Goal: Task Accomplishment & Management: Use online tool/utility

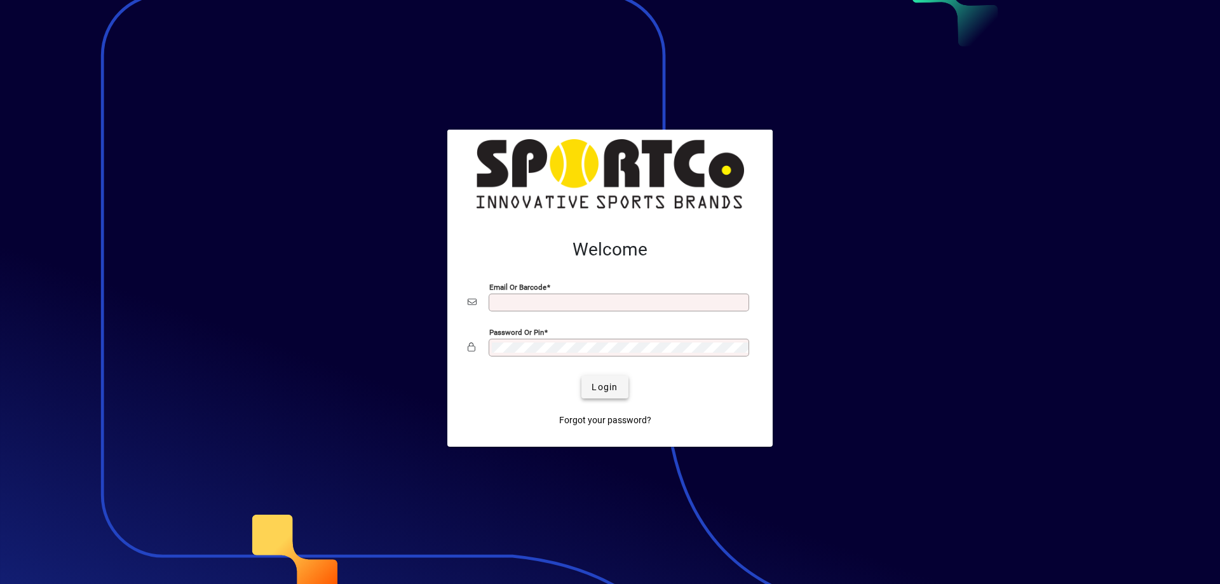
type input "**********"
click at [614, 386] on span "Login" at bounding box center [604, 387] width 26 height 13
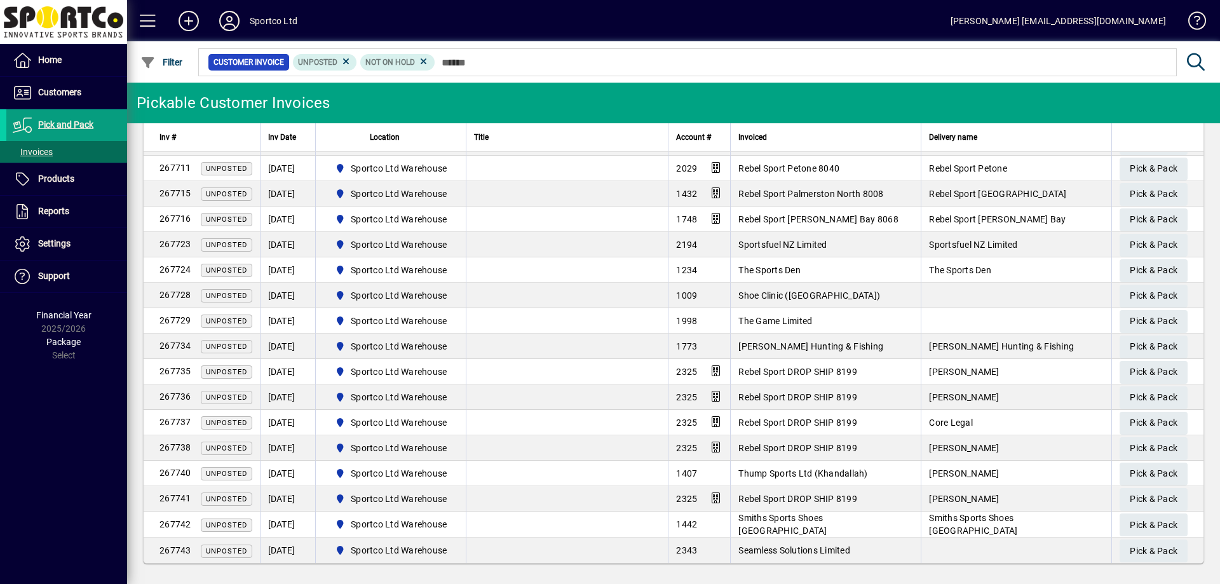
scroll to position [827, 0]
click at [1144, 551] on span "Pick & Pack" at bounding box center [1154, 549] width 48 height 21
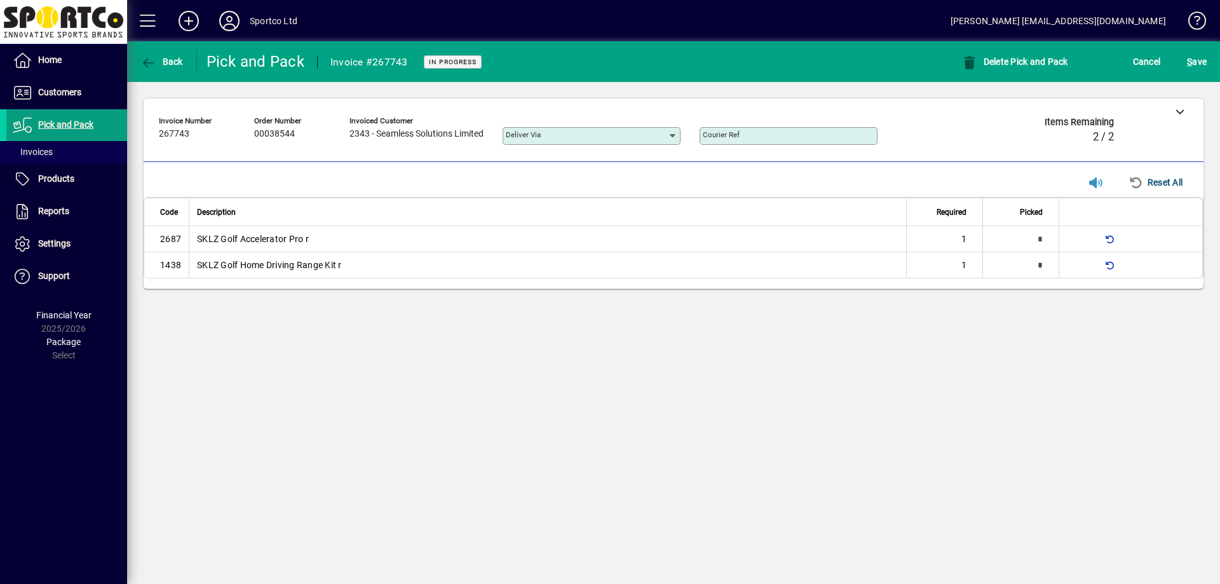
type input "*"
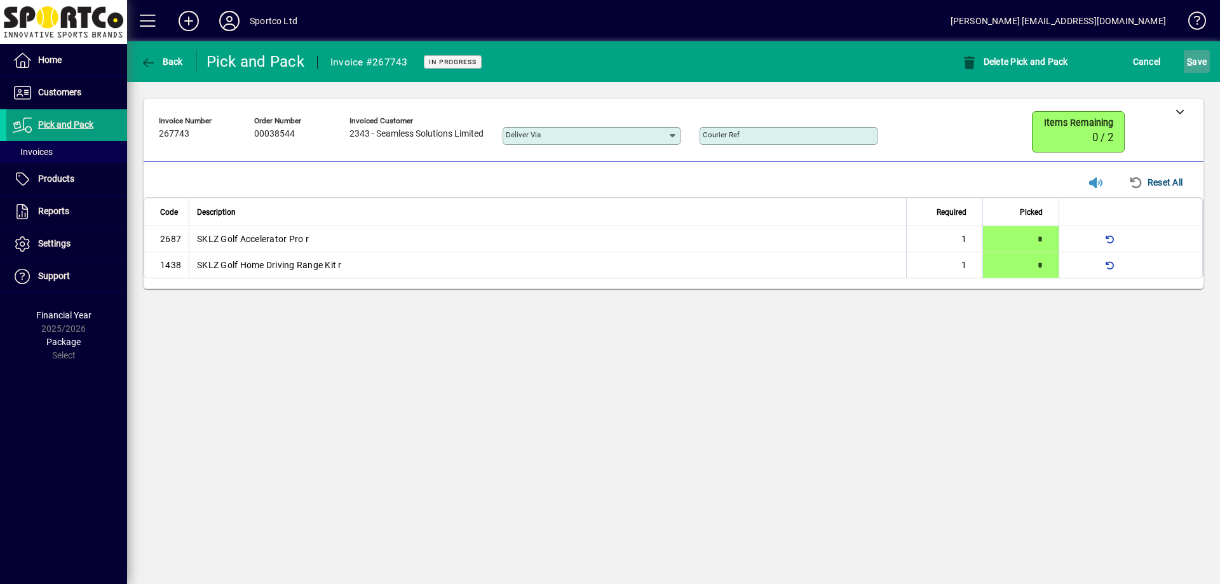
click at [1194, 62] on span "S ave" at bounding box center [1197, 61] width 20 height 20
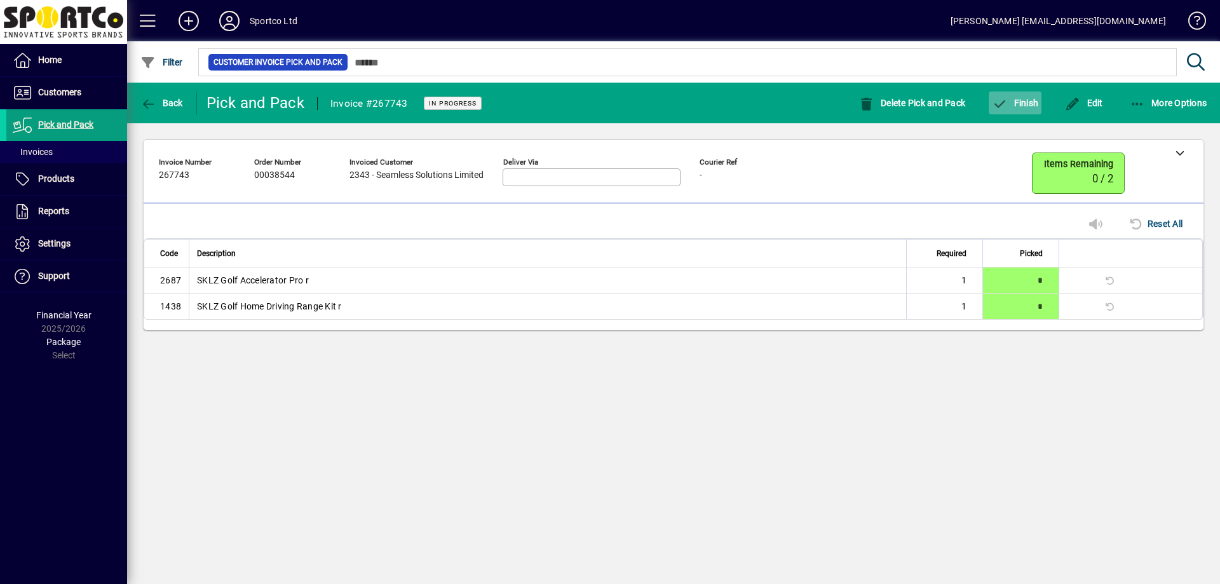
click at [1029, 107] on span "Finish" at bounding box center [1015, 103] width 46 height 10
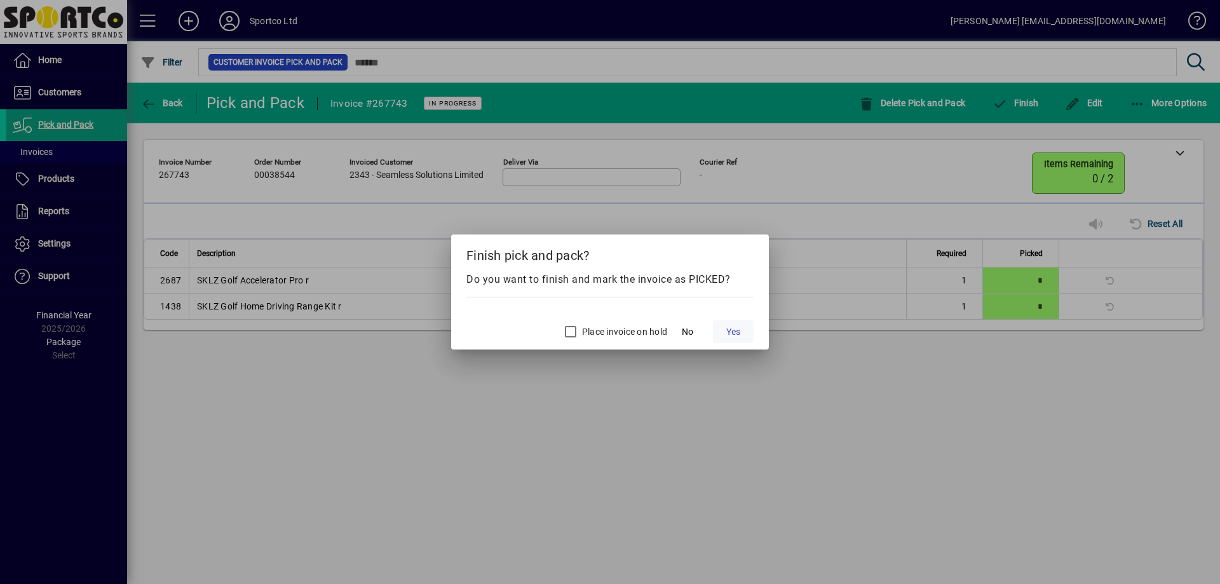
click at [736, 336] on span "Yes" at bounding box center [733, 331] width 14 height 13
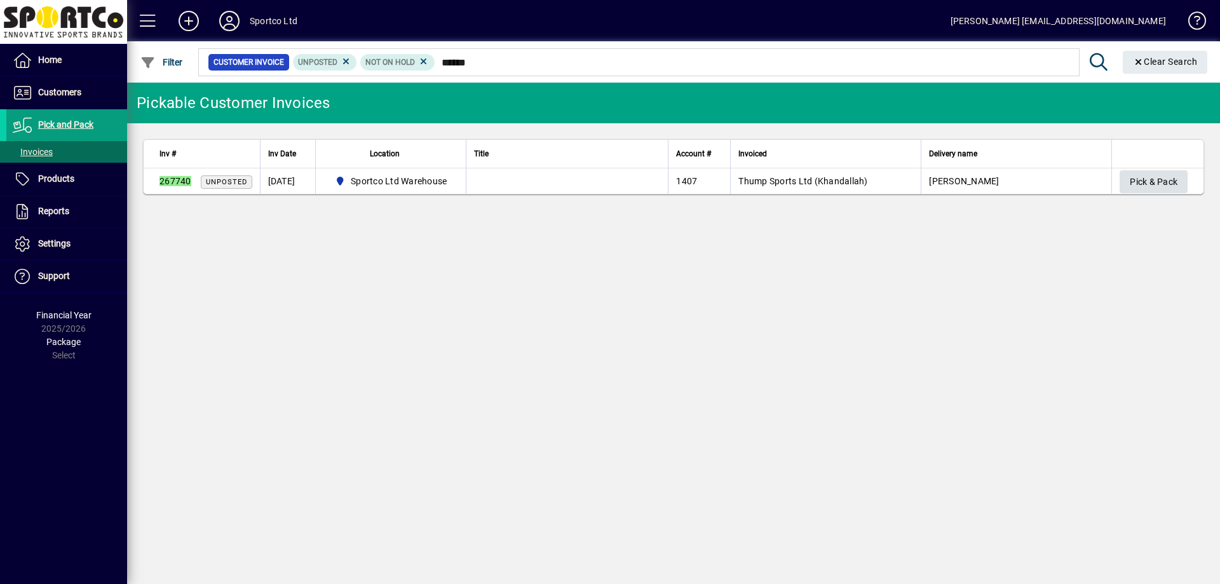
type input "******"
click at [1136, 176] on span "Pick & Pack" at bounding box center [1154, 182] width 48 height 21
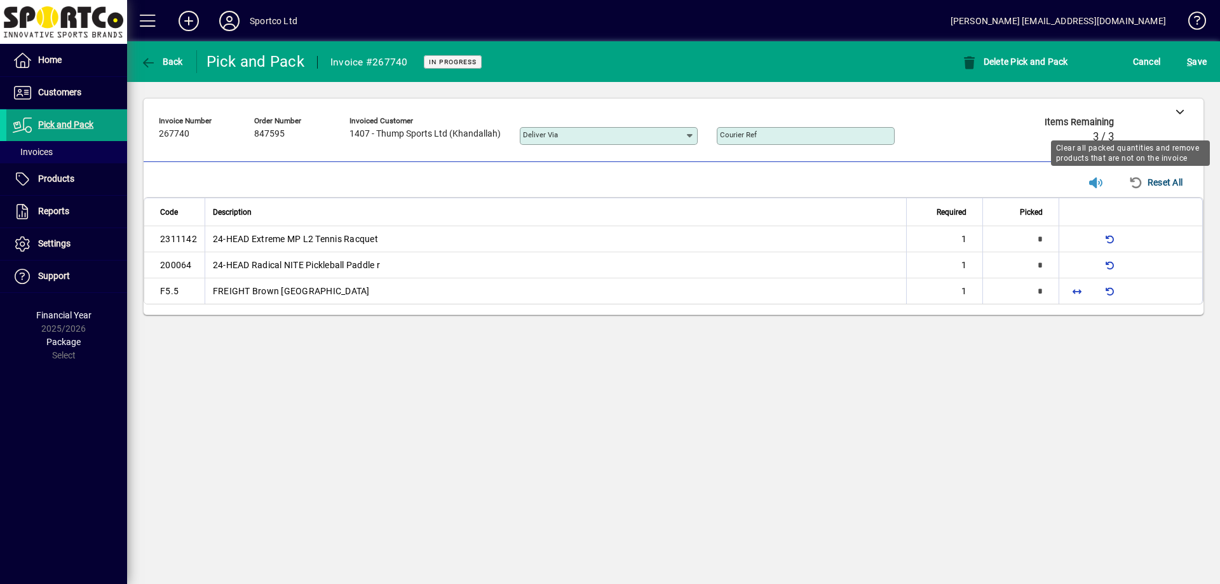
type input "*"
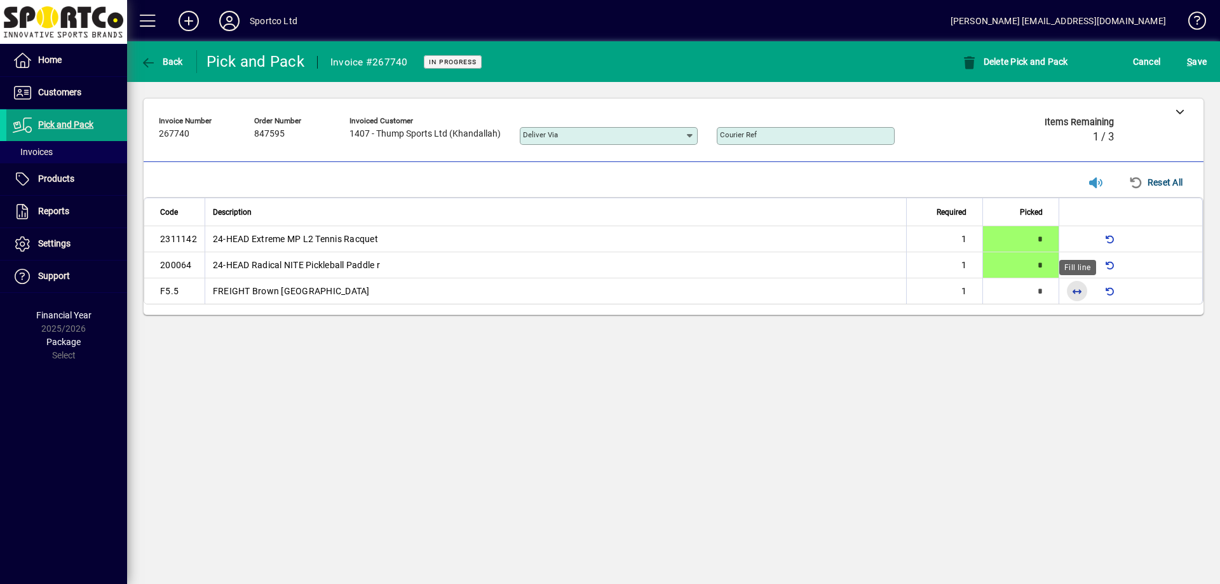
click at [1074, 298] on span "button" at bounding box center [1077, 291] width 30 height 30
type input "*"
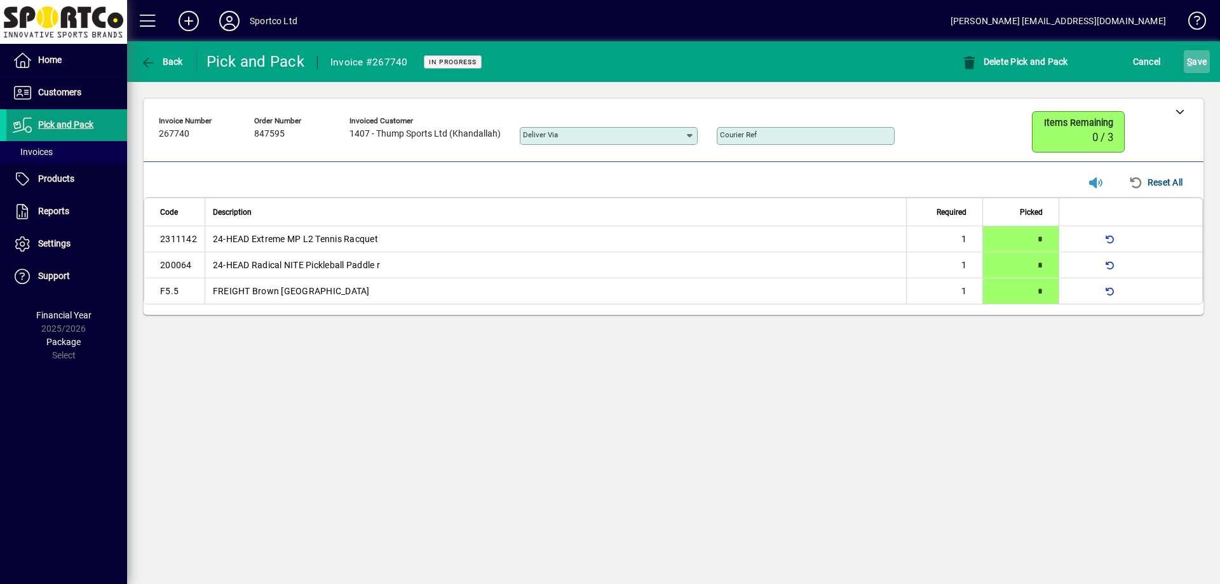
click at [1205, 62] on span "S ave" at bounding box center [1197, 61] width 20 height 20
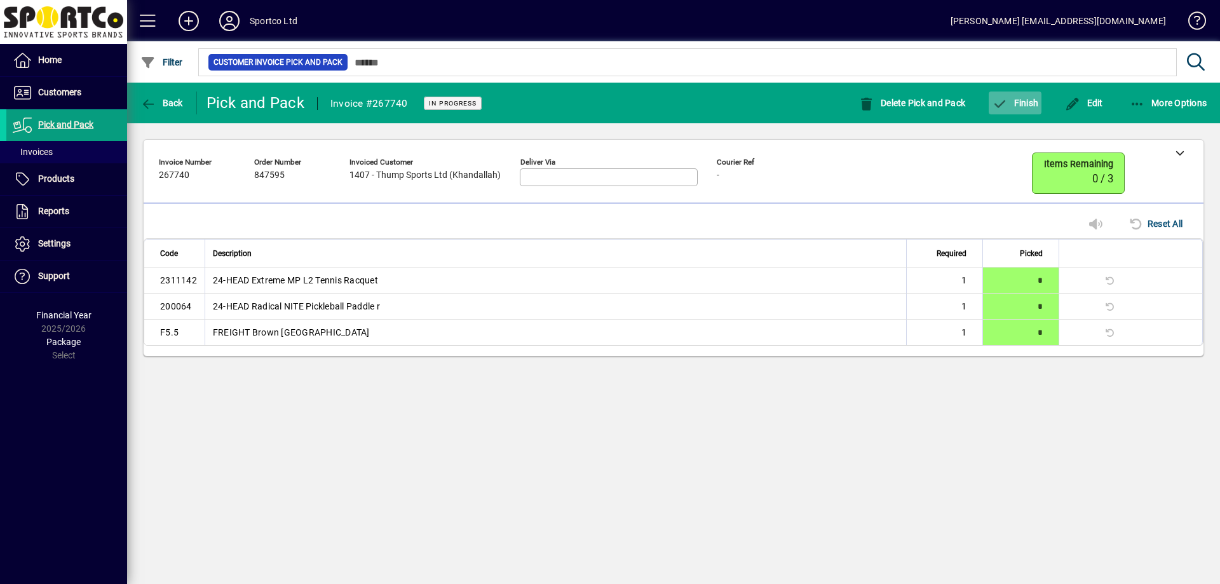
click at [1026, 108] on span "button" at bounding box center [1015, 103] width 53 height 30
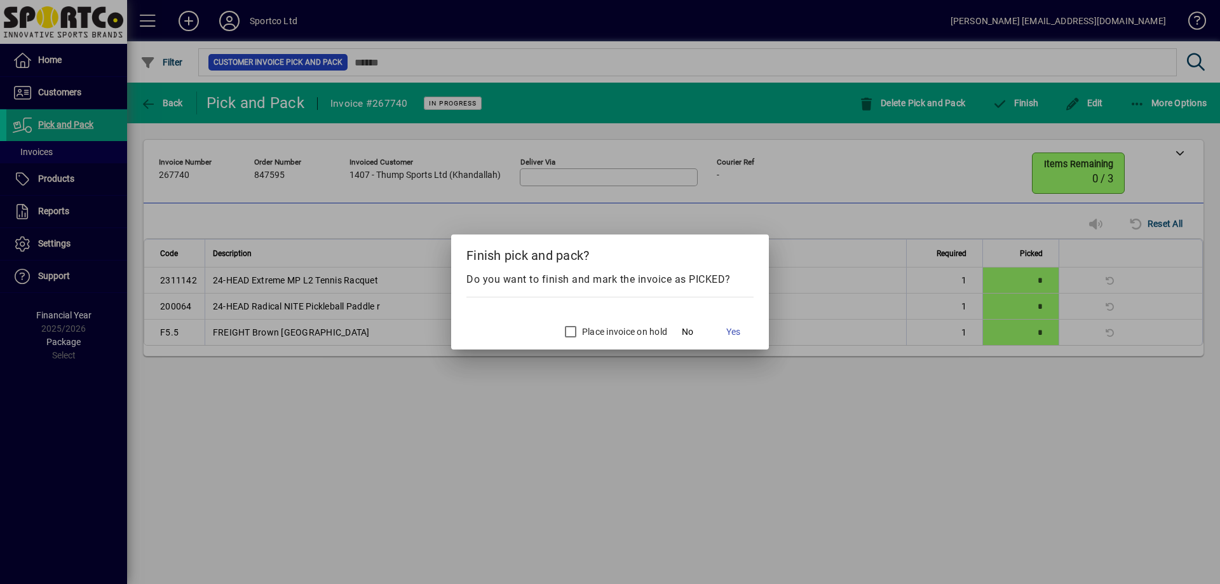
click at [834, 226] on div at bounding box center [610, 292] width 1220 height 584
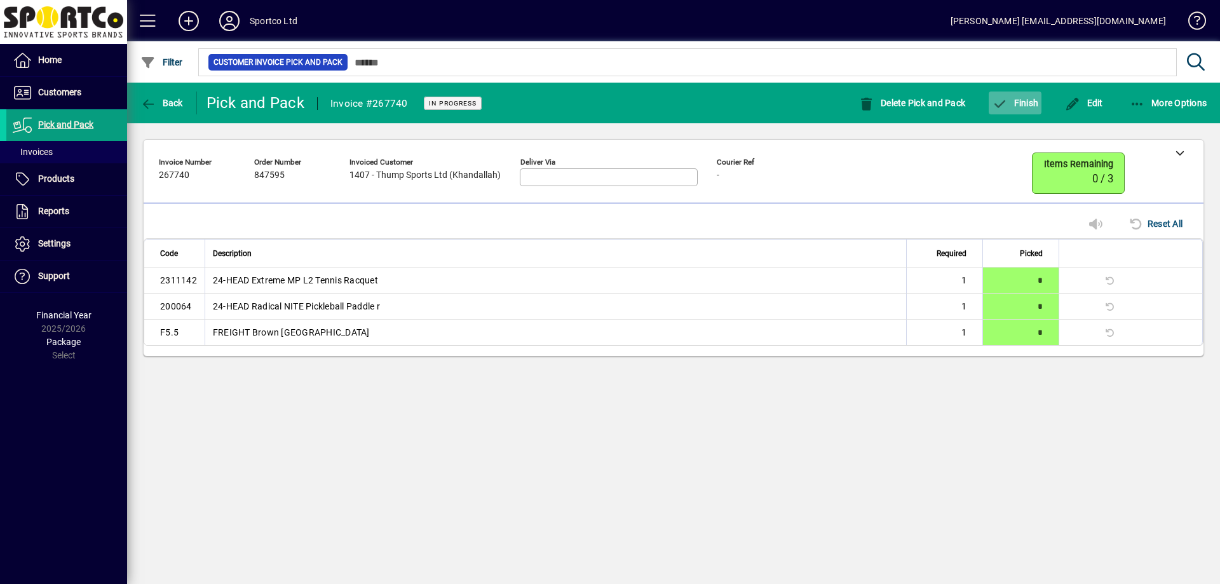
click at [1030, 107] on span "Finish" at bounding box center [1015, 103] width 46 height 10
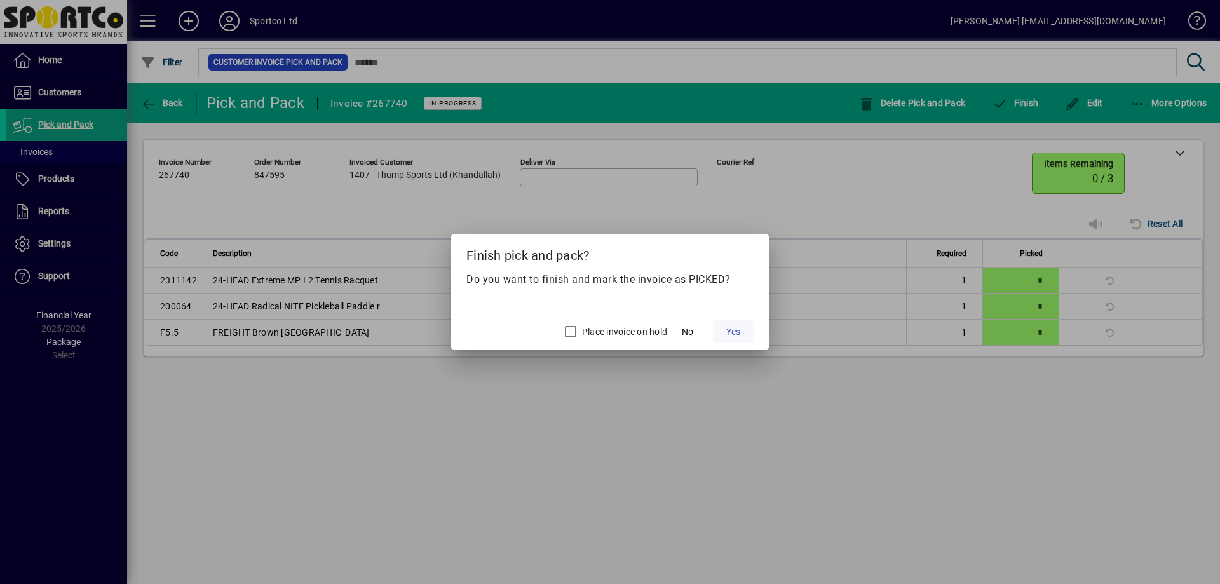
click at [741, 330] on span at bounding box center [733, 331] width 41 height 30
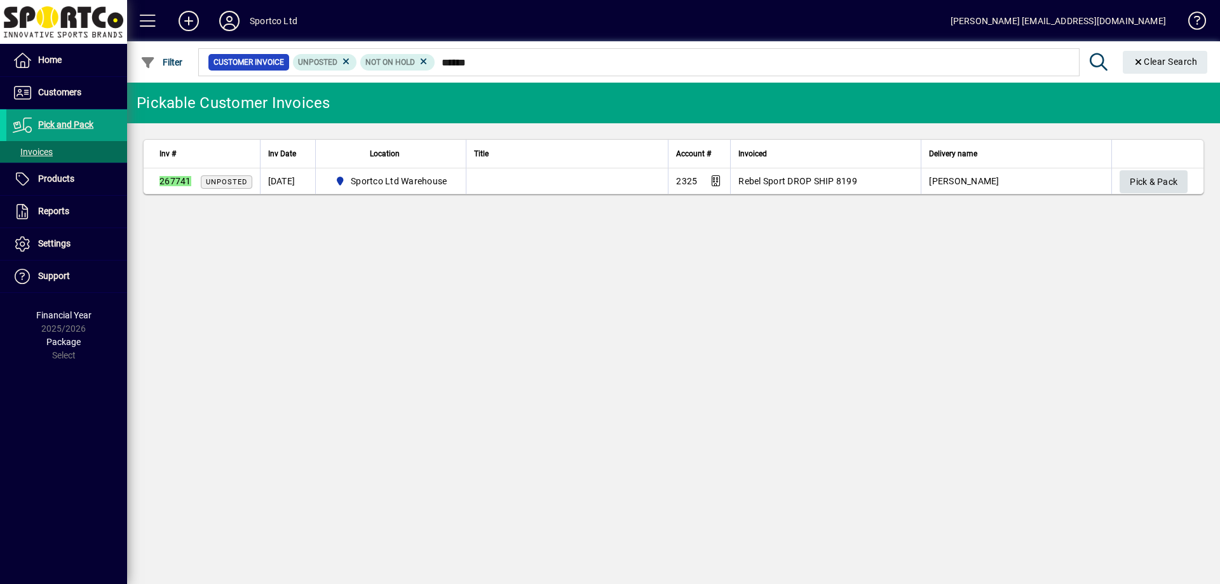
type input "******"
click at [1158, 173] on span "Pick & Pack" at bounding box center [1154, 182] width 48 height 21
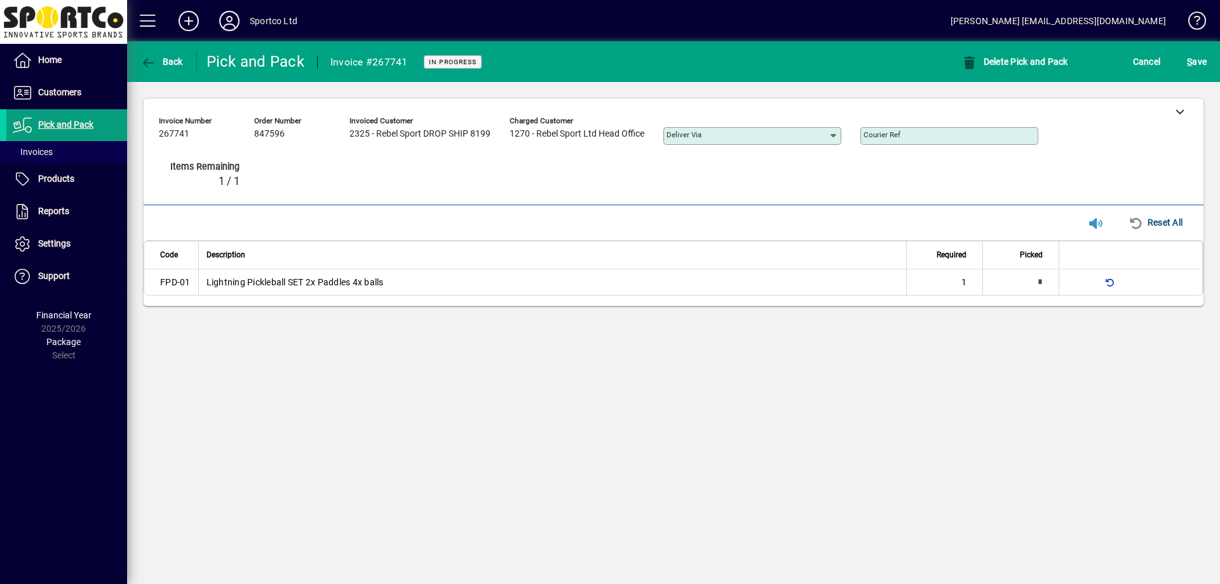
type input "*"
click at [1193, 67] on span "S ave" at bounding box center [1197, 61] width 20 height 20
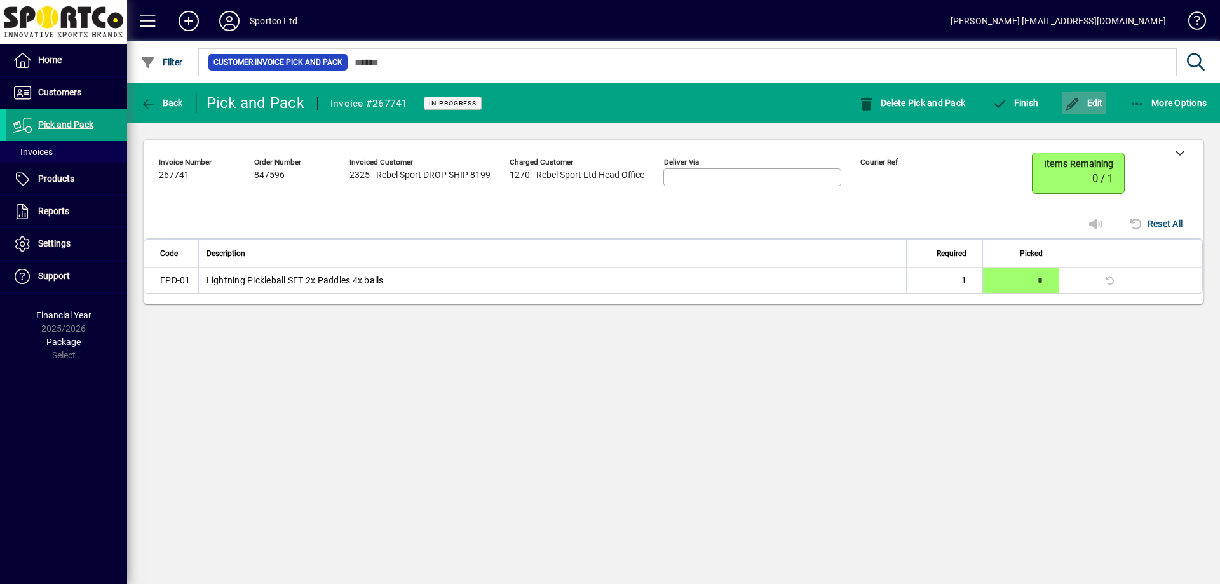
click at [1086, 109] on span "button" at bounding box center [1084, 103] width 44 height 30
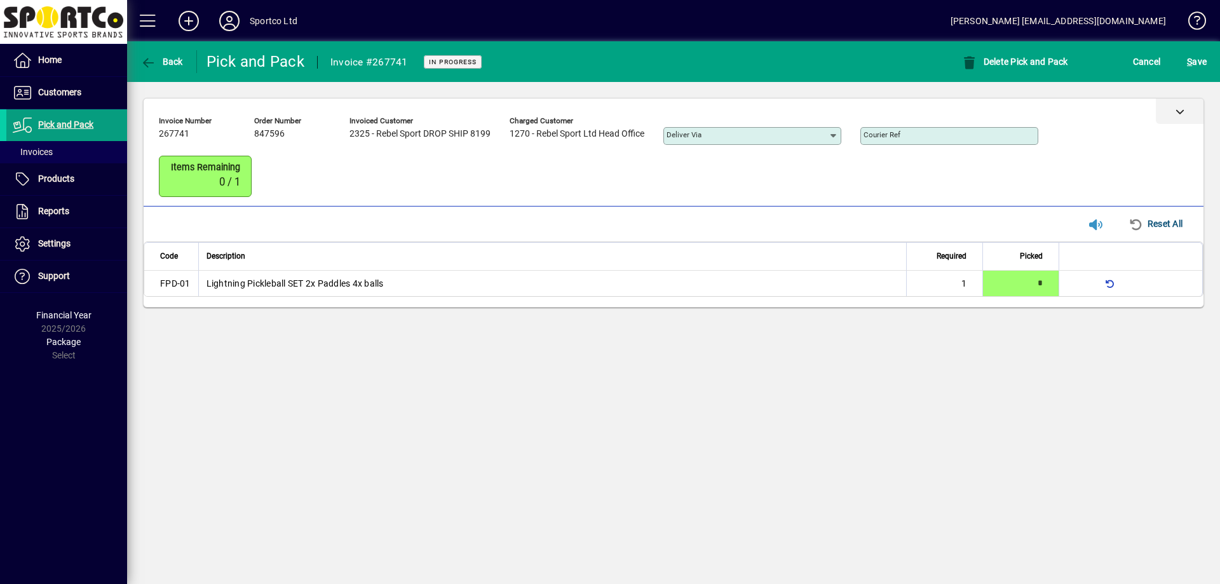
click at [1176, 105] on div at bounding box center [1180, 110] width 48 height 25
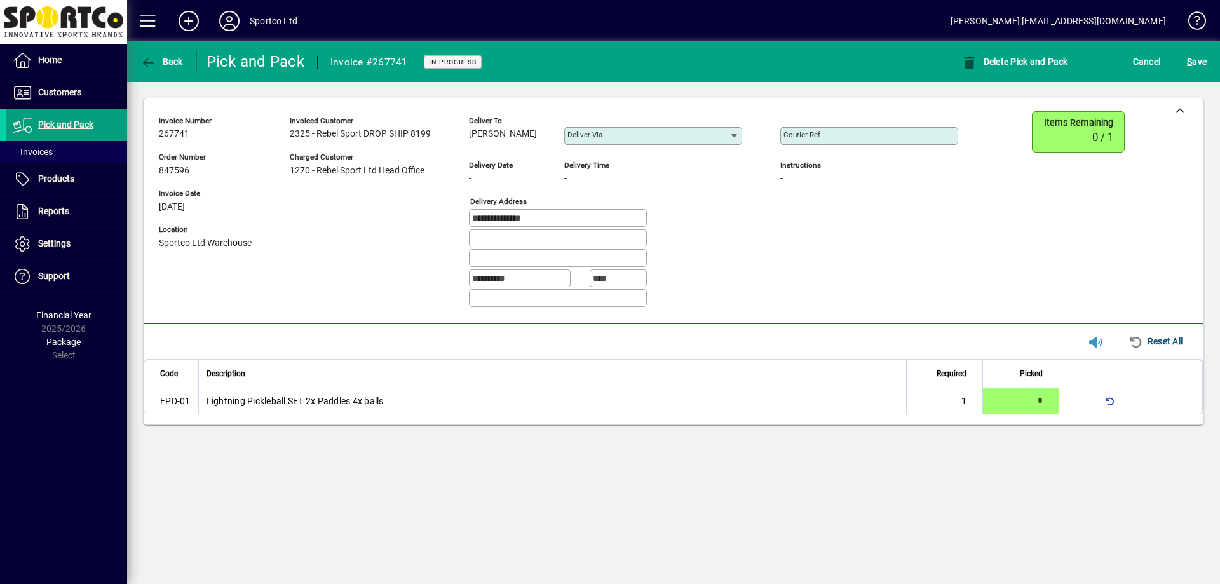
drag, startPoint x: 466, startPoint y: 135, endPoint x: 538, endPoint y: 128, distance: 72.1
click at [538, 128] on div "**********" at bounding box center [568, 214] width 818 height 206
copy span "Suzan Anderson"
drag, startPoint x: 550, startPoint y: 216, endPoint x: 397, endPoint y: 221, distance: 152.6
click at [397, 221] on div "**********" at bounding box center [568, 214] width 818 height 206
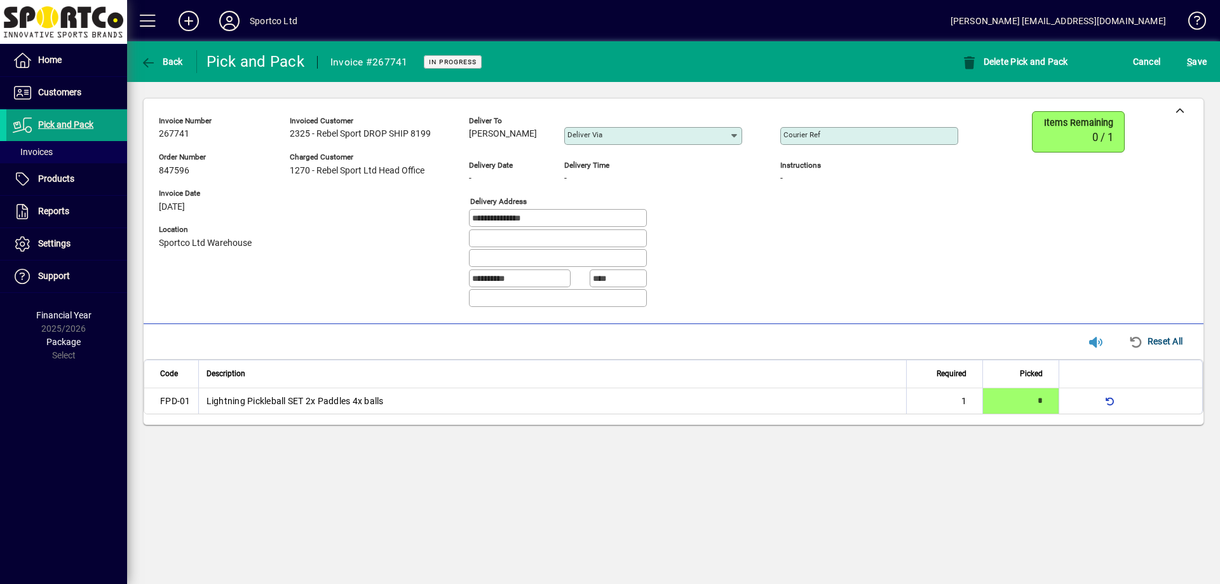
click at [838, 135] on input "Courier Ref" at bounding box center [870, 136] width 174 height 10
paste input "**********"
type input "**********"
click at [1191, 65] on span "S" at bounding box center [1189, 62] width 5 height 10
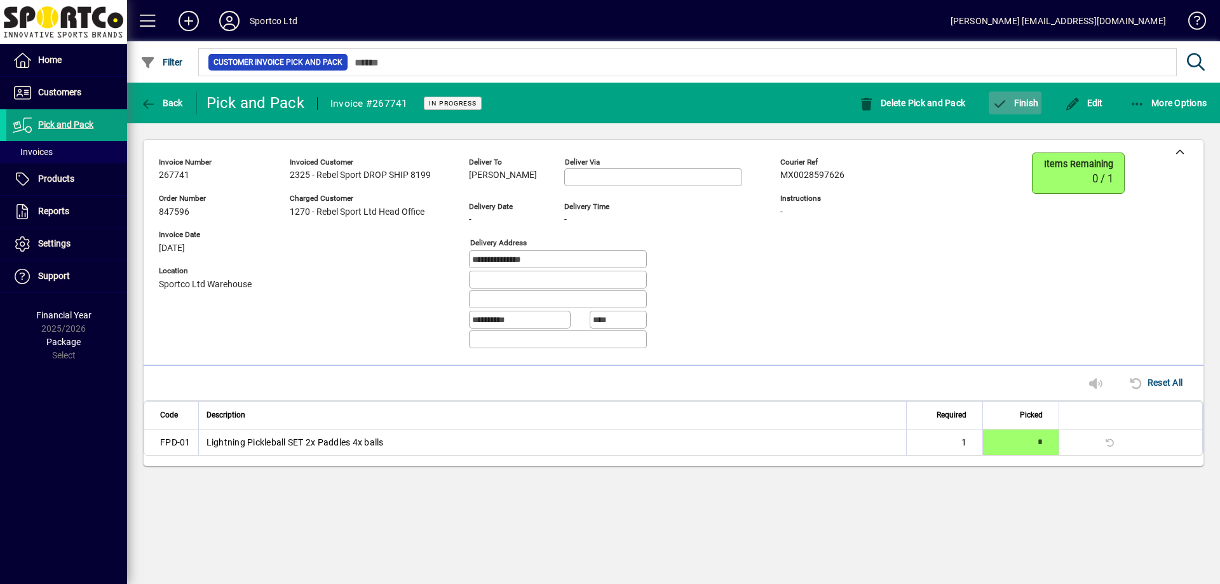
click at [1011, 103] on span "Finish" at bounding box center [1015, 103] width 46 height 10
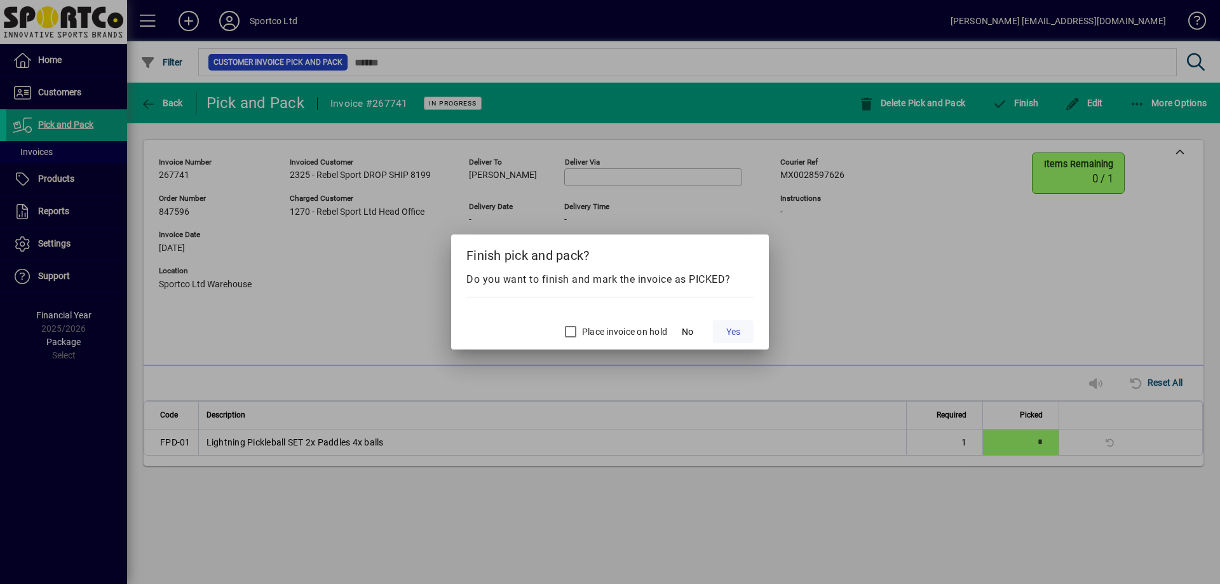
click at [738, 333] on span "Yes" at bounding box center [733, 331] width 14 height 13
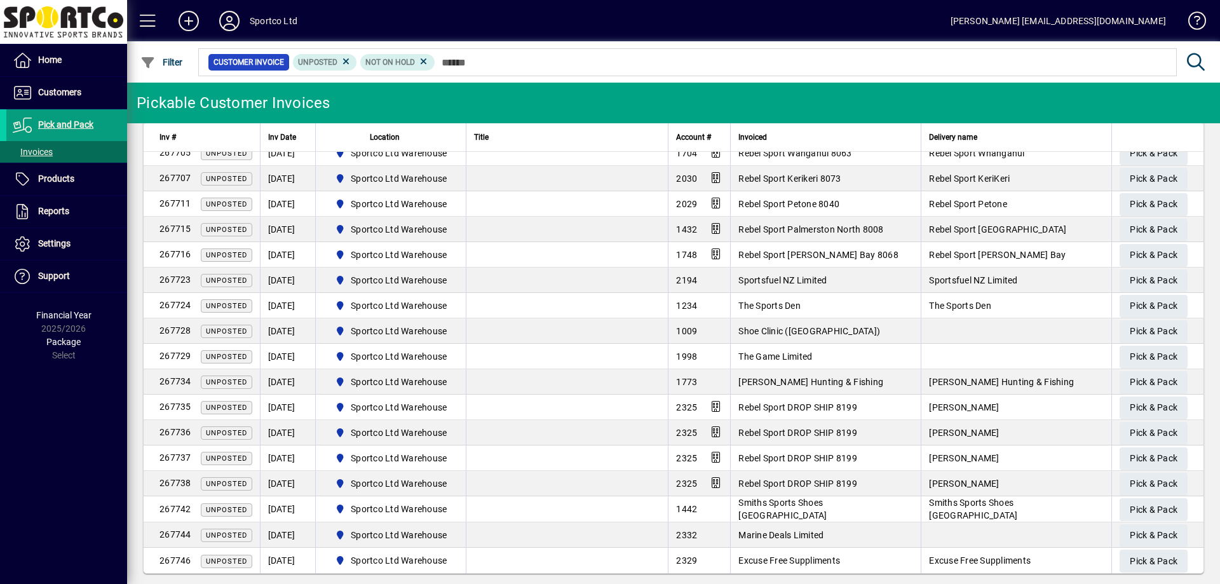
scroll to position [751, 0]
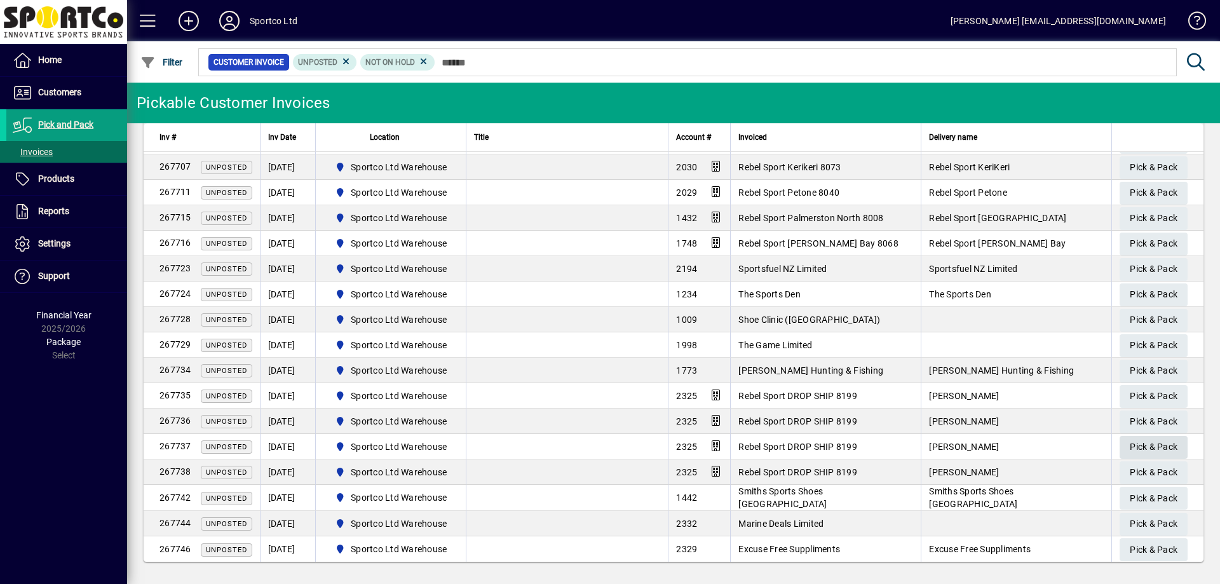
click at [1144, 424] on span "Pick & Pack" at bounding box center [1154, 421] width 48 height 21
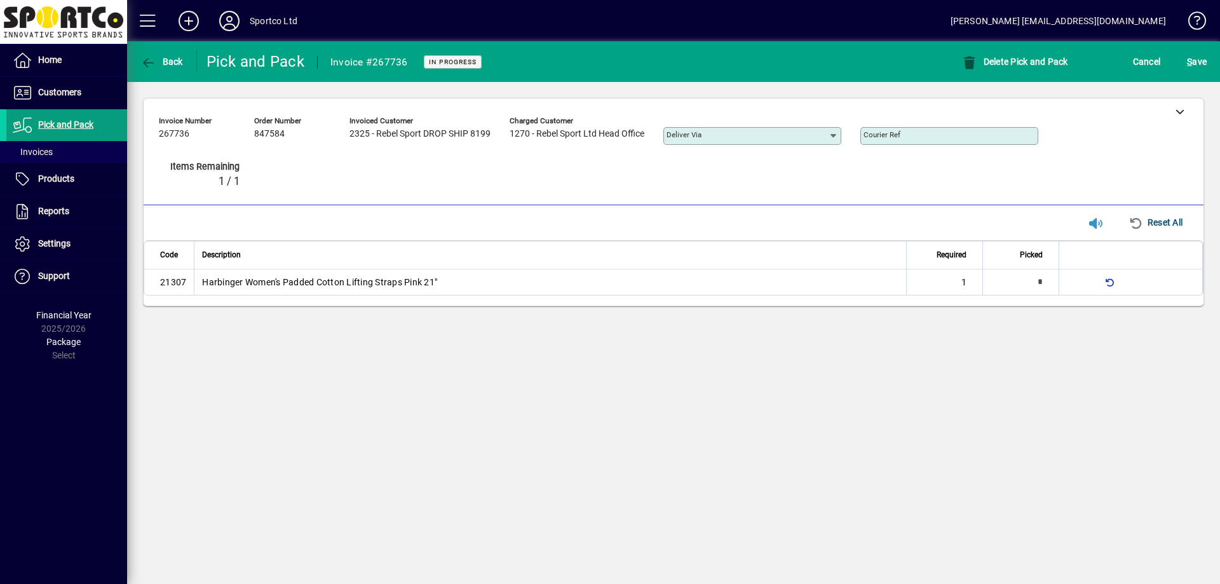
type input "*"
click at [1187, 64] on span "S" at bounding box center [1189, 62] width 5 height 10
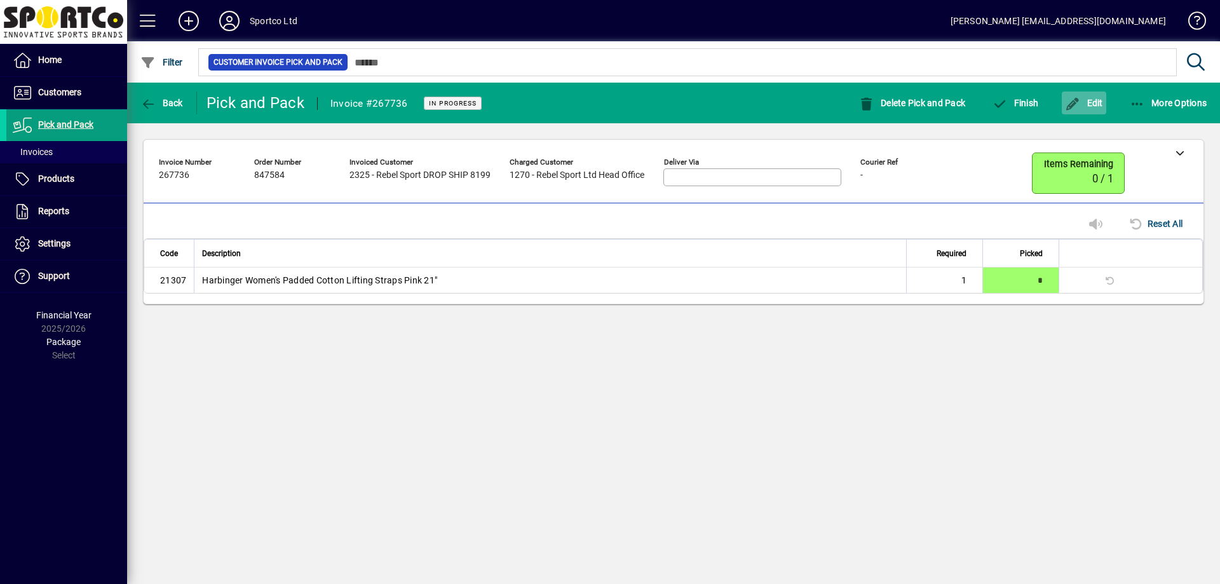
click at [1100, 103] on span "Edit" at bounding box center [1084, 103] width 38 height 10
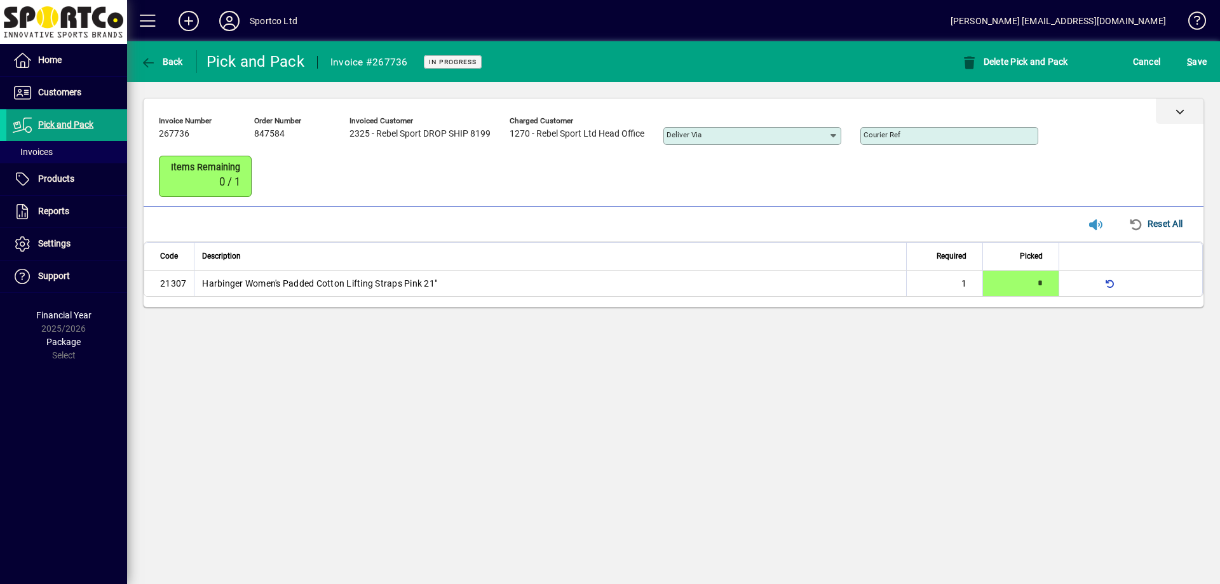
click at [1179, 117] on div at bounding box center [1180, 110] width 48 height 25
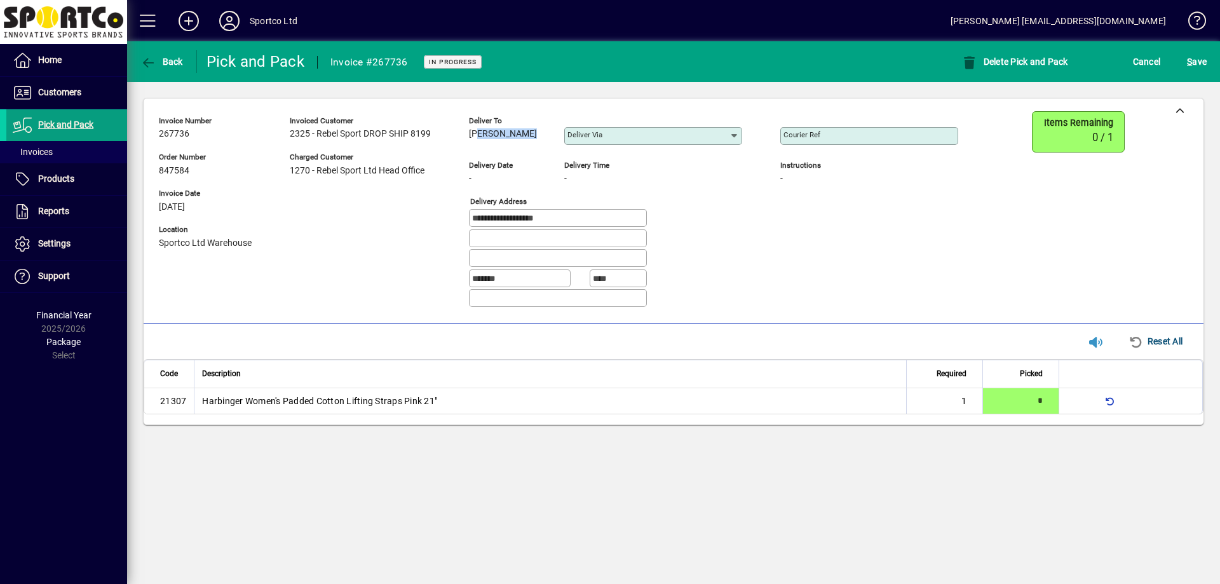
drag, startPoint x: 475, startPoint y: 135, endPoint x: 564, endPoint y: 144, distance: 90.0
click at [564, 144] on div "Deliver to [PERSON_NAME] via" at bounding box center [615, 133] width 292 height 44
click at [537, 134] on div "[PERSON_NAME]" at bounding box center [507, 134] width 76 height 14
drag, startPoint x: 527, startPoint y: 132, endPoint x: 467, endPoint y: 133, distance: 59.8
click at [467, 133] on div "**********" at bounding box center [568, 214] width 818 height 206
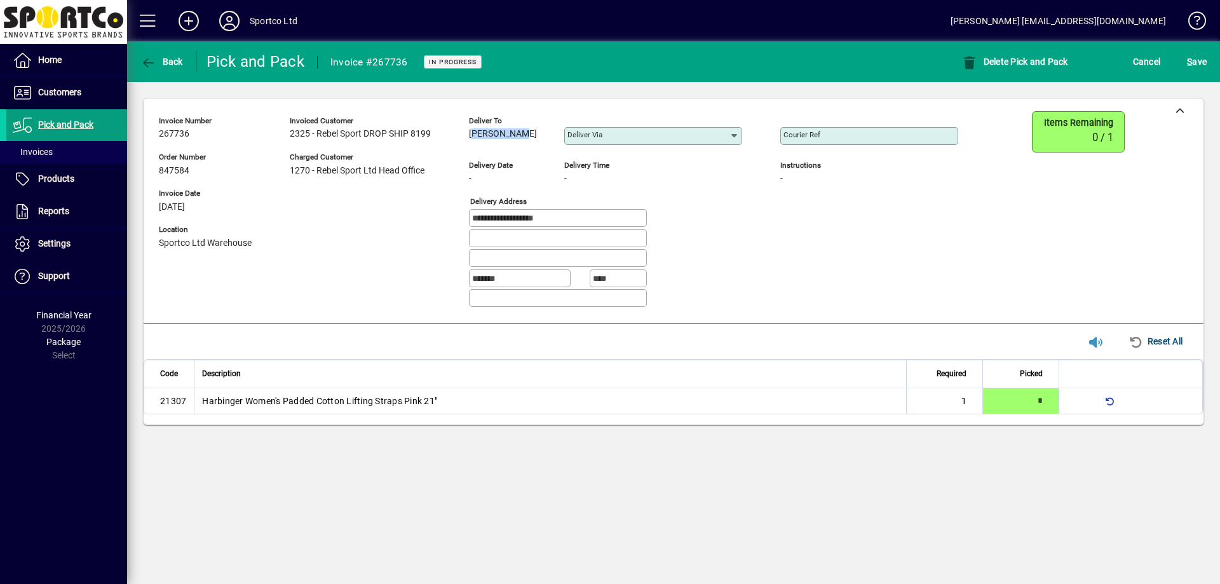
copy span "[PERSON_NAME]"
drag, startPoint x: 565, startPoint y: 217, endPoint x: 440, endPoint y: 233, distance: 126.8
click at [440, 233] on div "**********" at bounding box center [568, 214] width 818 height 206
click at [858, 139] on input "Courier Ref" at bounding box center [870, 136] width 174 height 10
paste input "**********"
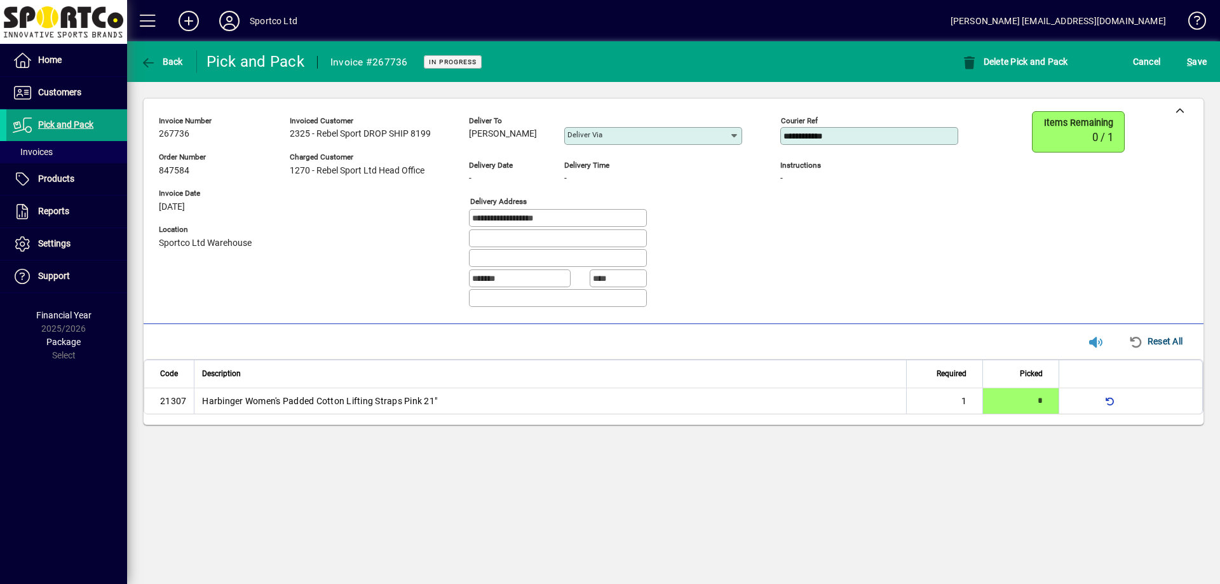
type input "**********"
click at [1217, 47] on mat-toolbar-row "Back Pick and Pack Invoice #267736 In Progress Delete Pick and Pack Cancel S ave" at bounding box center [673, 61] width 1093 height 41
click at [1186, 58] on span "submit" at bounding box center [1197, 61] width 26 height 30
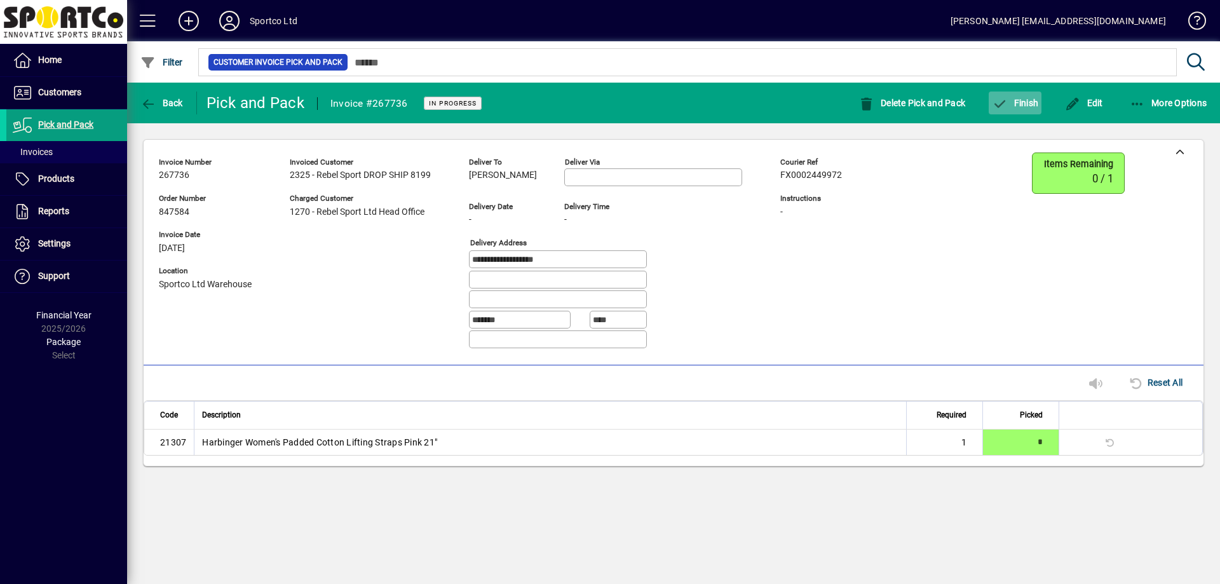
click at [1001, 99] on icon "button" at bounding box center [1000, 104] width 16 height 13
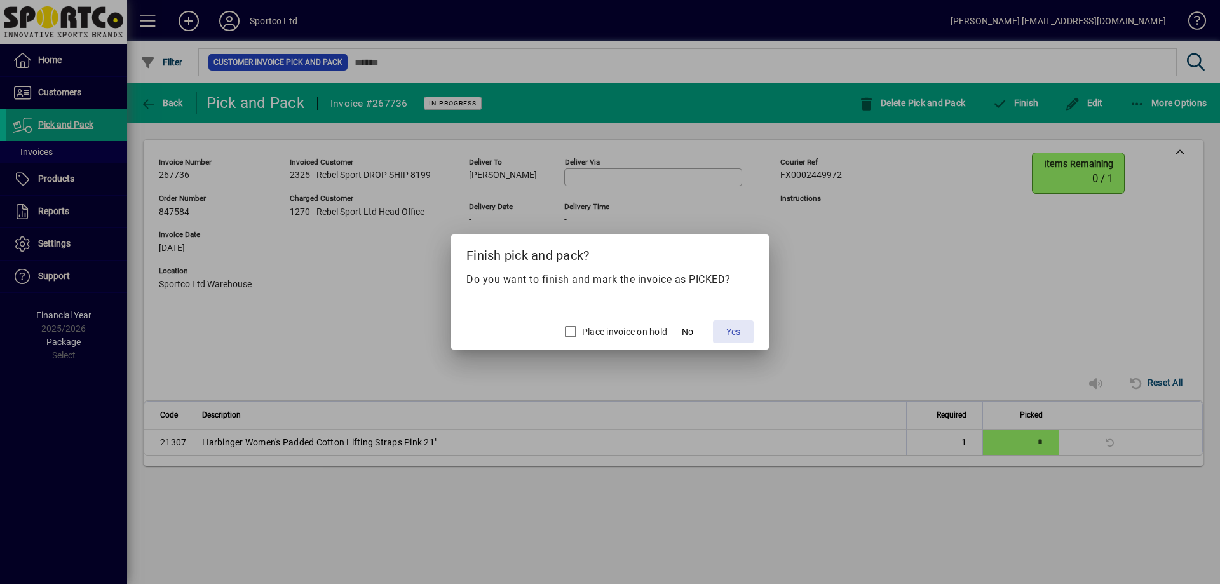
click at [733, 330] on span "Yes" at bounding box center [733, 331] width 14 height 13
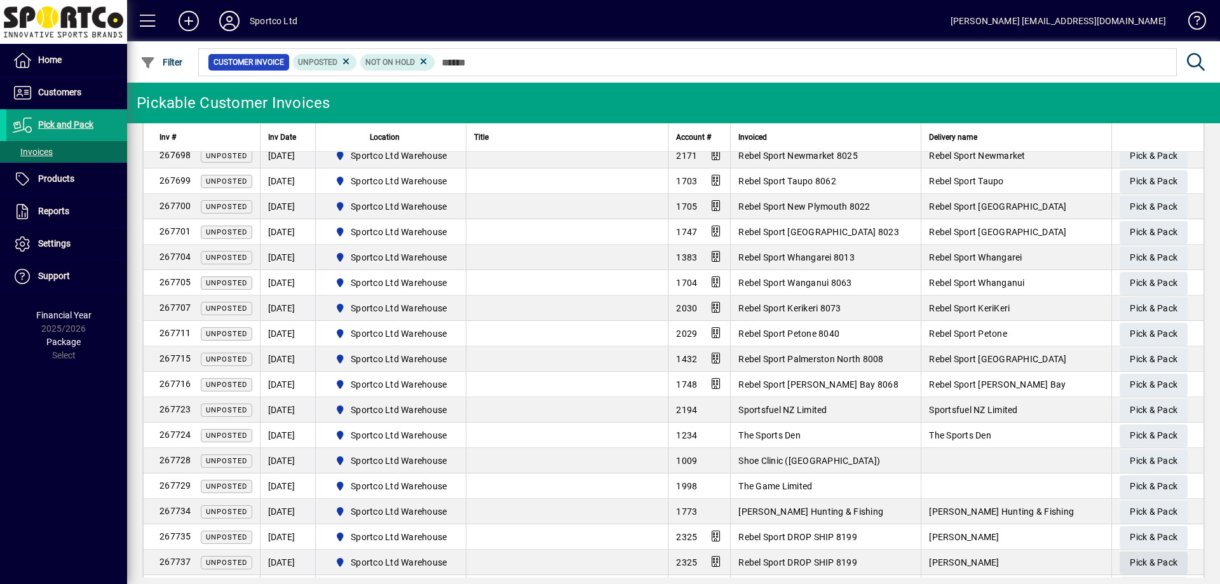
scroll to position [726, 0]
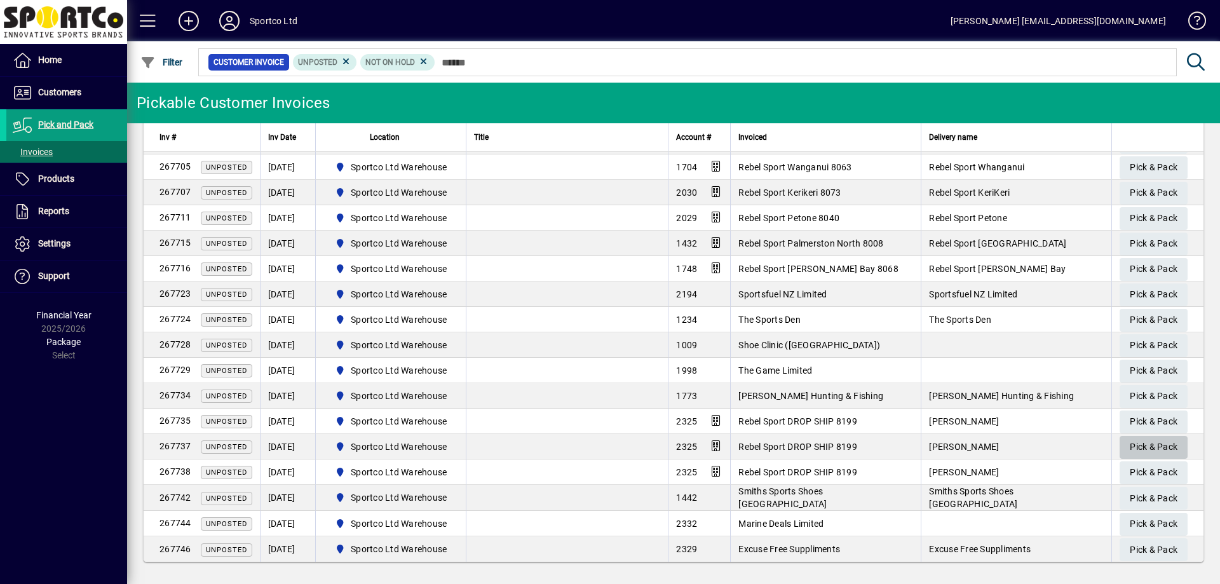
click at [1134, 447] on span "Pick & Pack" at bounding box center [1154, 446] width 48 height 21
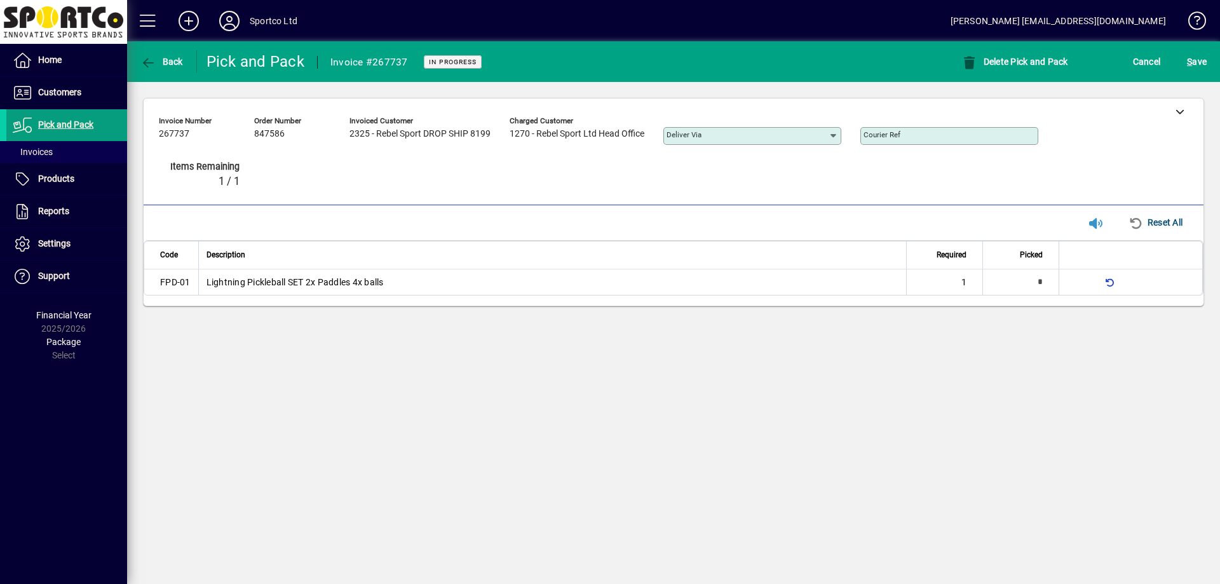
type input "*"
click at [1201, 62] on span "S ave" at bounding box center [1197, 61] width 20 height 20
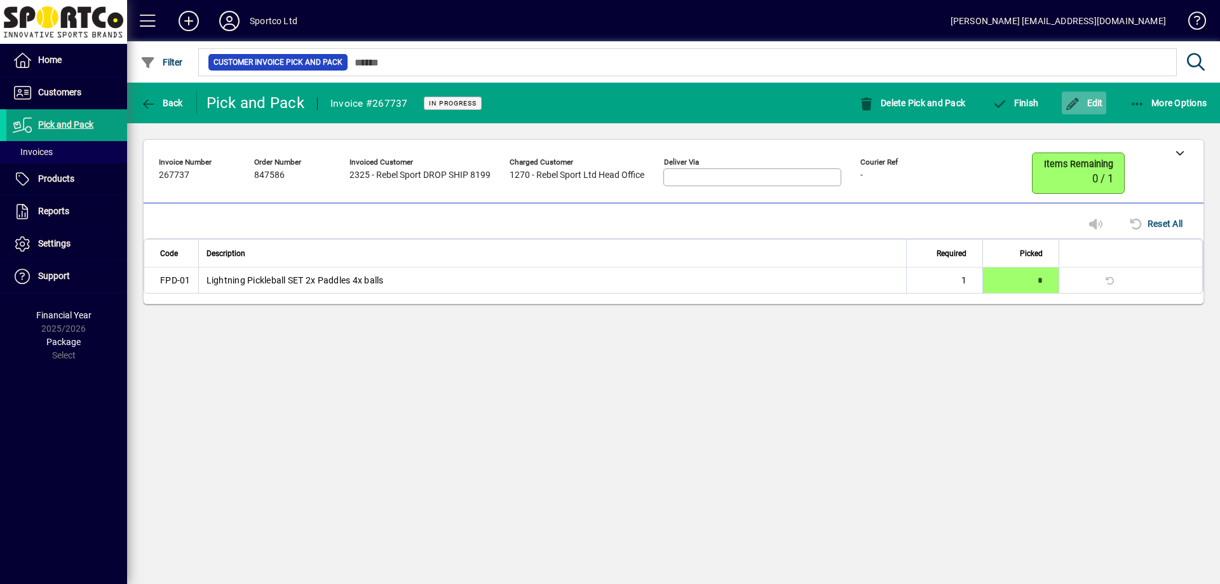
click at [1086, 107] on span "Edit" at bounding box center [1084, 103] width 38 height 10
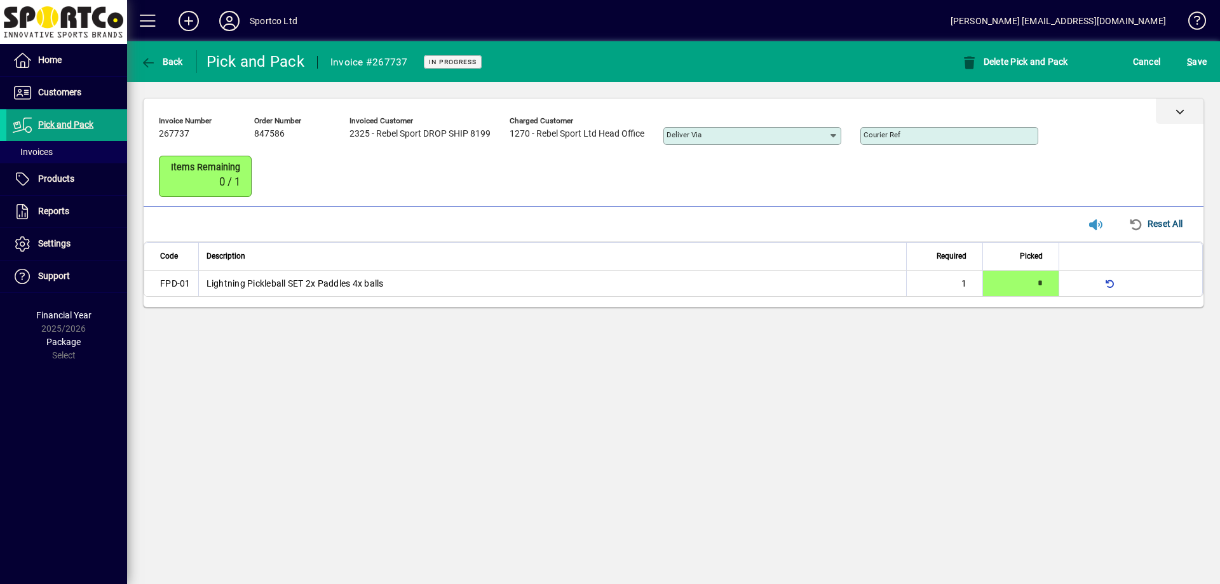
click at [1161, 105] on div at bounding box center [1180, 110] width 48 height 25
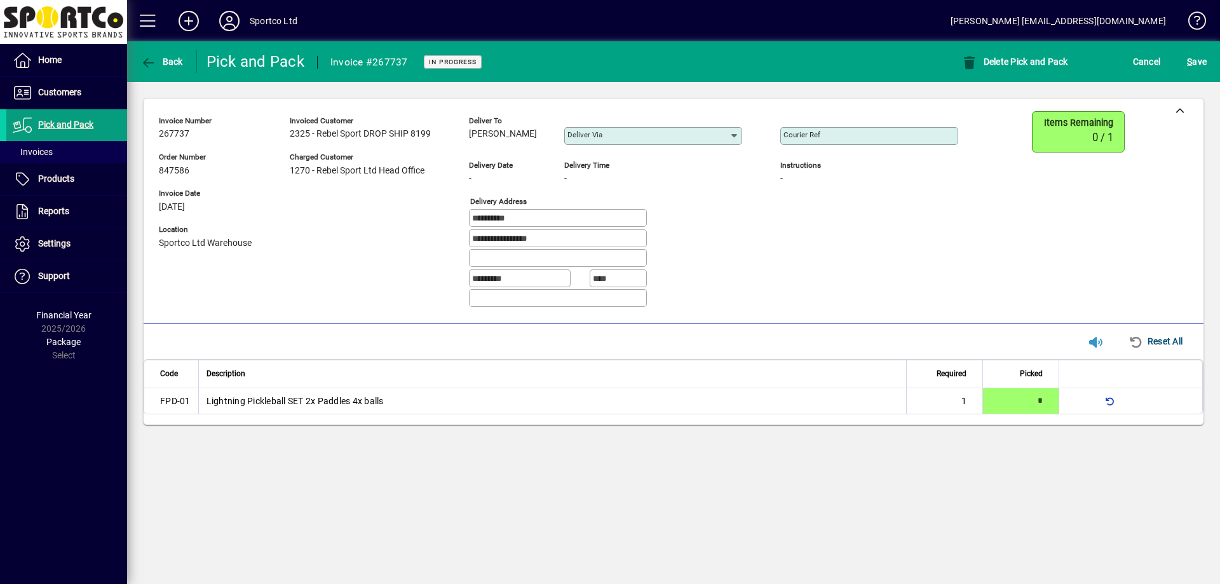
drag, startPoint x: 468, startPoint y: 137, endPoint x: 543, endPoint y: 139, distance: 75.6
click at [543, 139] on div "**********" at bounding box center [568, 214] width 818 height 206
copy span "Kathryn Jorgensen"
drag, startPoint x: 546, startPoint y: 215, endPoint x: 434, endPoint y: 224, distance: 112.8
click at [434, 224] on div "**********" at bounding box center [568, 214] width 818 height 206
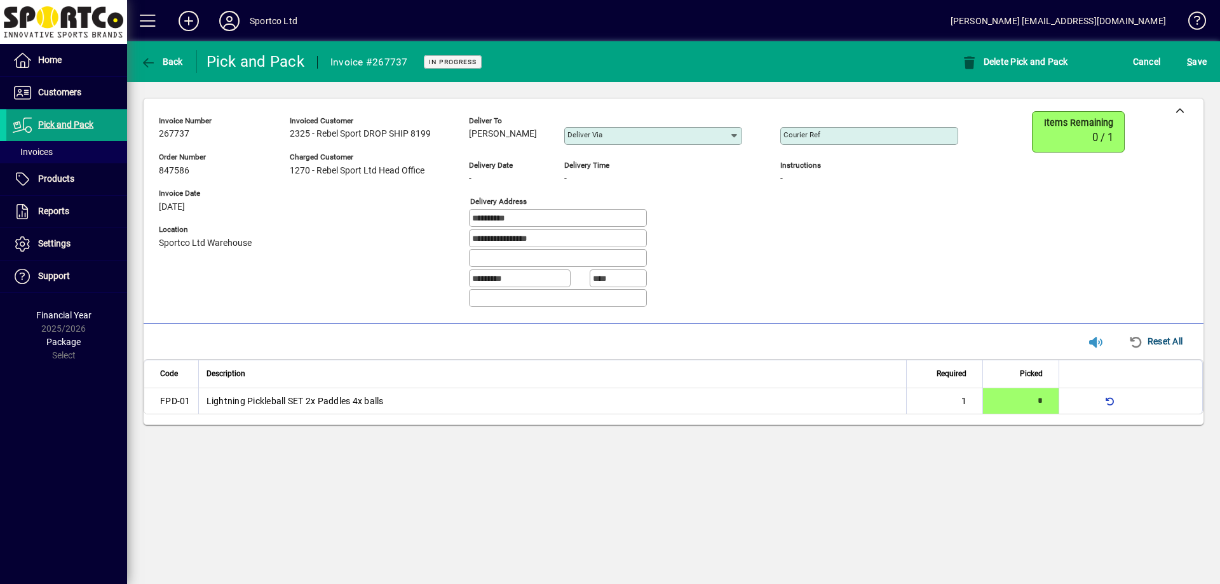
drag, startPoint x: 555, startPoint y: 234, endPoint x: 385, endPoint y: 246, distance: 170.1
click at [385, 246] on div "**********" at bounding box center [568, 214] width 818 height 206
click at [886, 130] on div "Courier Ref" at bounding box center [869, 136] width 178 height 18
paste input "**********"
type input "**********"
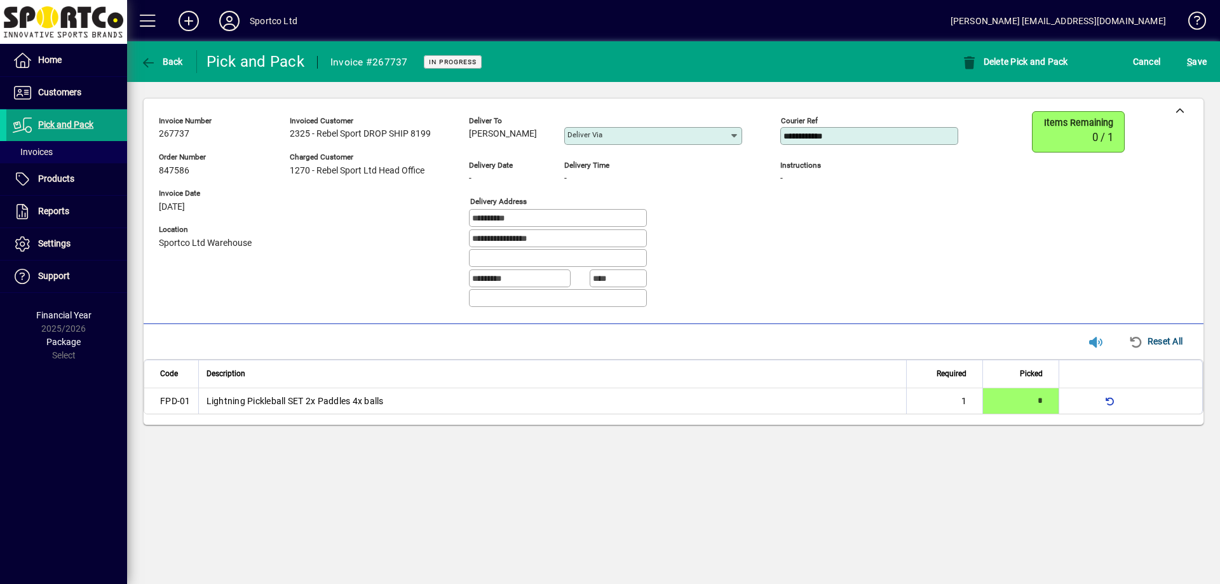
click at [1182, 59] on div "S ave" at bounding box center [1196, 61] width 46 height 23
click at [1194, 64] on span "S ave" at bounding box center [1197, 61] width 20 height 20
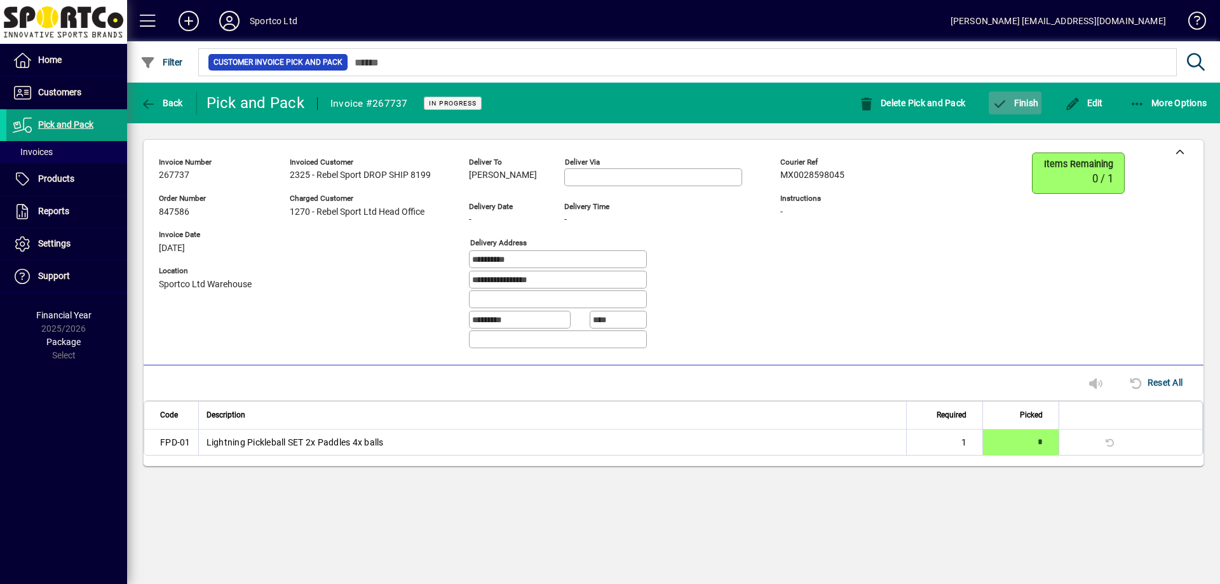
click at [1014, 104] on span "Finish" at bounding box center [1015, 103] width 46 height 10
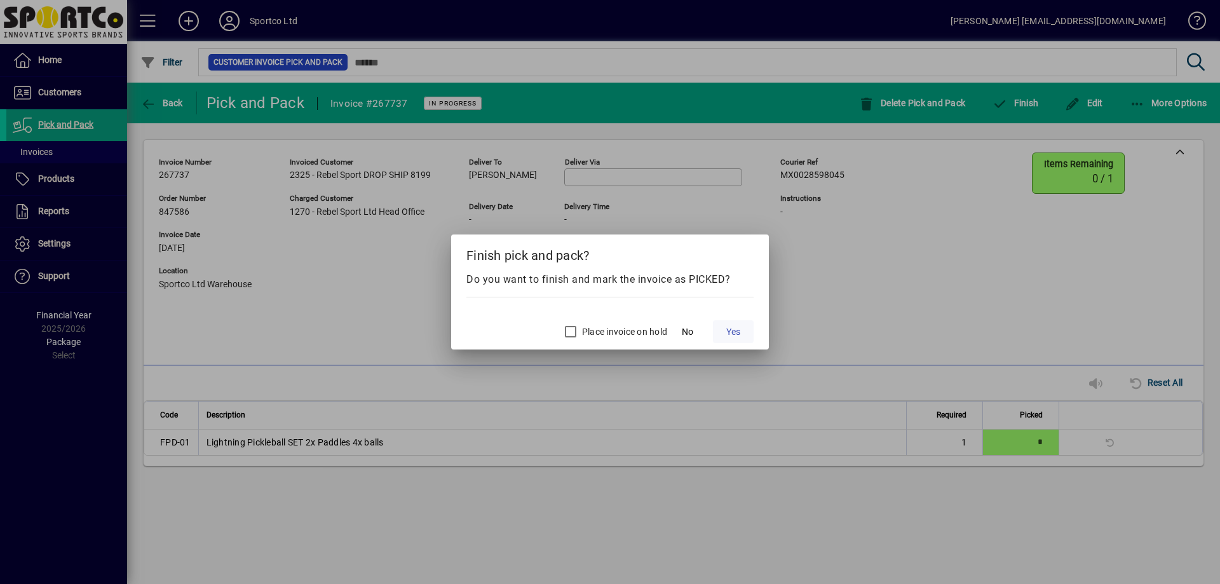
click at [731, 329] on span "Yes" at bounding box center [733, 331] width 14 height 13
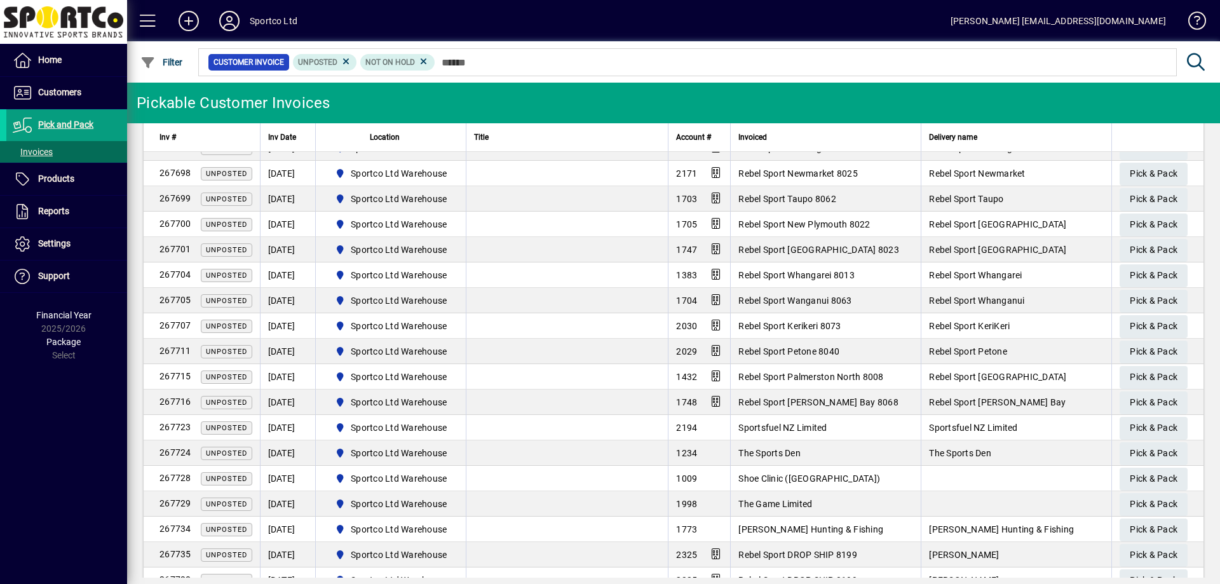
scroll to position [675, 0]
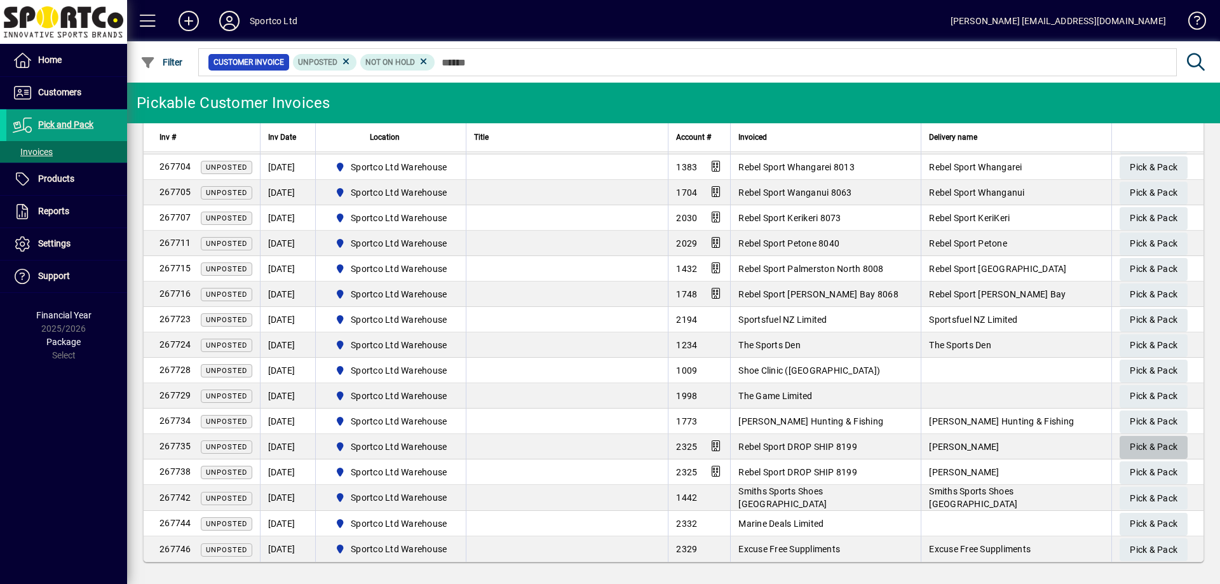
click at [1151, 445] on span "Pick & Pack" at bounding box center [1154, 446] width 48 height 21
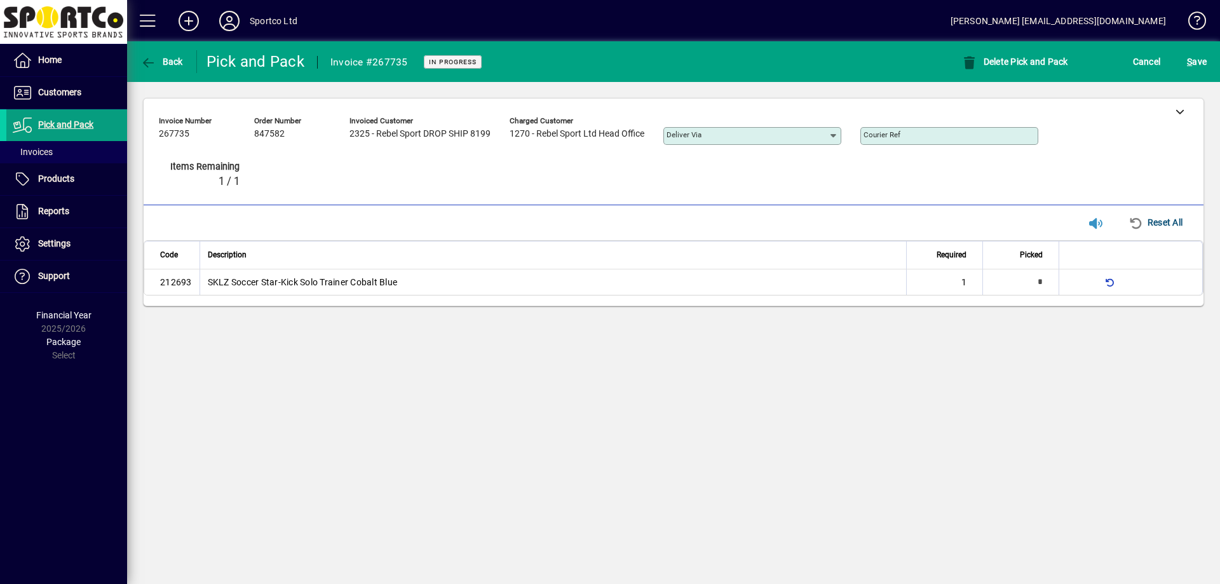
type input "*"
click at [1200, 70] on span "S ave" at bounding box center [1197, 61] width 20 height 20
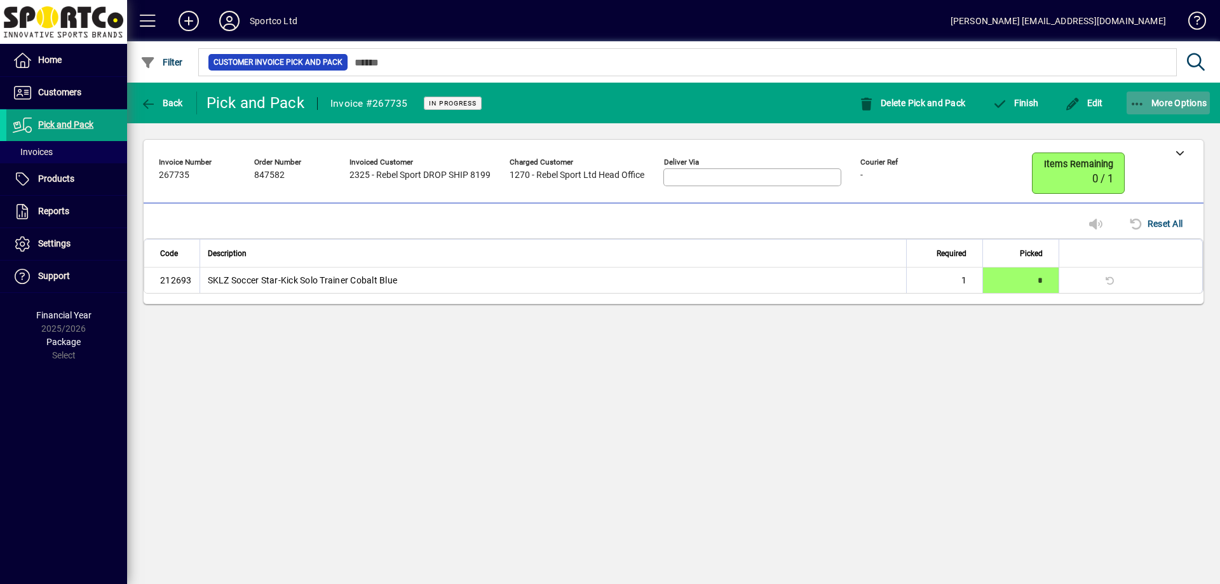
click at [1147, 105] on span "More Options" at bounding box center [1169, 103] width 78 height 10
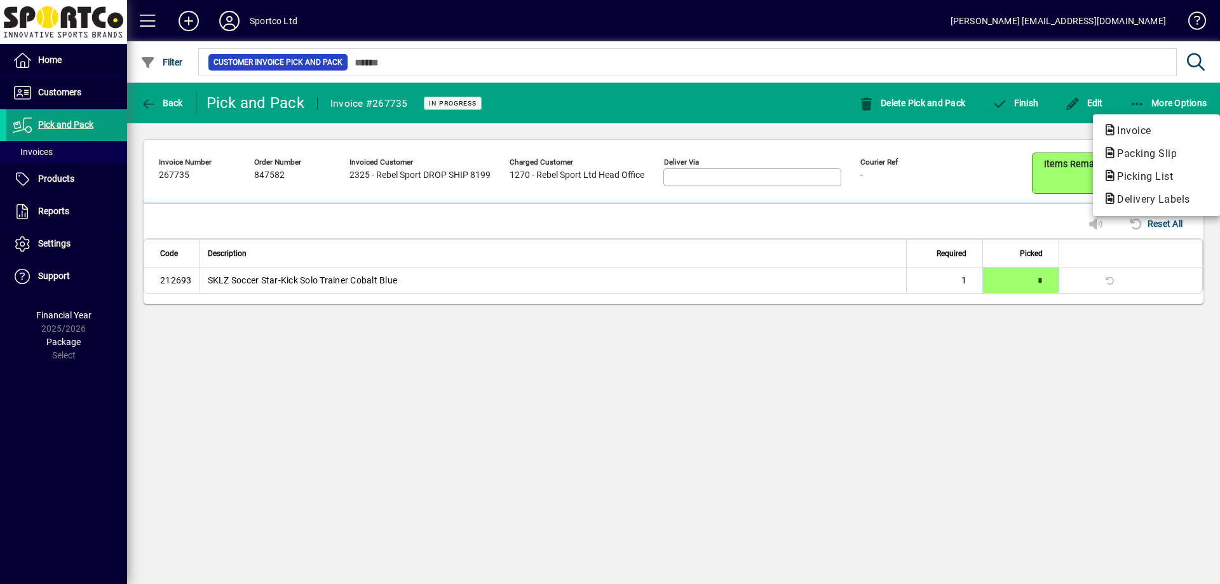
click at [1073, 134] on div at bounding box center [610, 292] width 1220 height 584
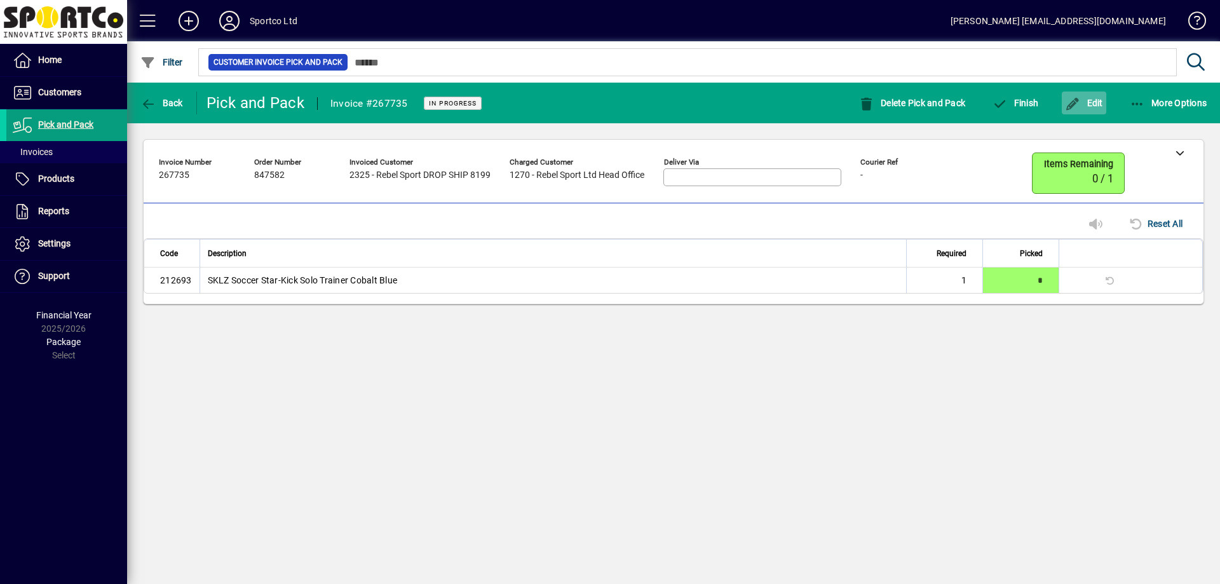
click at [1076, 109] on icon "button" at bounding box center [1073, 104] width 16 height 13
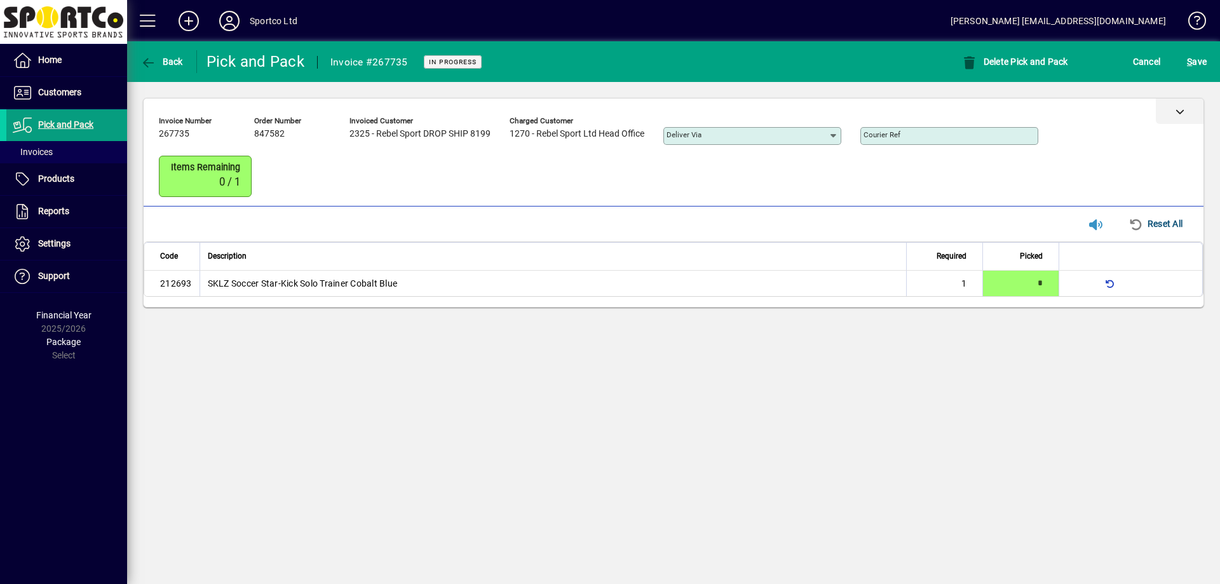
click at [1184, 121] on div at bounding box center [1180, 110] width 48 height 25
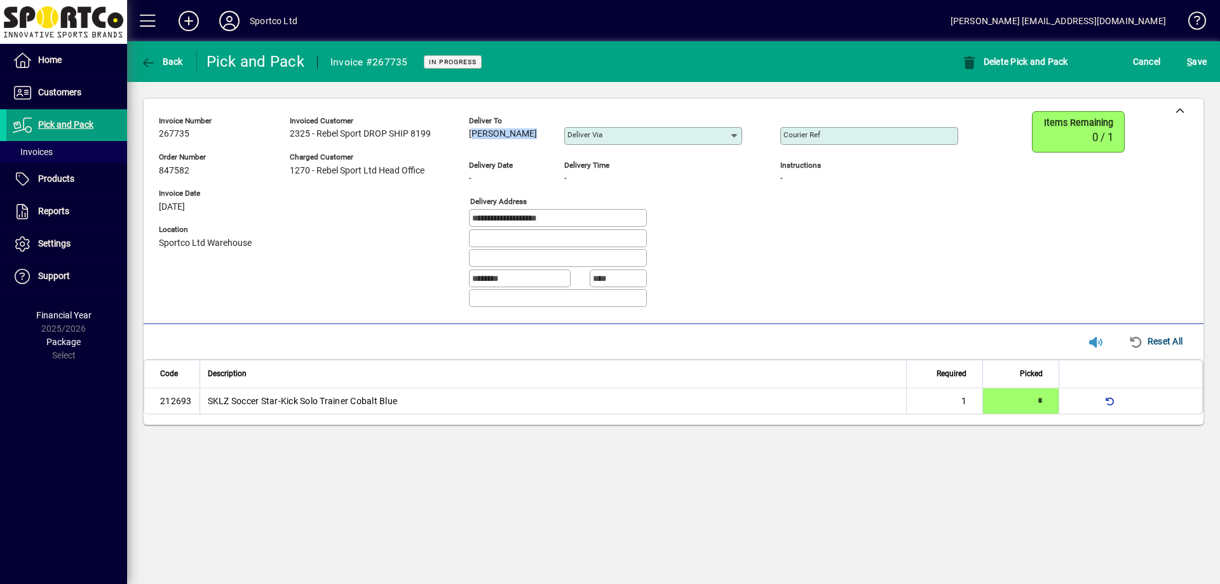
drag, startPoint x: 466, startPoint y: 137, endPoint x: 567, endPoint y: 131, distance: 101.8
click at [567, 131] on div "**********" at bounding box center [568, 214] width 818 height 206
copy span "Kaylah Bermingham"
drag, startPoint x: 579, startPoint y: 215, endPoint x: 450, endPoint y: 223, distance: 129.2
click at [450, 223] on div "**********" at bounding box center [568, 214] width 818 height 206
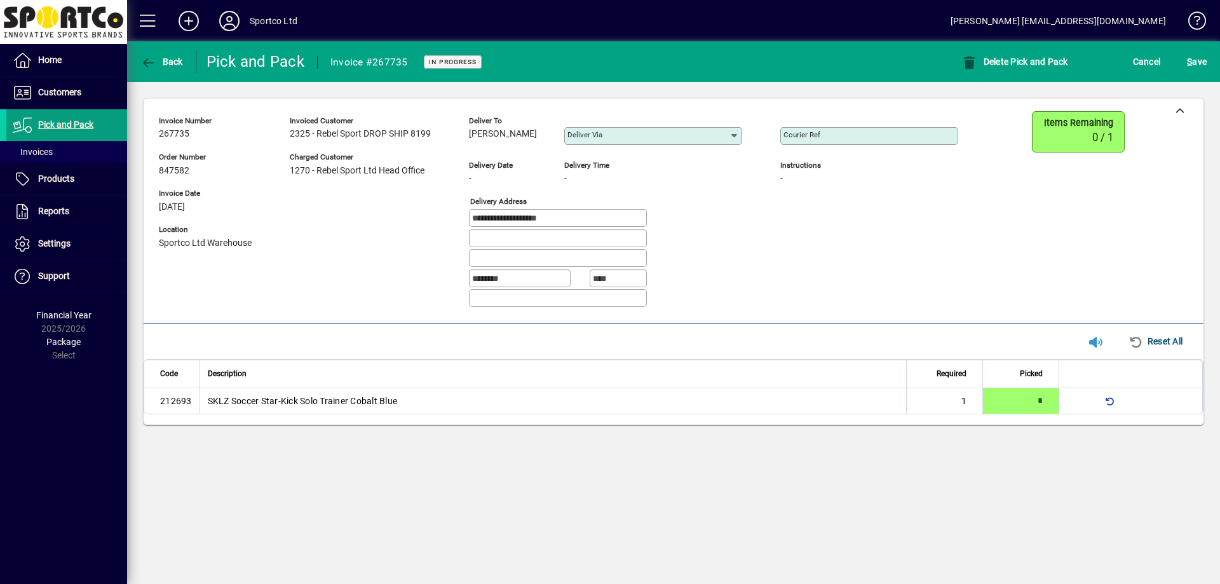
click at [878, 135] on input "Courier Ref" at bounding box center [870, 136] width 174 height 10
paste input "**********"
type input "**********"
click at [1210, 65] on div "S ave" at bounding box center [1196, 61] width 46 height 23
click at [1191, 59] on span "S" at bounding box center [1189, 62] width 5 height 10
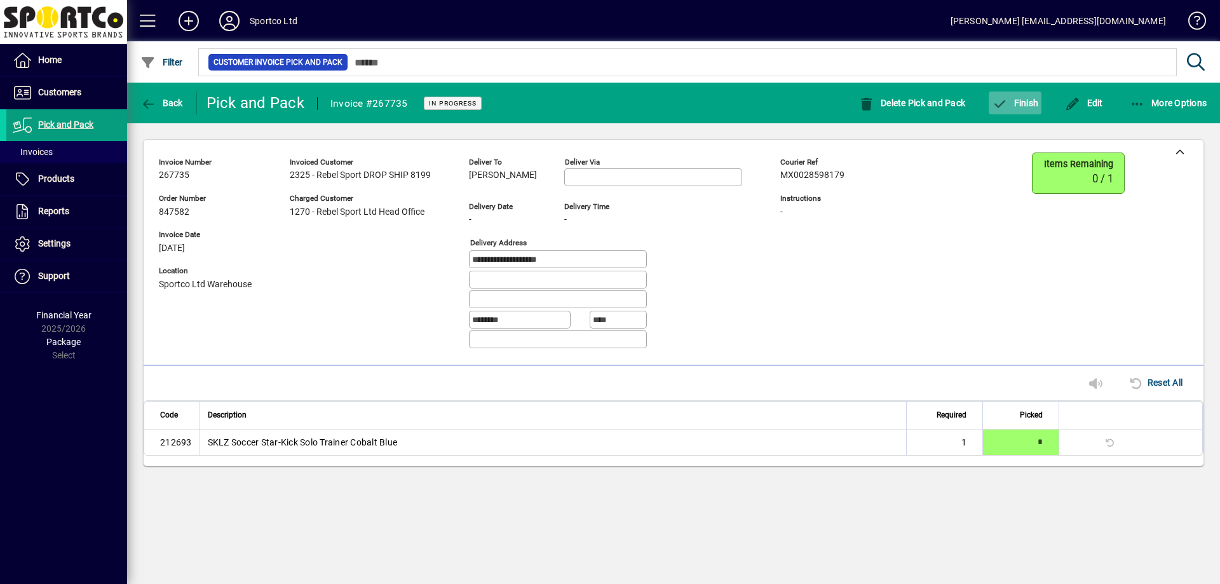
click at [1036, 115] on span "button" at bounding box center [1015, 103] width 53 height 30
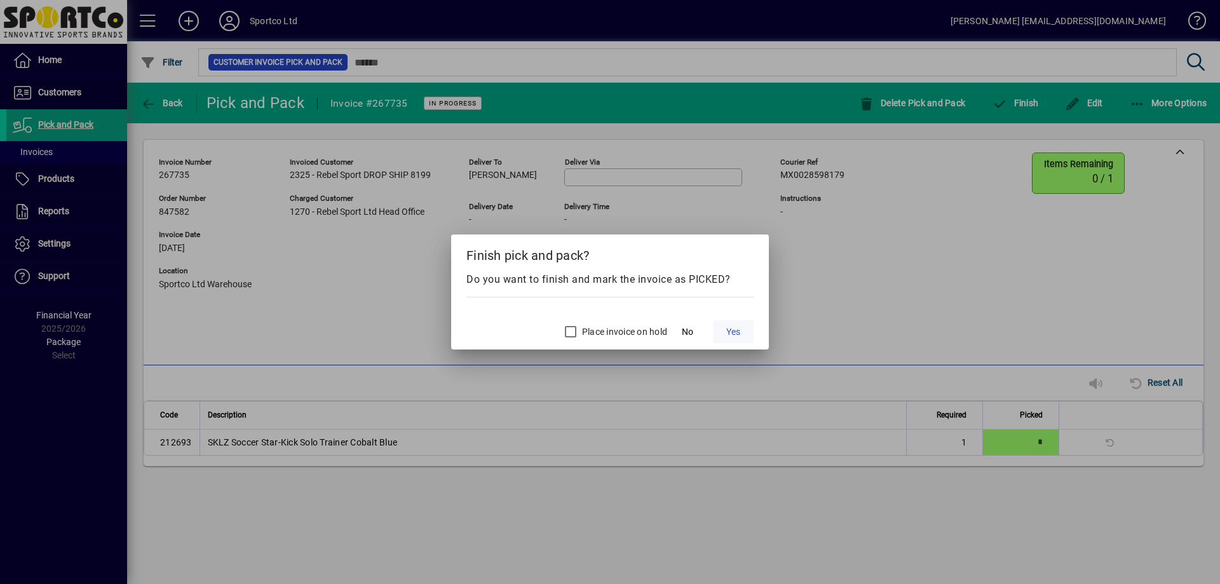
click at [730, 323] on span at bounding box center [733, 331] width 41 height 30
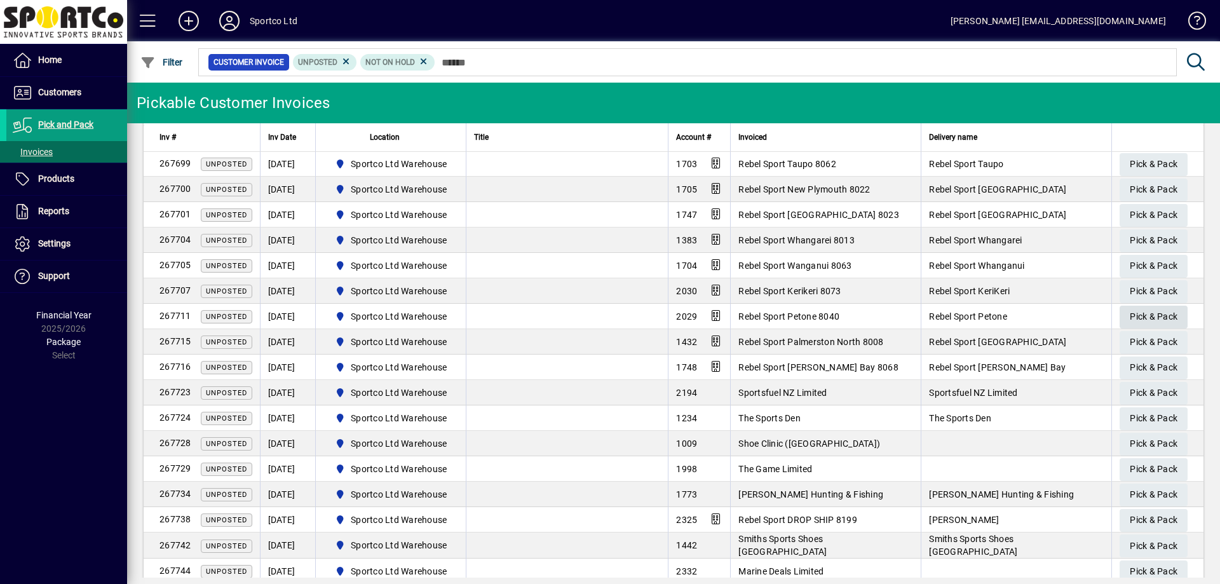
scroll to position [624, 0]
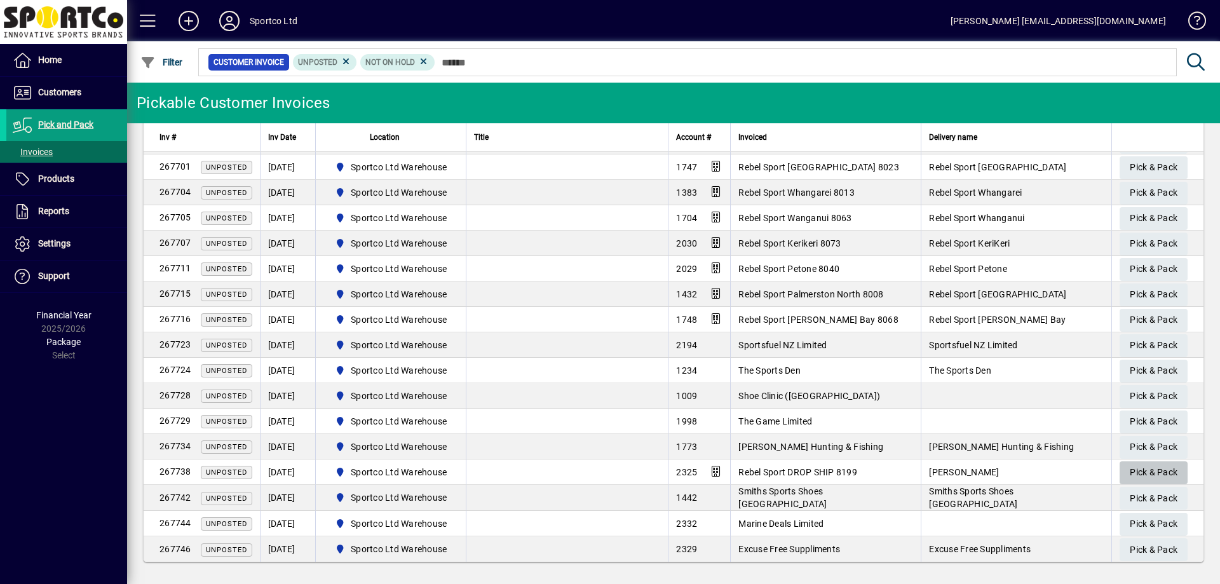
click at [1141, 472] on span "Pick & Pack" at bounding box center [1154, 472] width 48 height 21
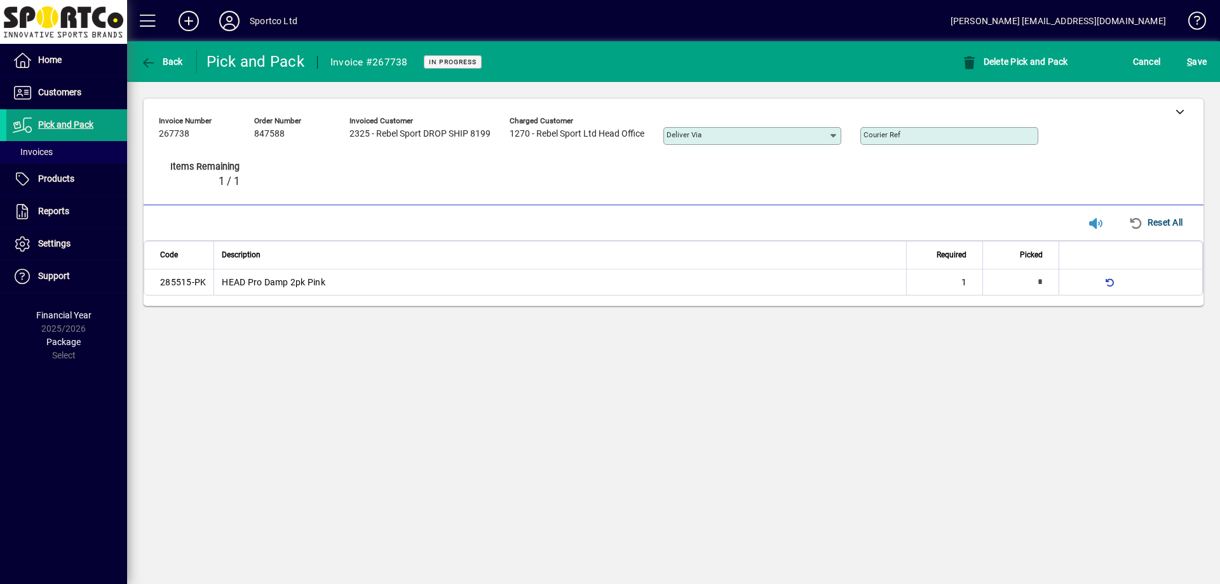
type input "*"
click at [1198, 56] on span "S ave" at bounding box center [1197, 61] width 20 height 20
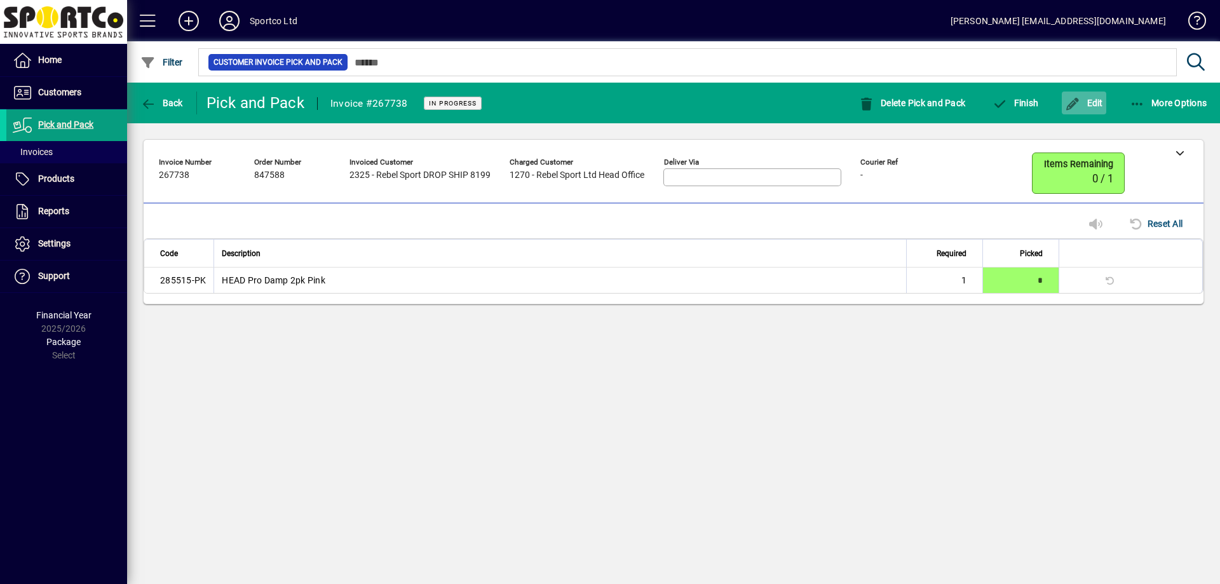
click at [1066, 103] on icon "button" at bounding box center [1073, 104] width 16 height 13
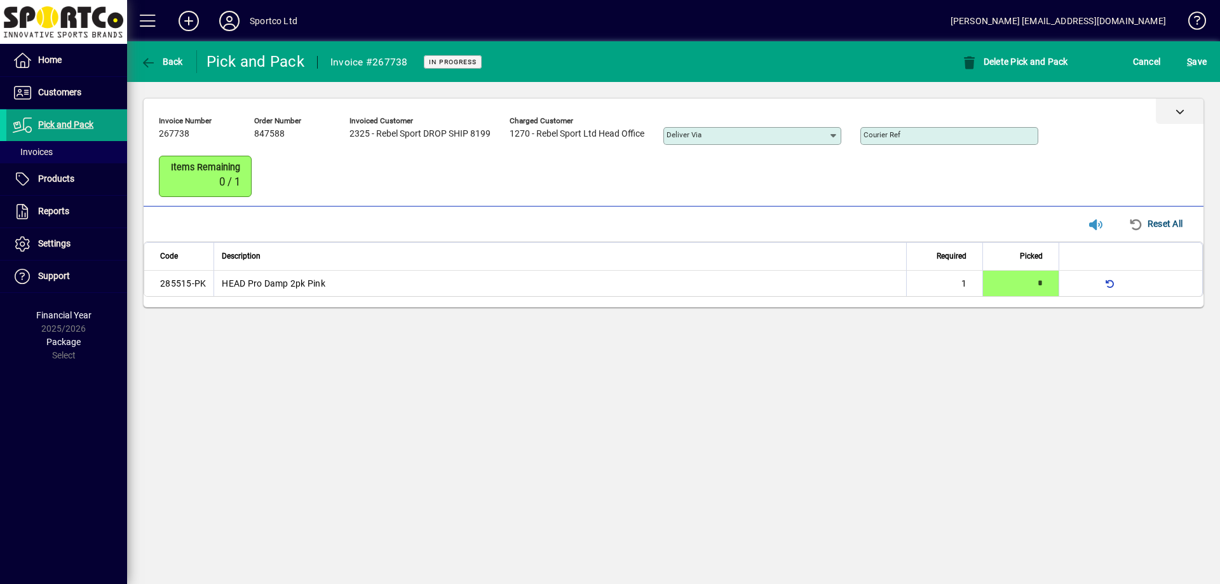
click at [1161, 118] on div at bounding box center [1180, 110] width 48 height 25
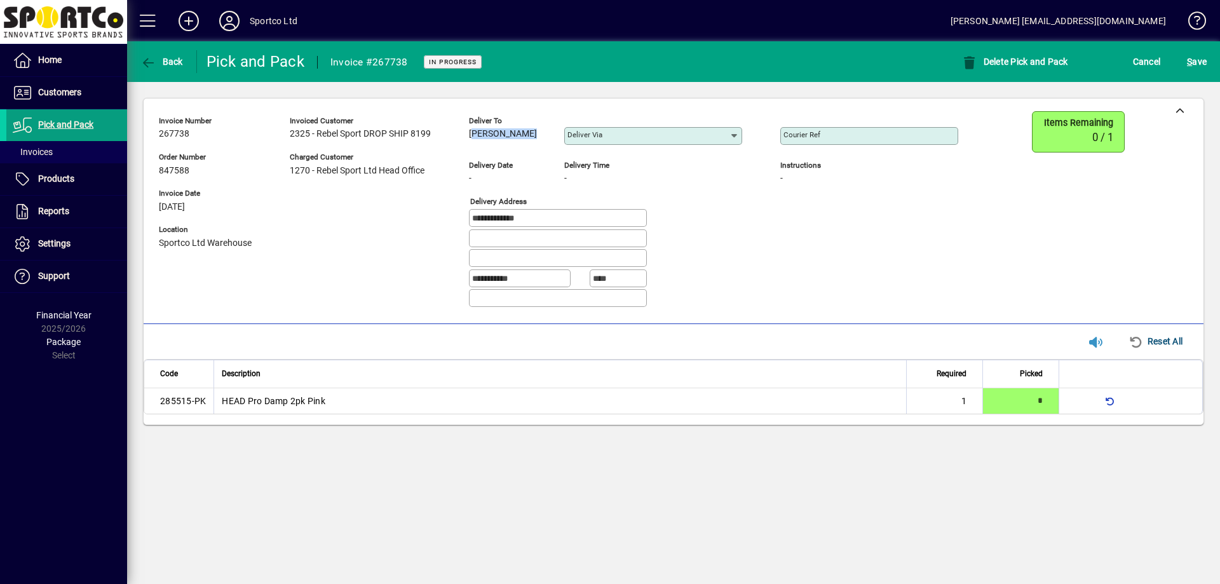
drag, startPoint x: 466, startPoint y: 133, endPoint x: 522, endPoint y: 144, distance: 57.1
click at [532, 149] on div "**********" at bounding box center [568, 214] width 818 height 206
copy span "Jill Donaghy"
drag, startPoint x: 574, startPoint y: 219, endPoint x: 453, endPoint y: 212, distance: 121.5
click at [453, 212] on div "**********" at bounding box center [568, 214] width 818 height 206
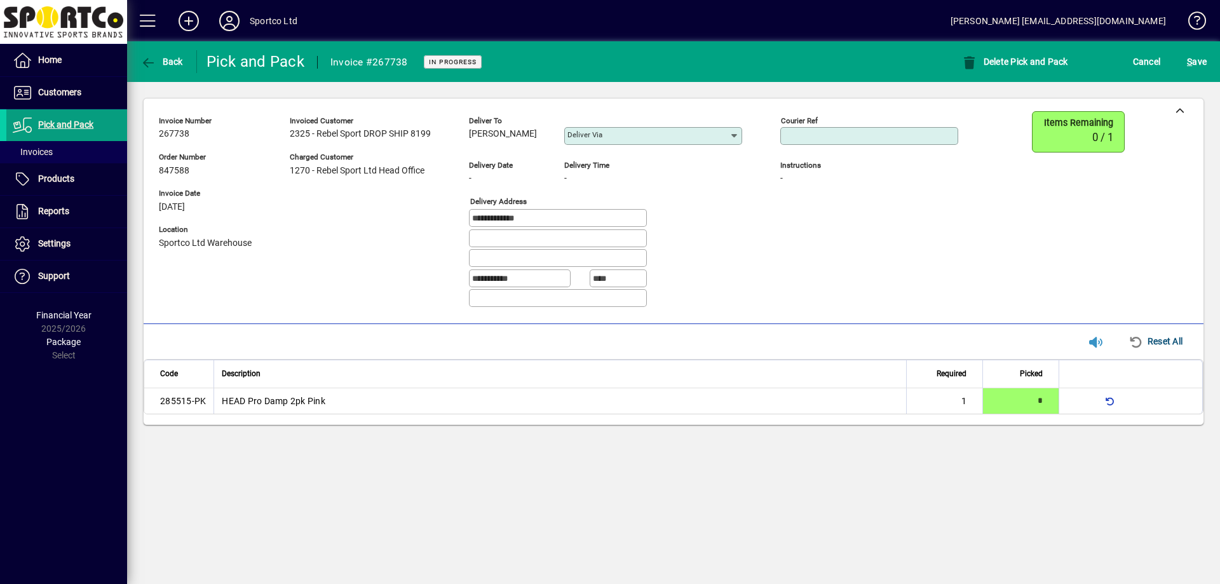
click at [867, 133] on input "Courier Ref" at bounding box center [870, 136] width 174 height 10
paste input "**********"
type input "**********"
click at [1206, 66] on span "S ave" at bounding box center [1197, 61] width 20 height 20
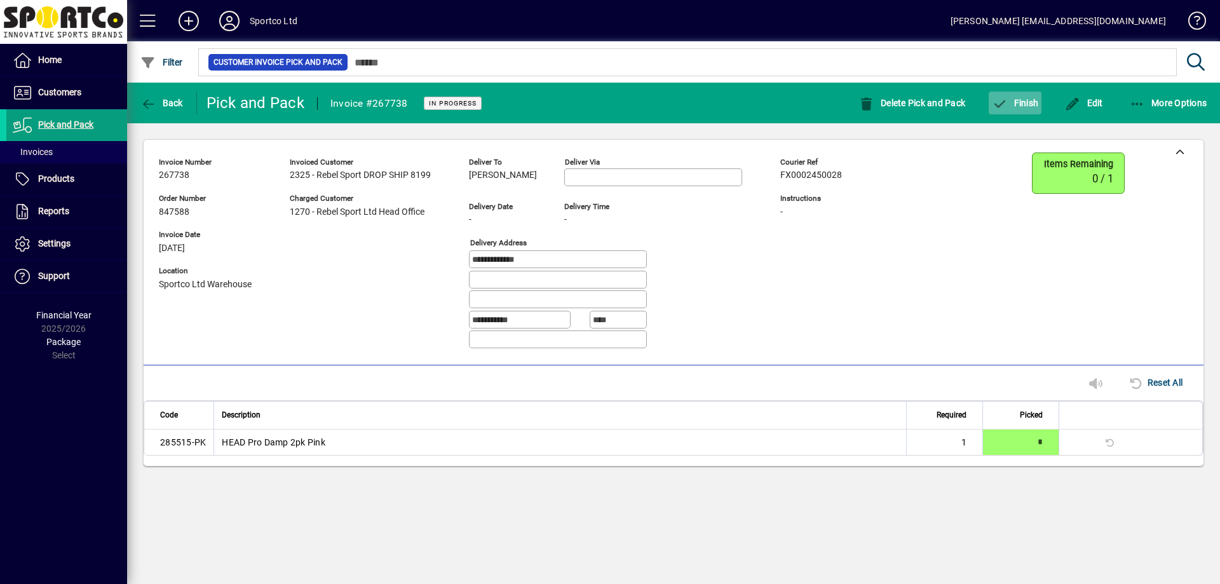
click at [997, 116] on span "button" at bounding box center [1015, 103] width 53 height 30
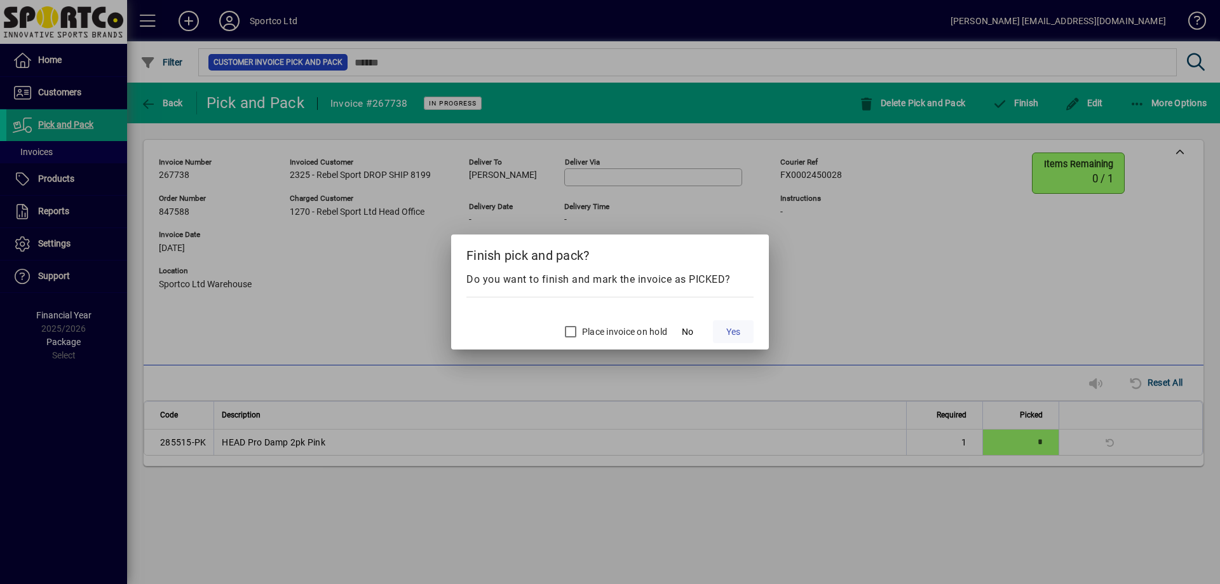
click at [733, 332] on span "Yes" at bounding box center [733, 331] width 14 height 13
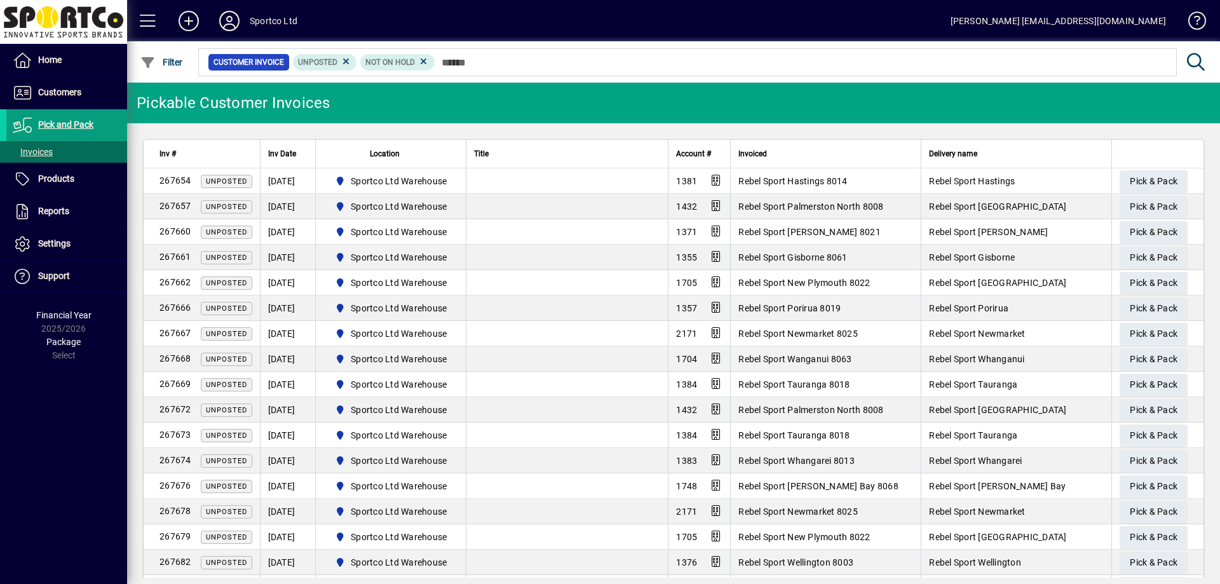
type input "*"
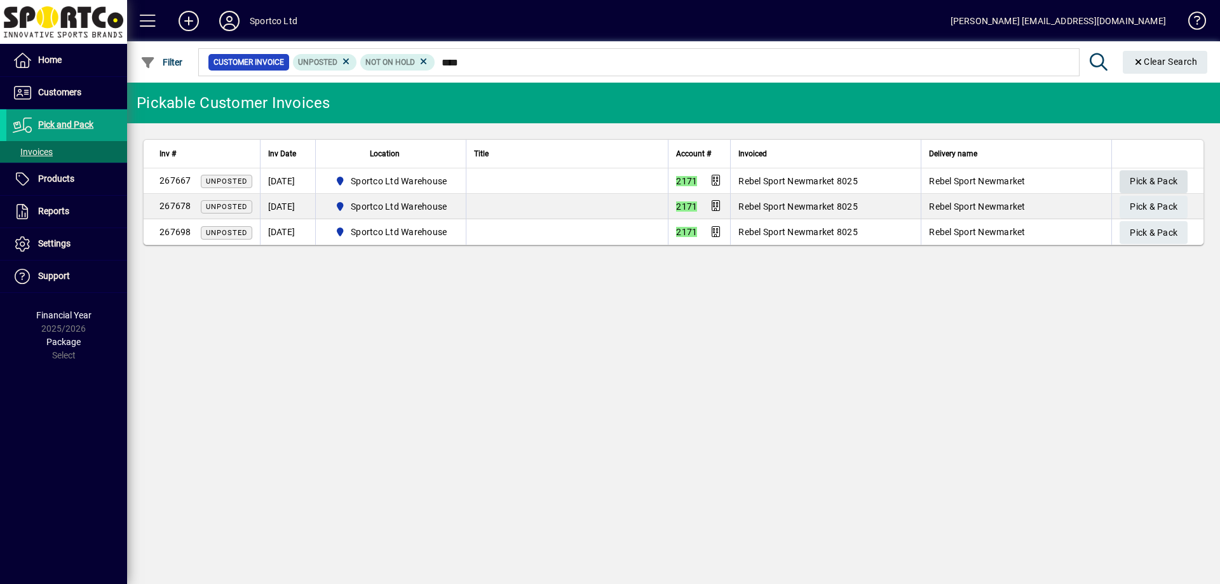
type input "****"
click at [1173, 179] on span "Pick & Pack" at bounding box center [1154, 181] width 48 height 21
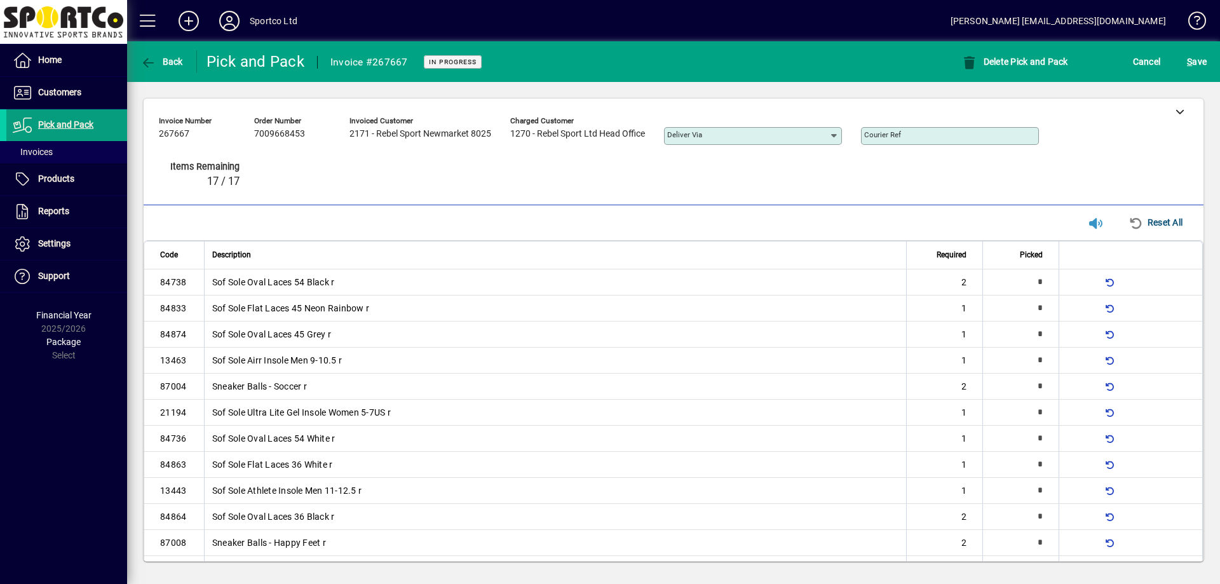
type input "*"
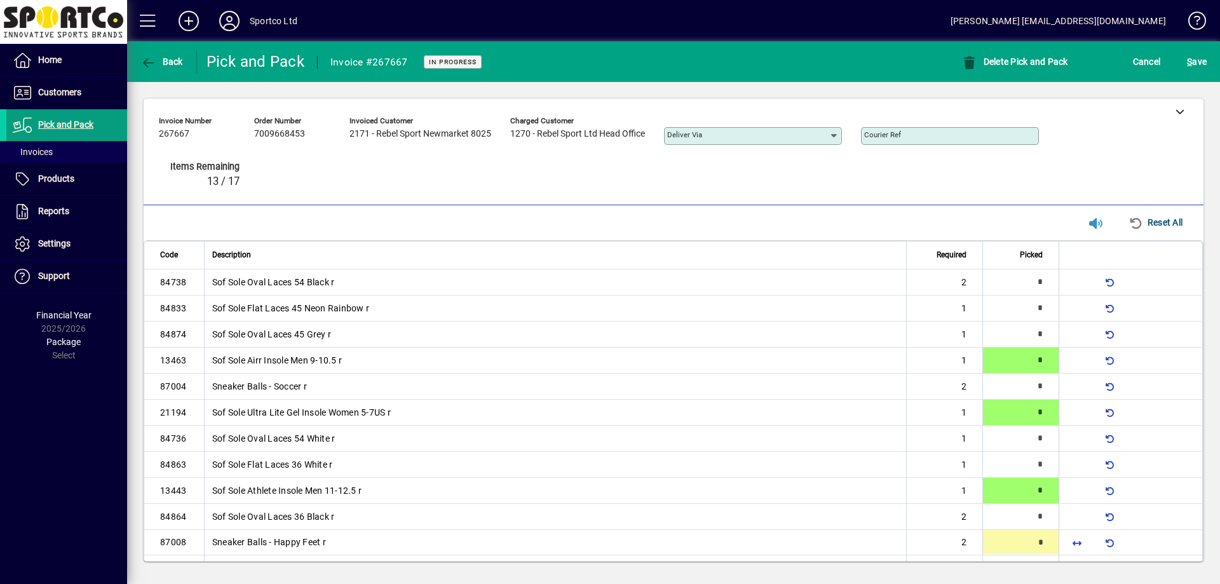
type input "*"
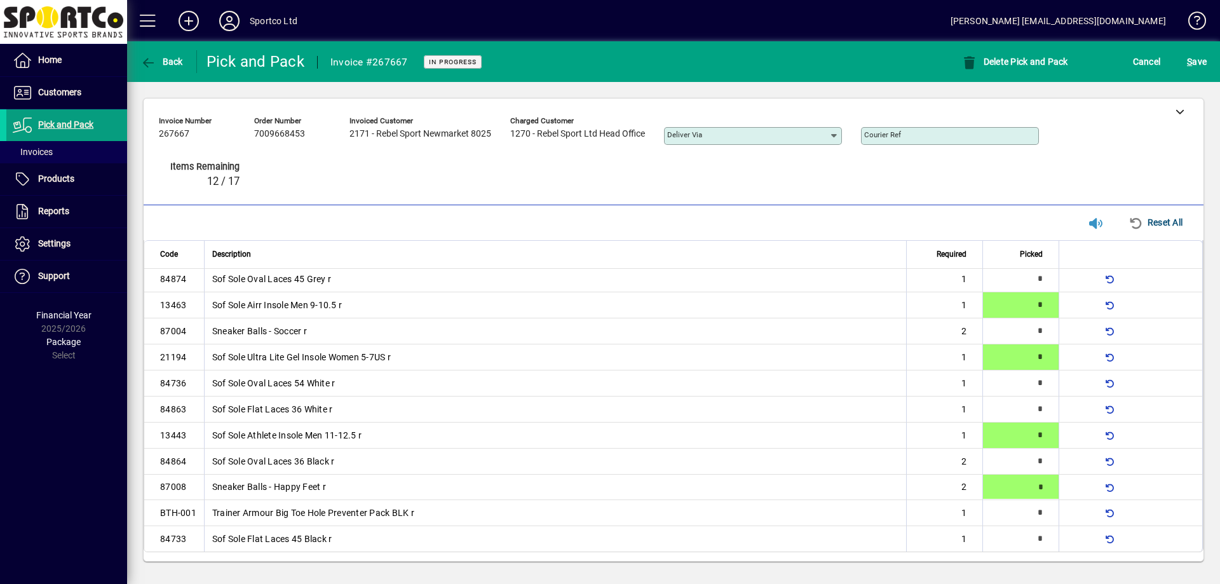
scroll to position [57, 0]
type input "*"
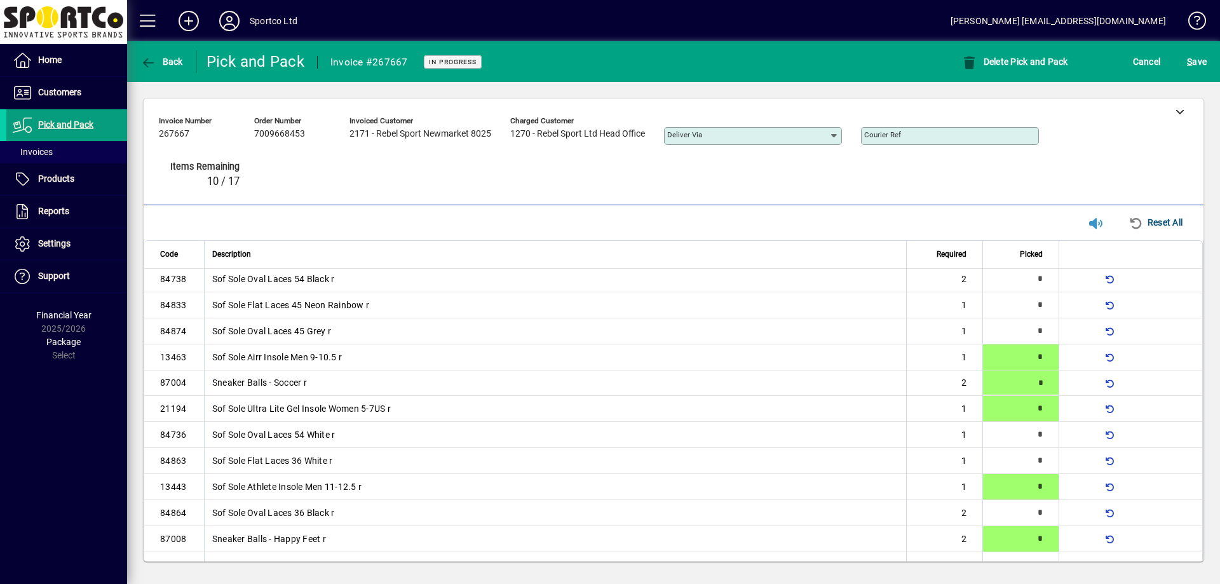
scroll to position [0, 0]
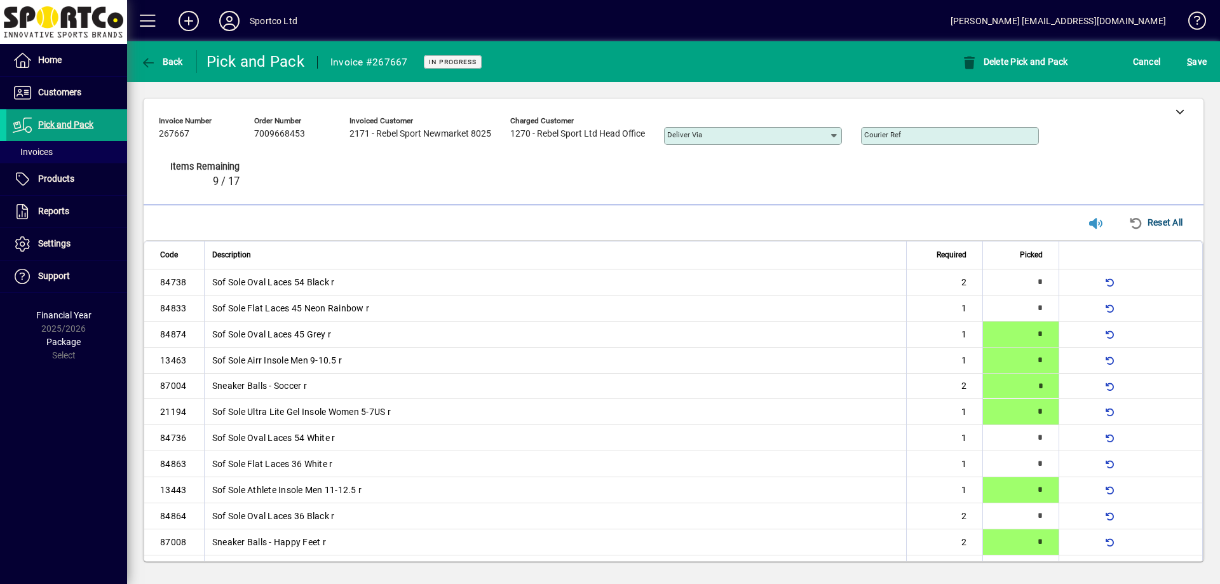
type input "*"
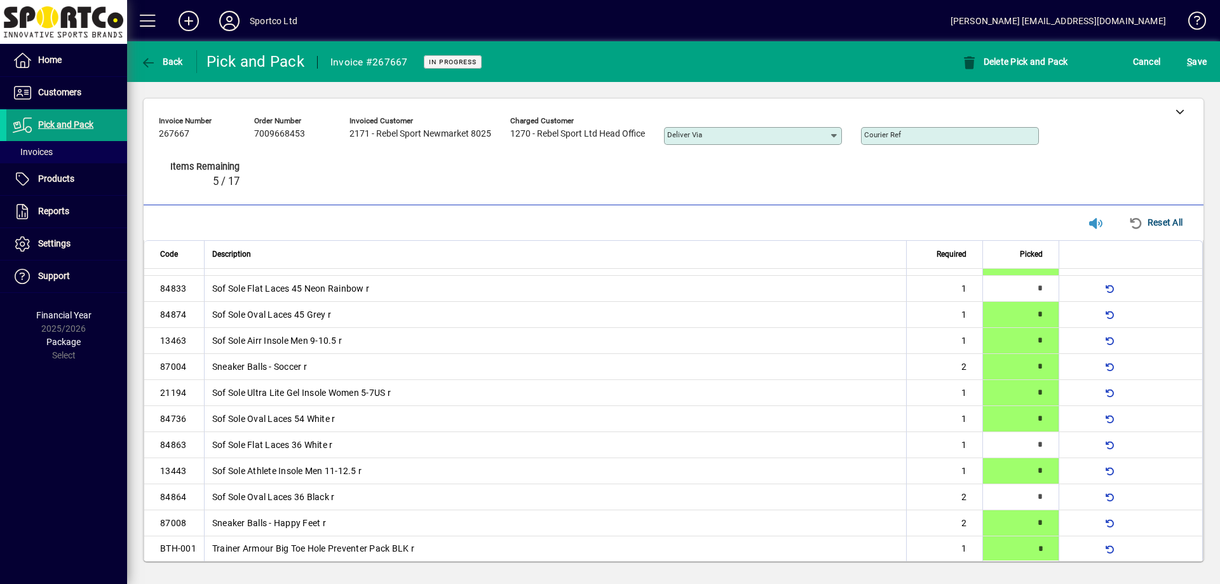
type input "*"
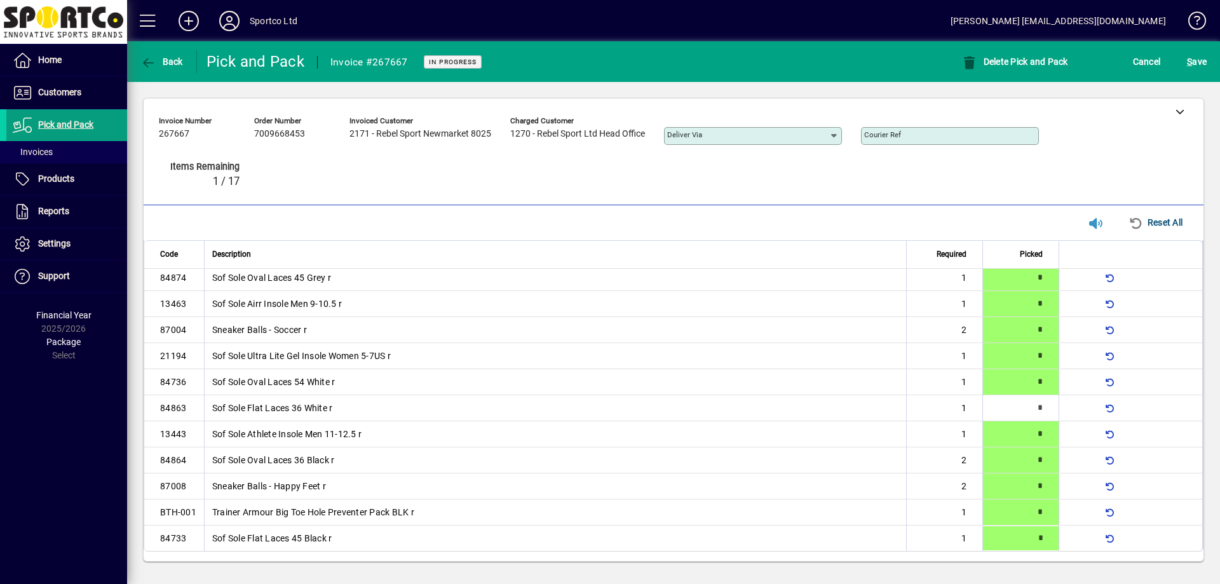
type input "*"
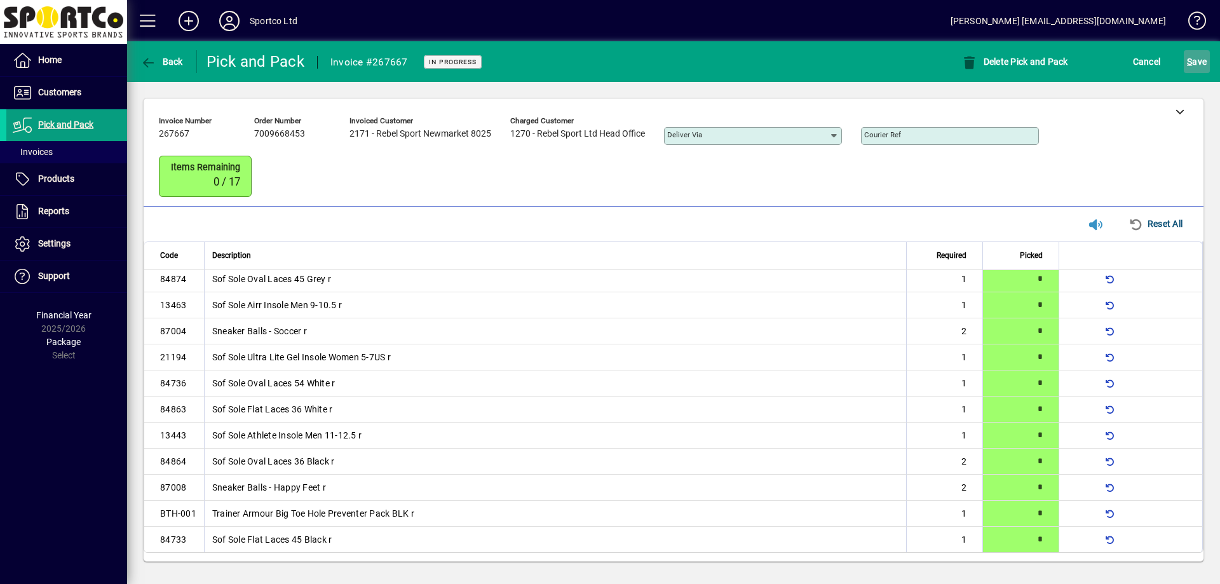
click at [1198, 64] on span "S ave" at bounding box center [1197, 61] width 20 height 20
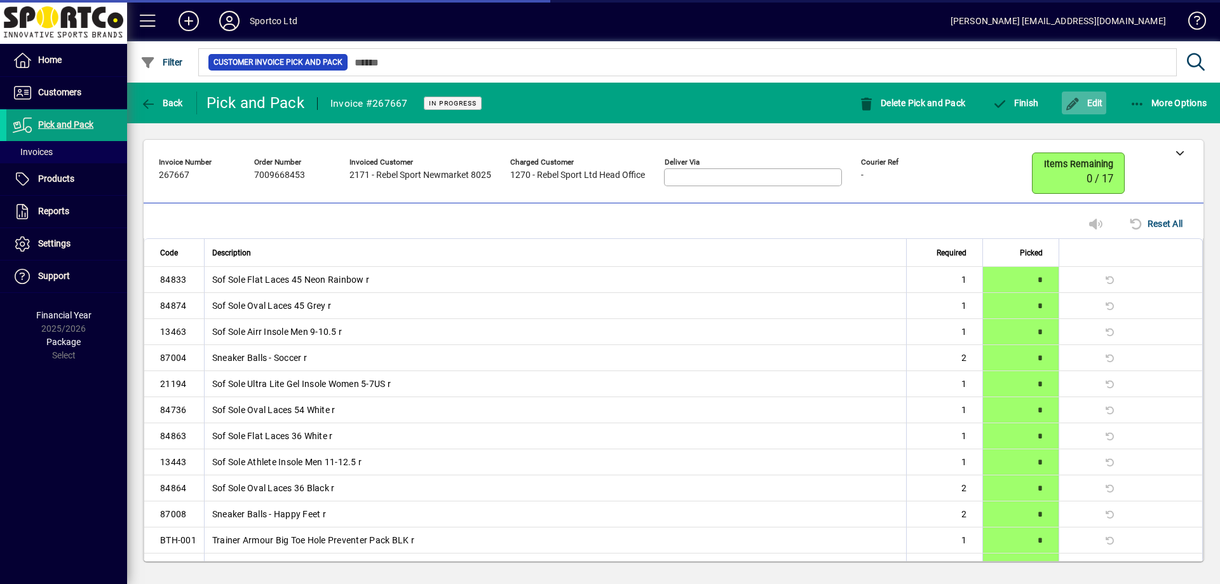
scroll to position [44, 0]
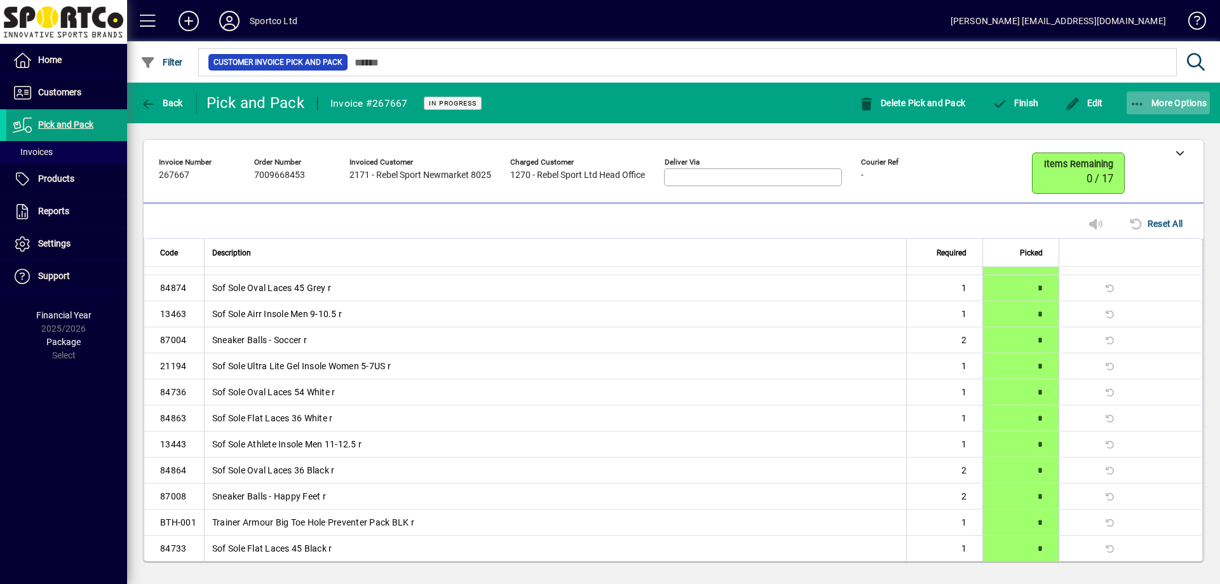
click at [1128, 97] on span "button" at bounding box center [1168, 103] width 84 height 30
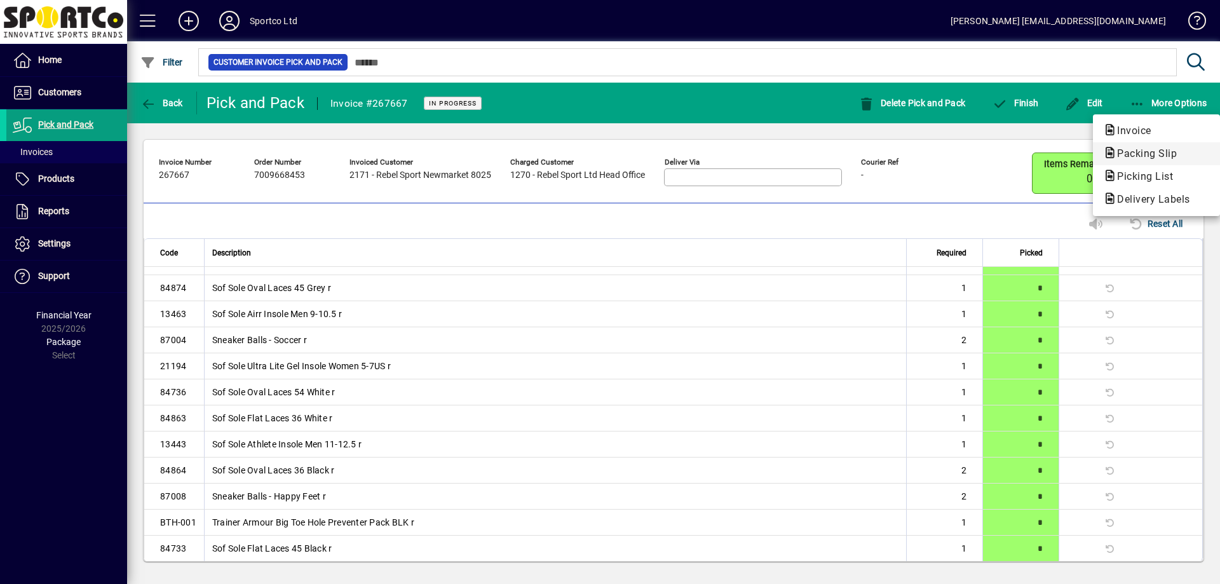
click at [1120, 158] on span "Packing Slip" at bounding box center [1143, 153] width 80 height 12
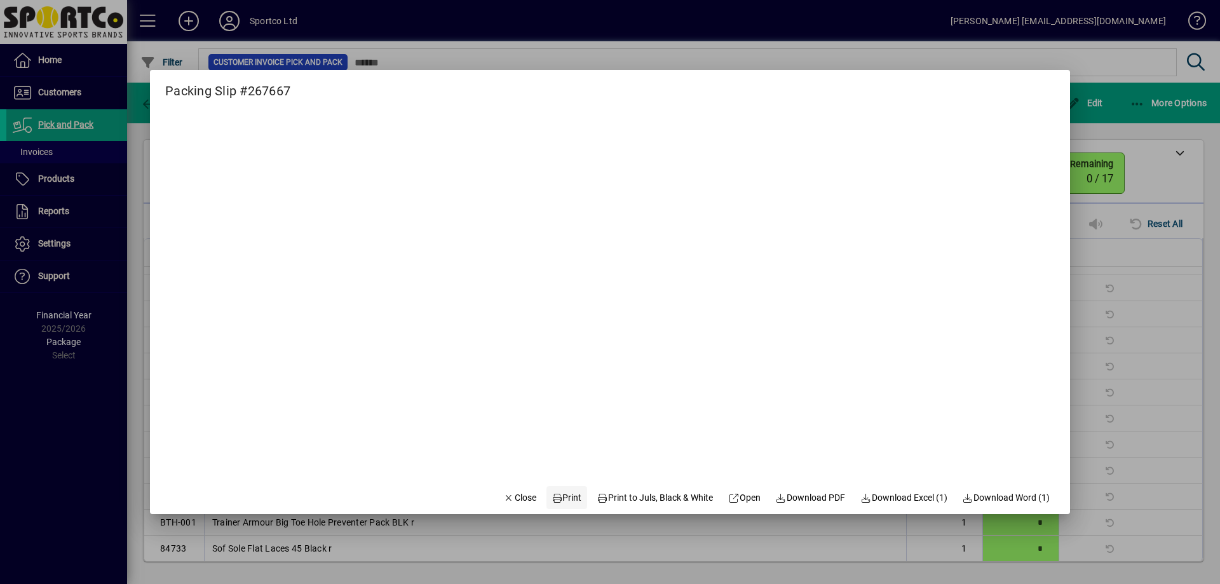
click at [558, 497] on span "Print" at bounding box center [566, 497] width 30 height 13
click at [506, 494] on span "Close" at bounding box center [519, 497] width 33 height 13
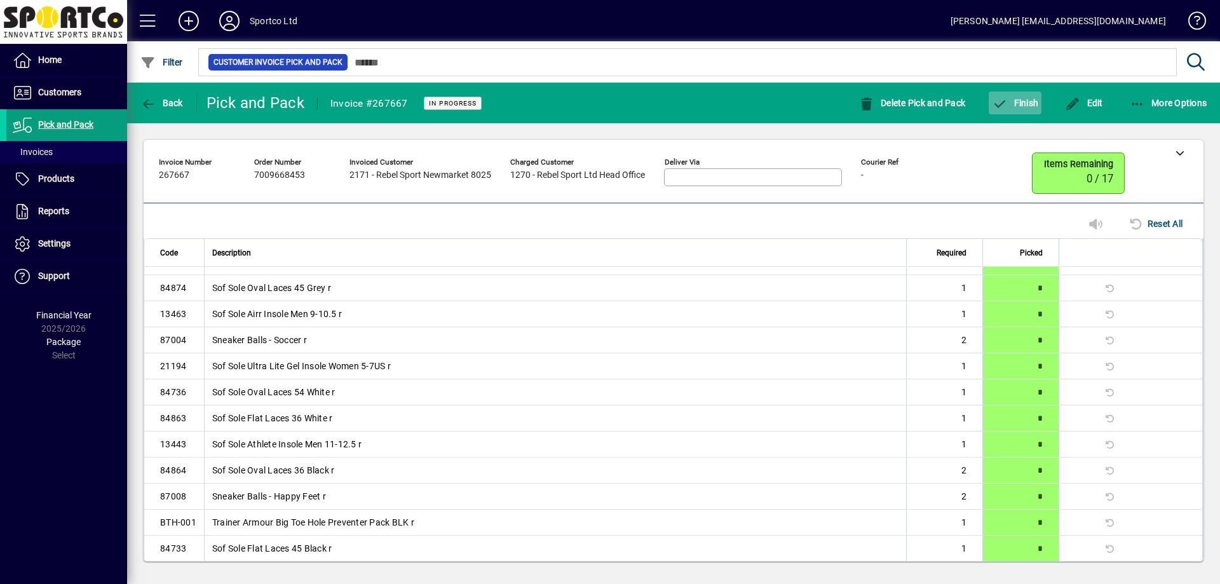
click at [999, 110] on span "button" at bounding box center [1015, 103] width 53 height 30
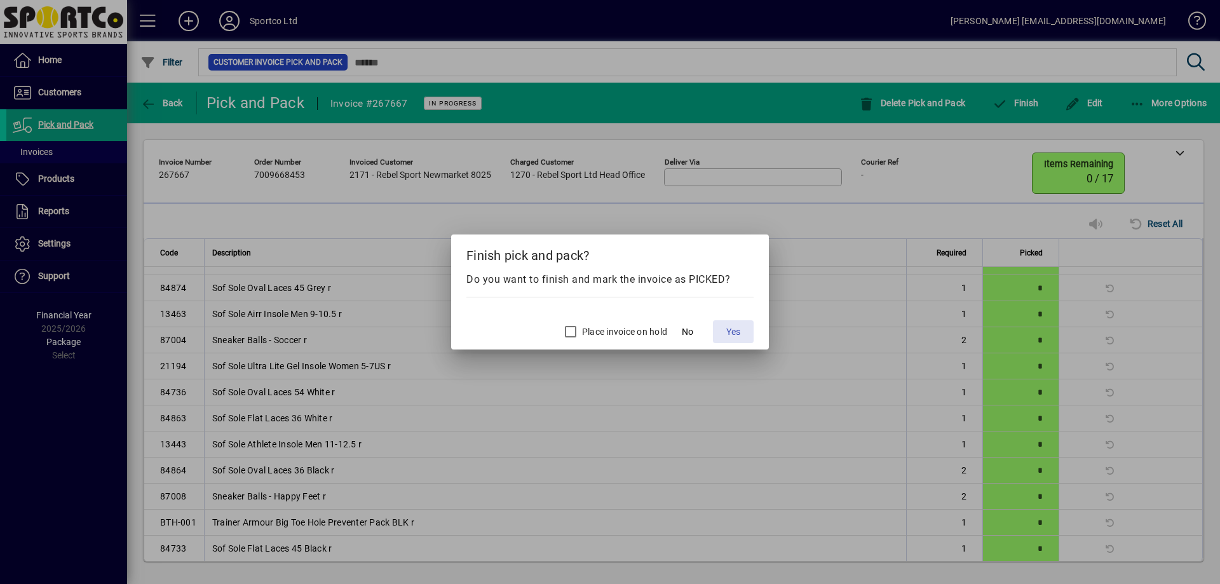
click at [736, 334] on span "Yes" at bounding box center [733, 331] width 14 height 13
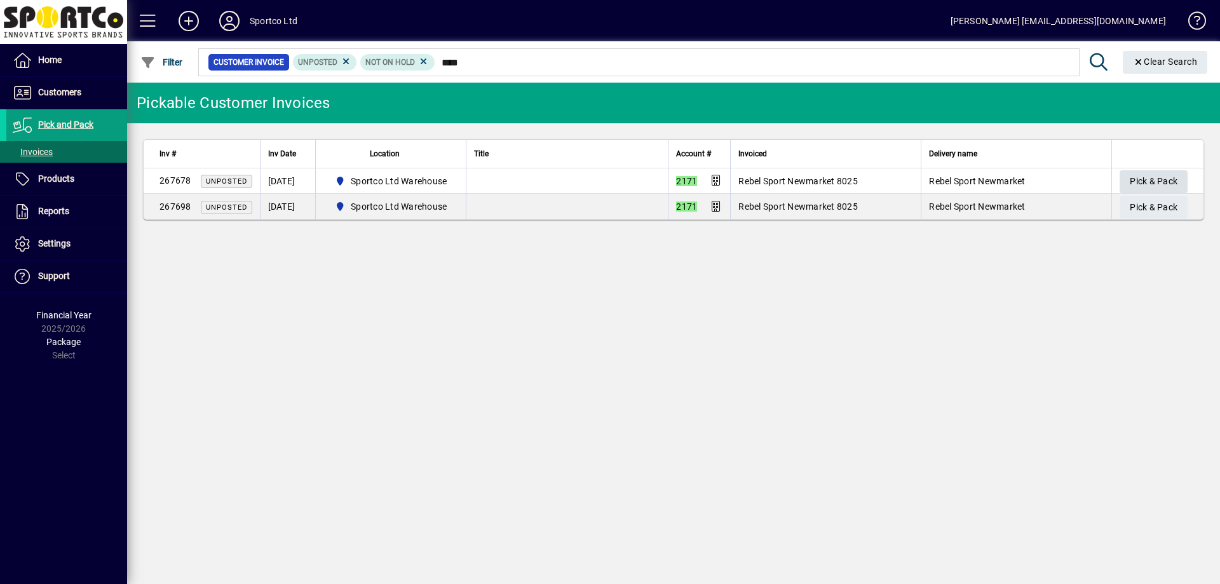
type input "****"
click at [1152, 184] on span "Pick & Pack" at bounding box center [1154, 181] width 48 height 21
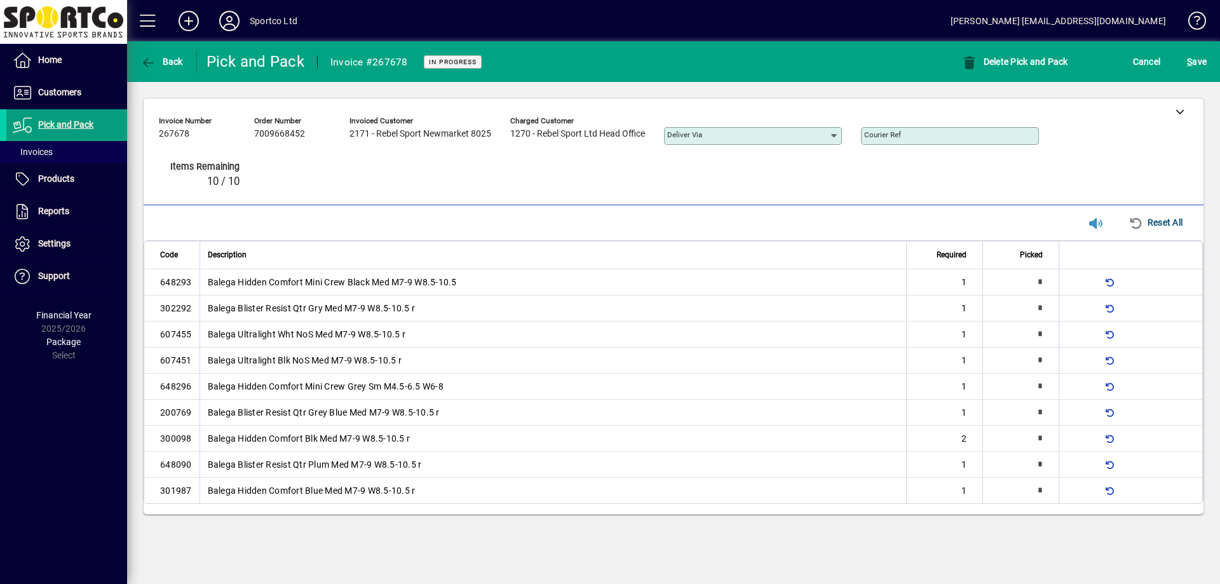
type input "*"
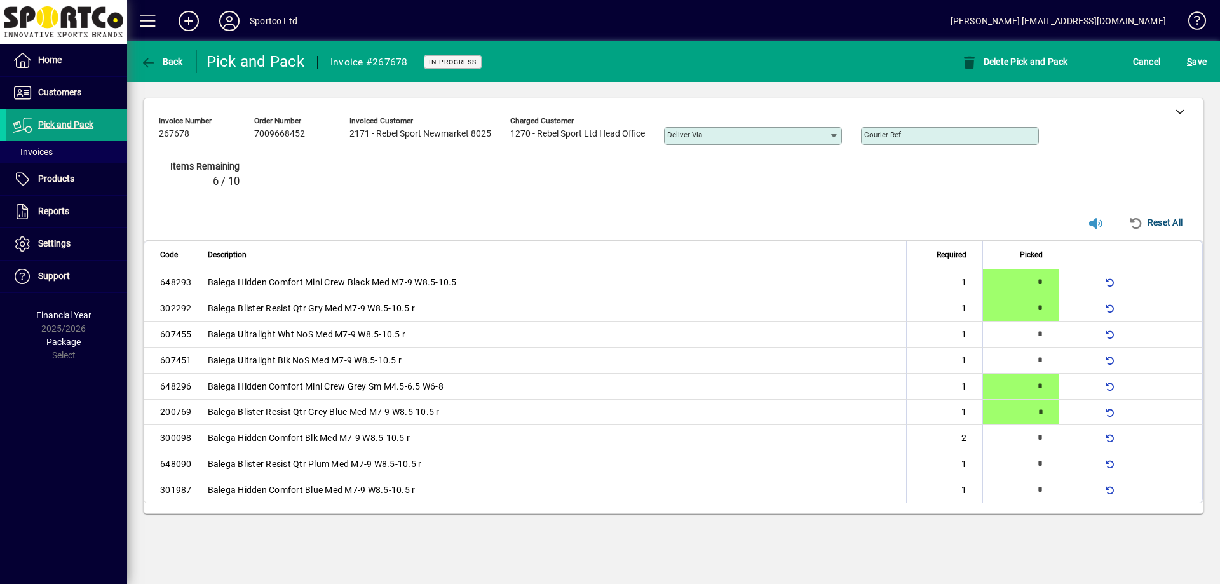
type input "*"
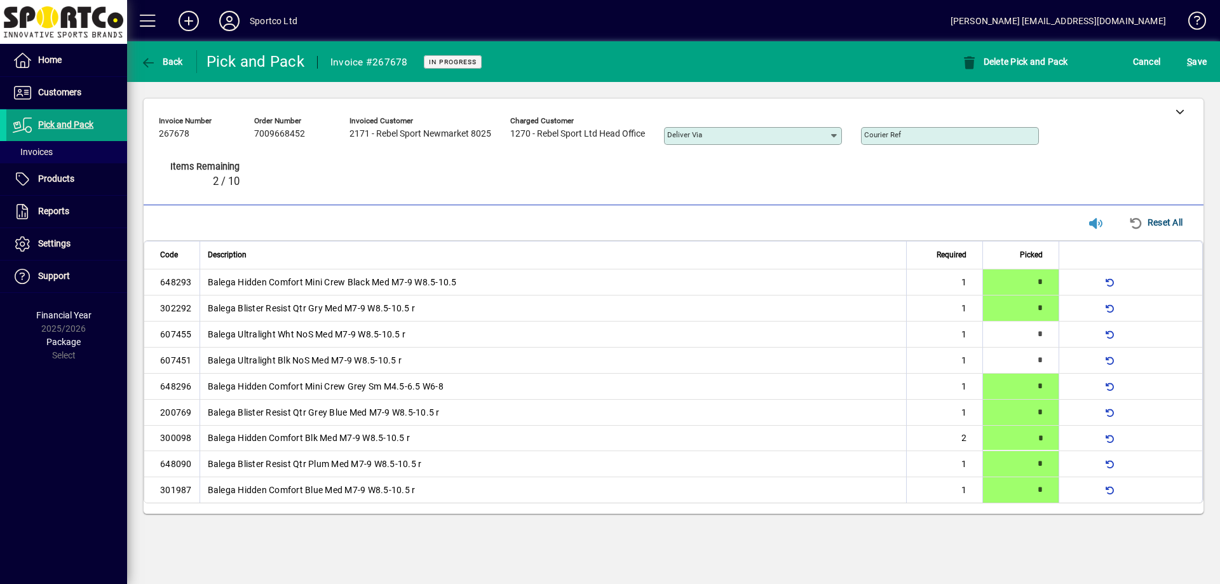
type input "*"
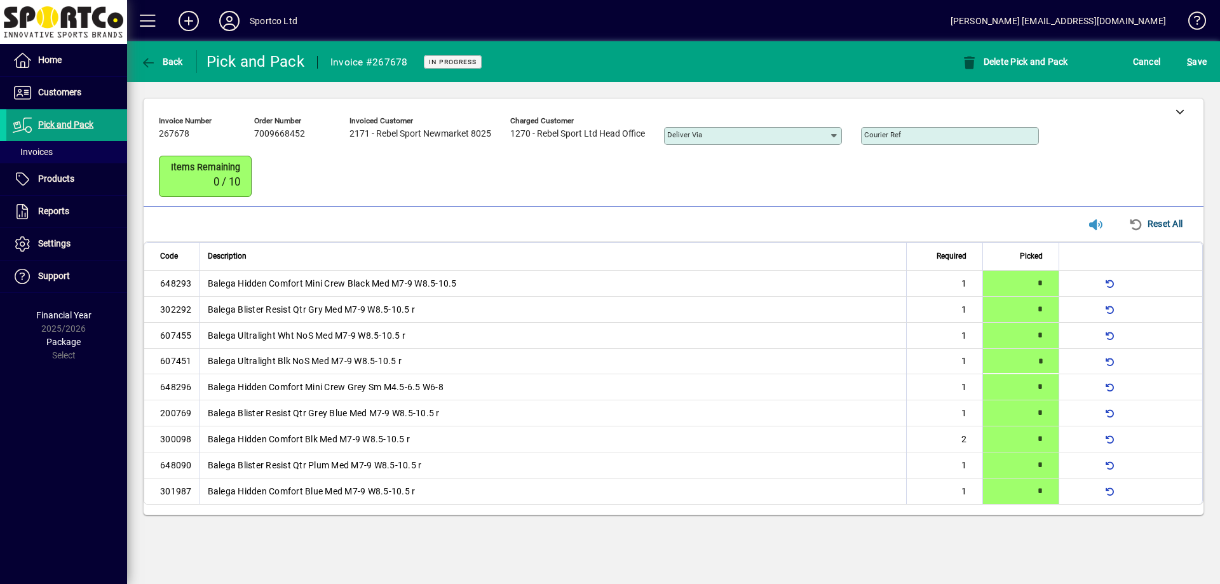
type input "*"
click at [1198, 54] on span "S ave" at bounding box center [1197, 61] width 20 height 20
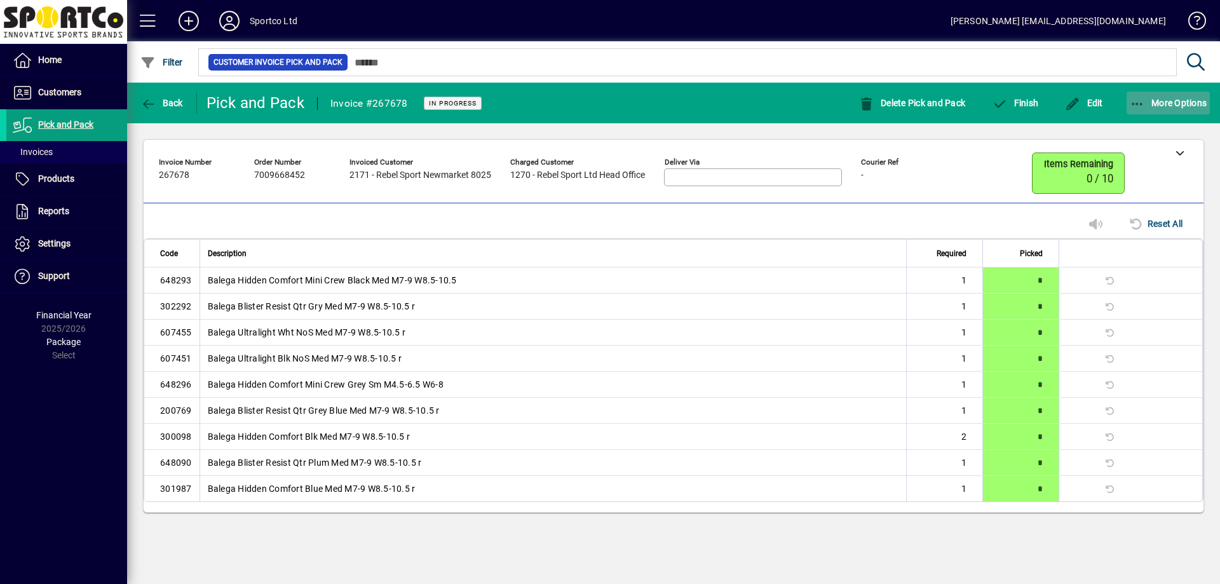
click at [1130, 105] on icon "button" at bounding box center [1138, 104] width 16 height 13
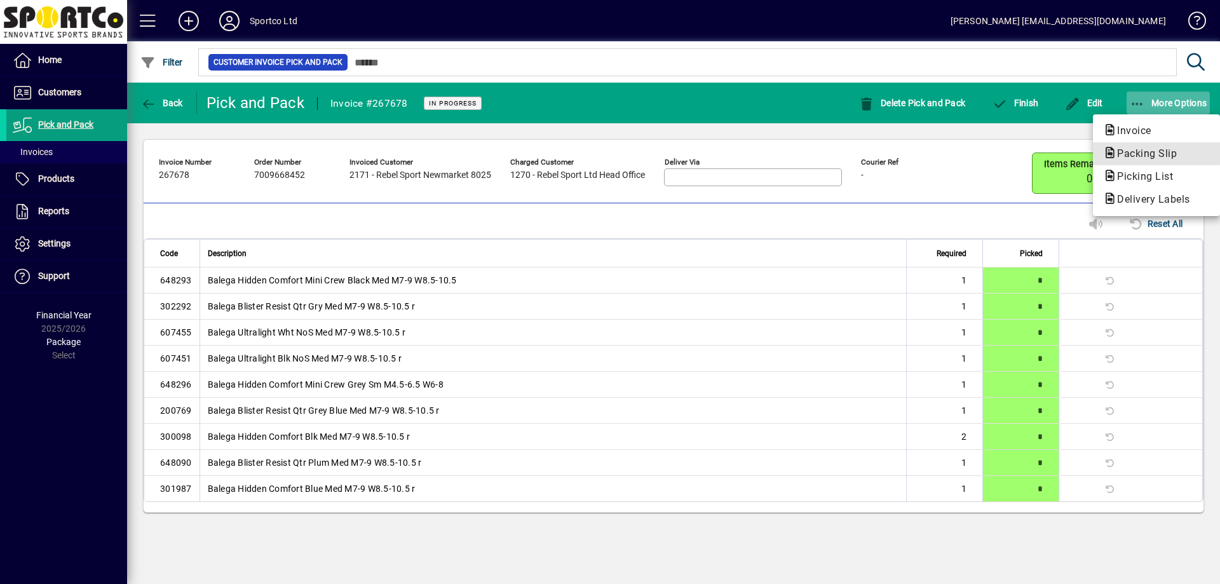
click at [1145, 151] on span "Packing Slip" at bounding box center [1143, 153] width 80 height 12
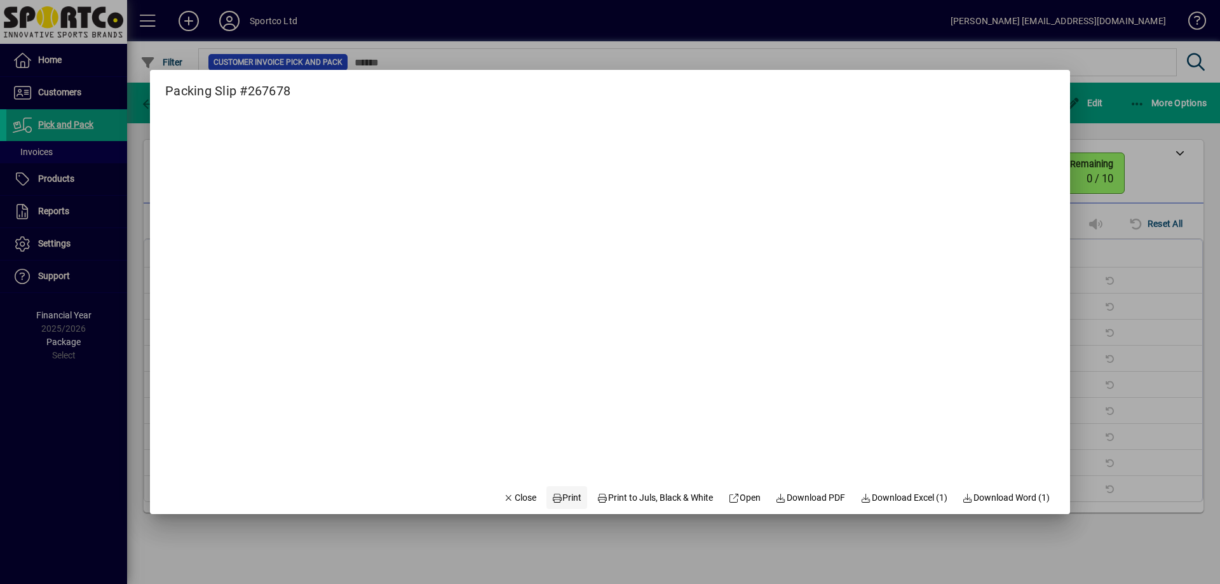
click at [551, 498] on span "Print" at bounding box center [566, 497] width 30 height 13
click at [511, 492] on span "Close" at bounding box center [519, 497] width 33 height 13
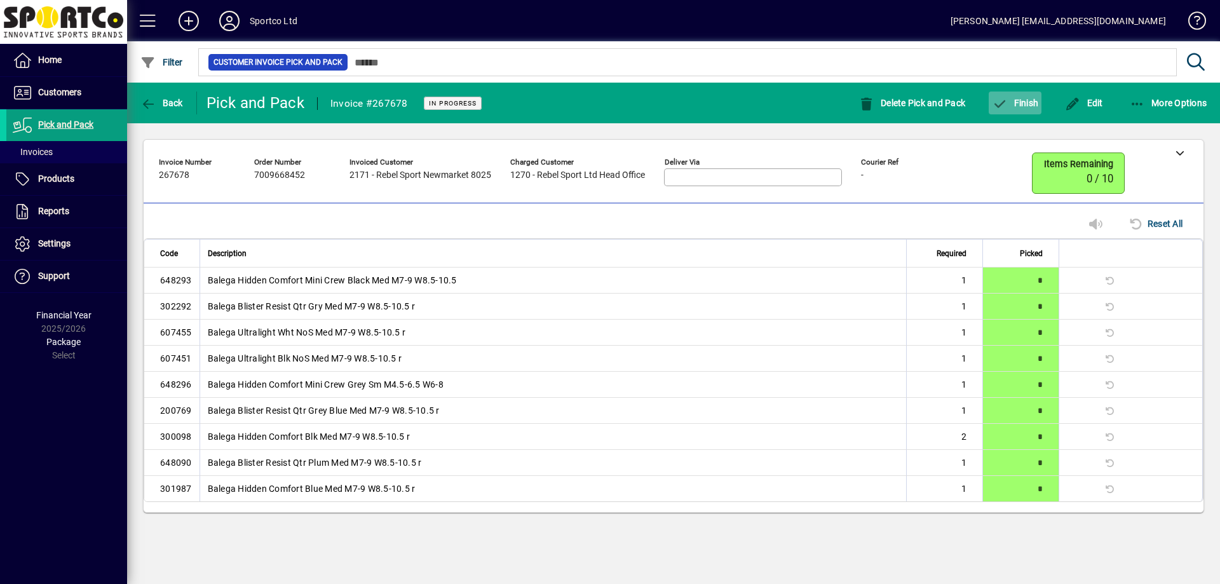
click at [1018, 114] on span "button" at bounding box center [1015, 103] width 53 height 30
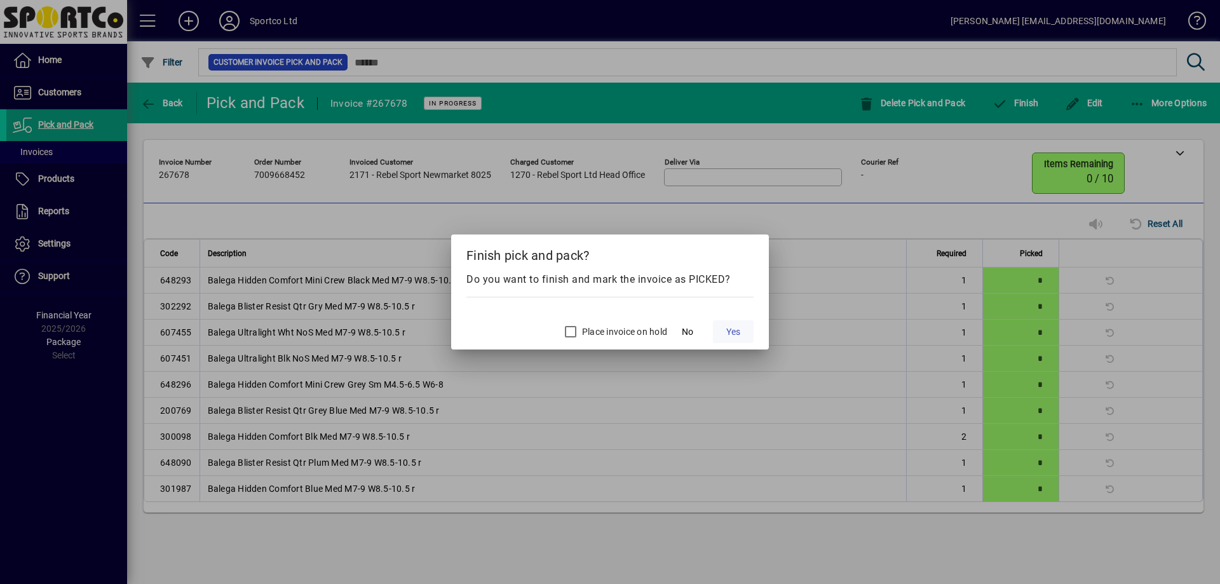
click at [741, 327] on span at bounding box center [733, 331] width 41 height 30
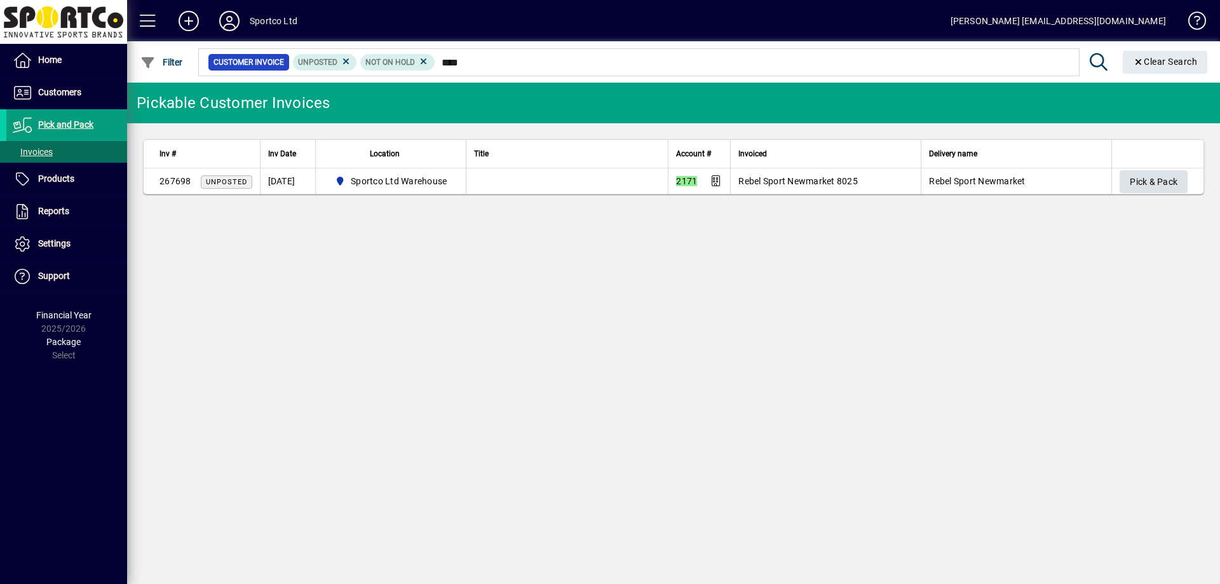
type input "****"
click at [1163, 179] on span "Pick & Pack" at bounding box center [1154, 182] width 48 height 21
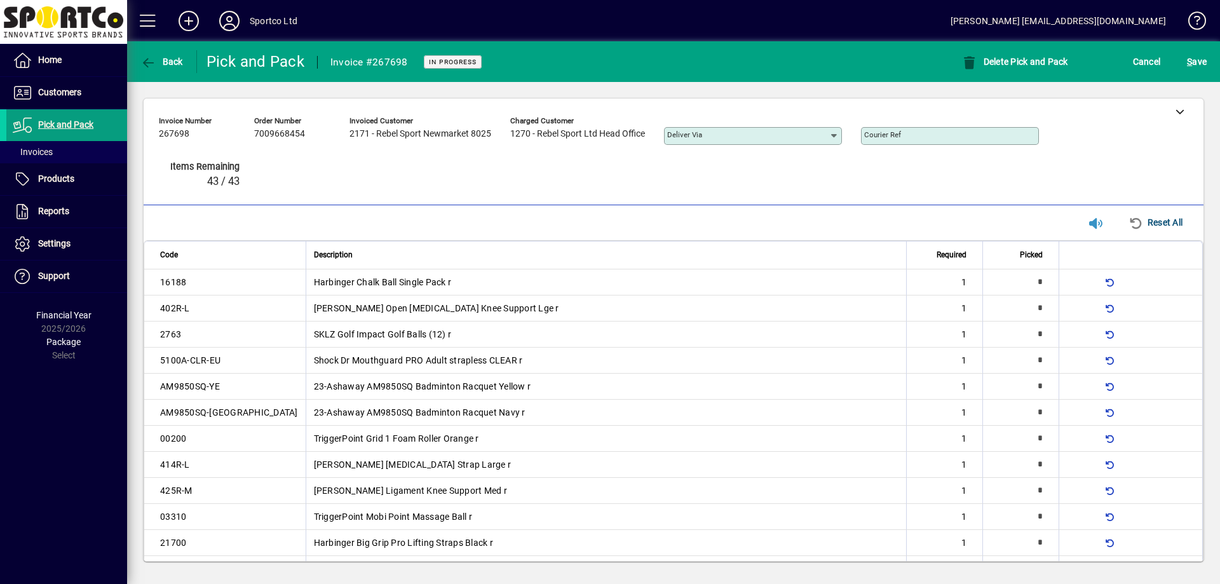
type input "*"
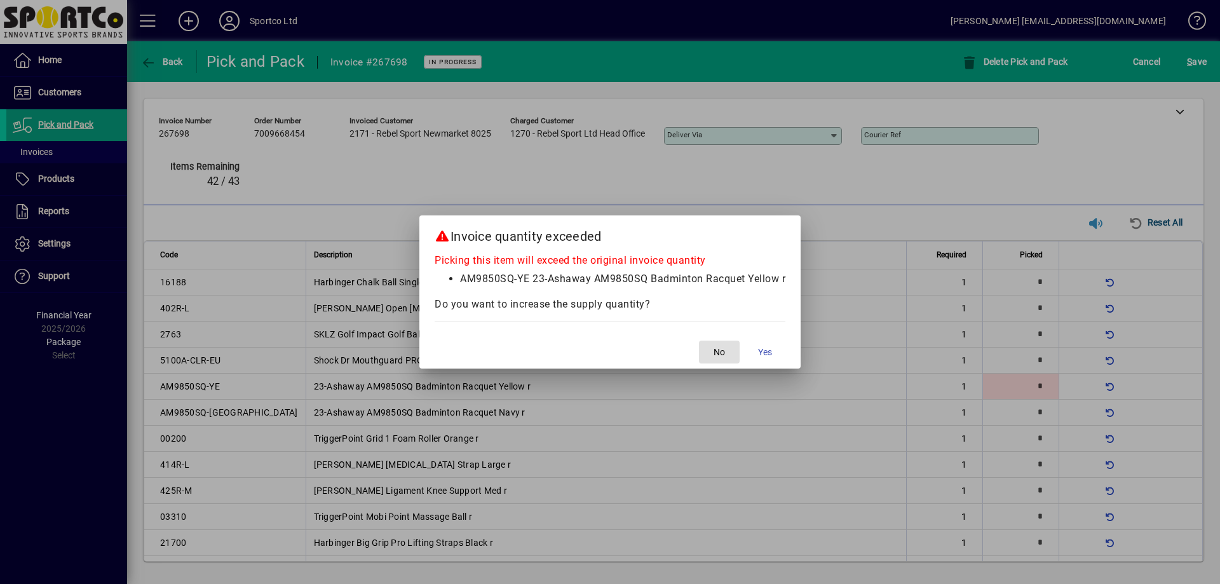
click at [699, 341] on button "No" at bounding box center [719, 352] width 41 height 23
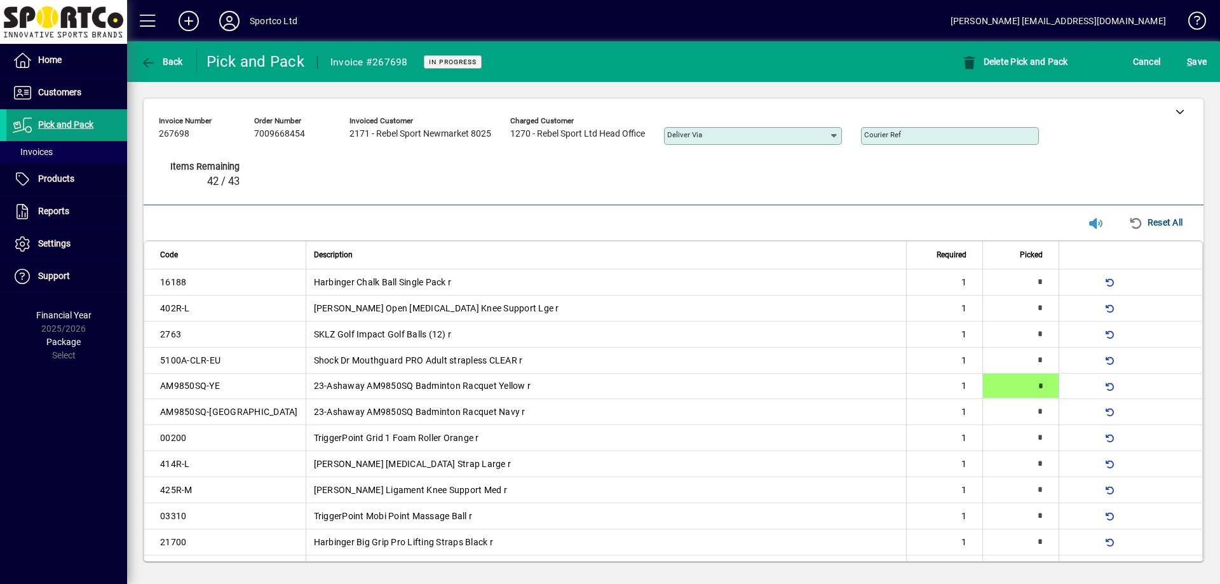
type input "*"
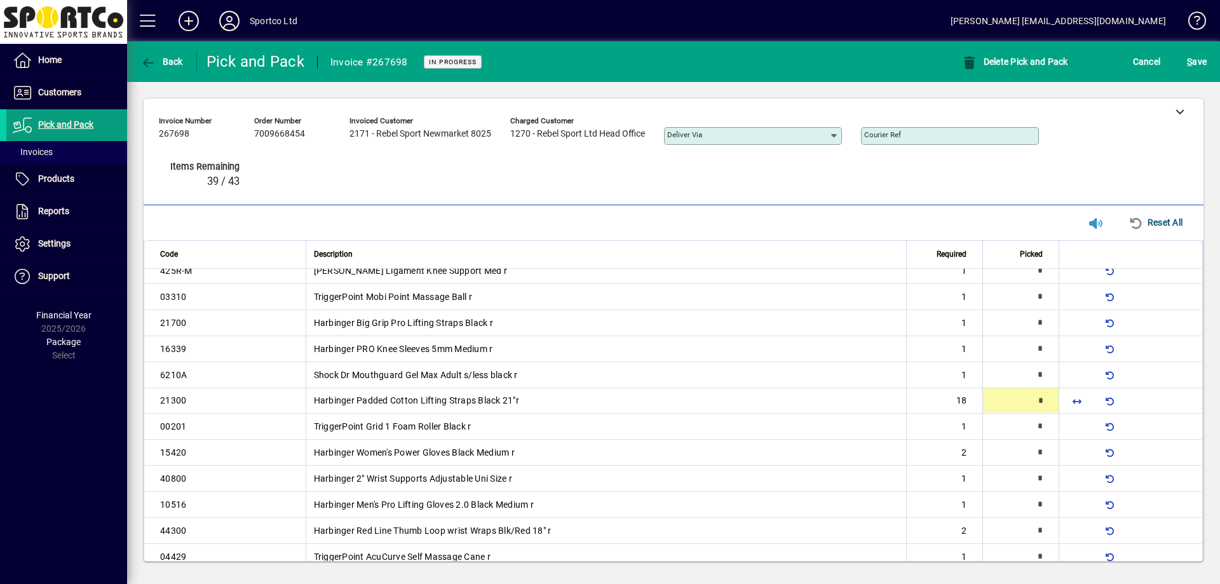
scroll to position [221, 0]
type input "**"
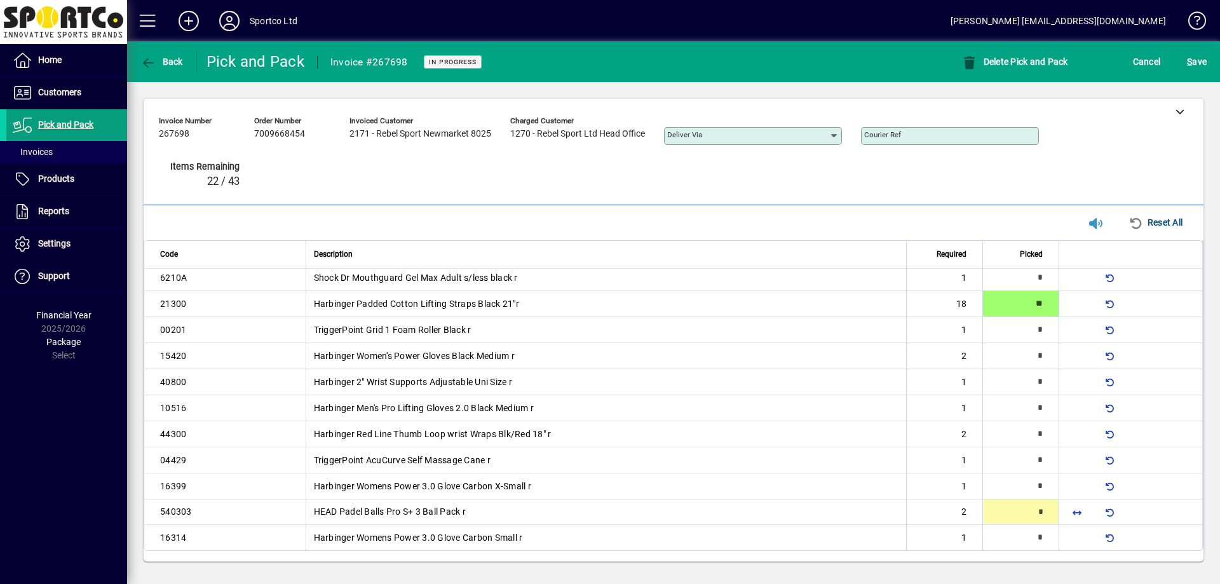
type input "*"
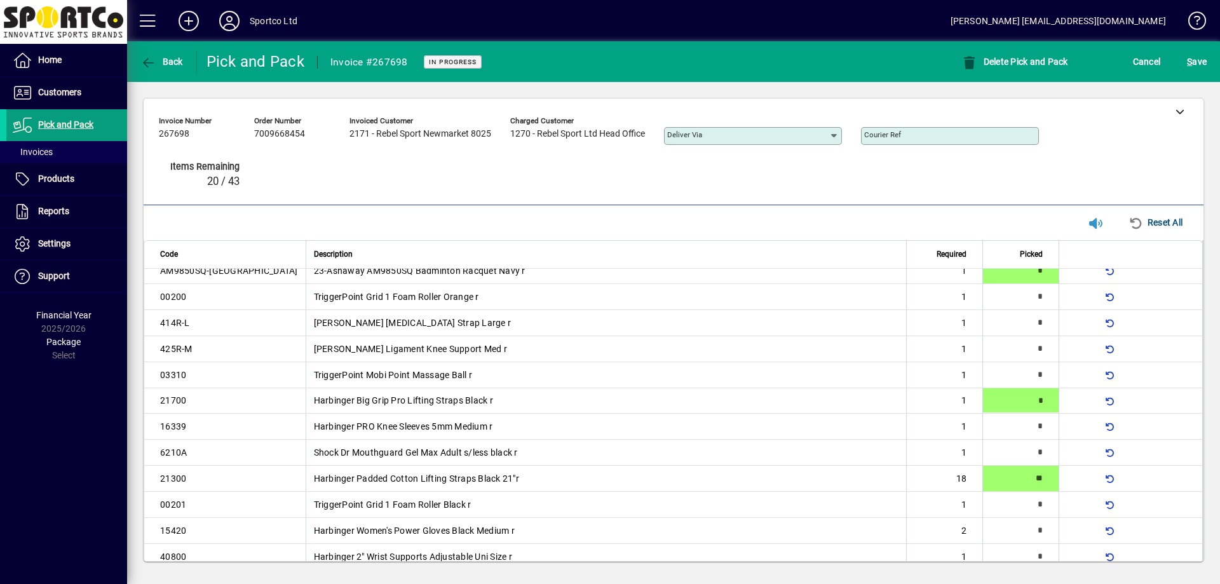
type input "*"
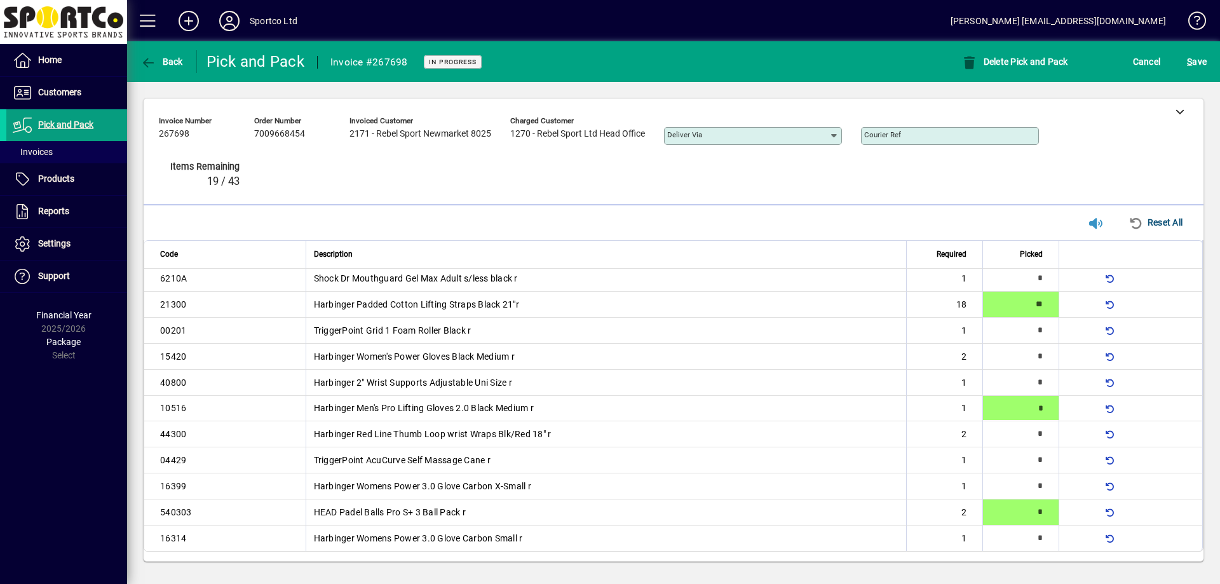
type input "*"
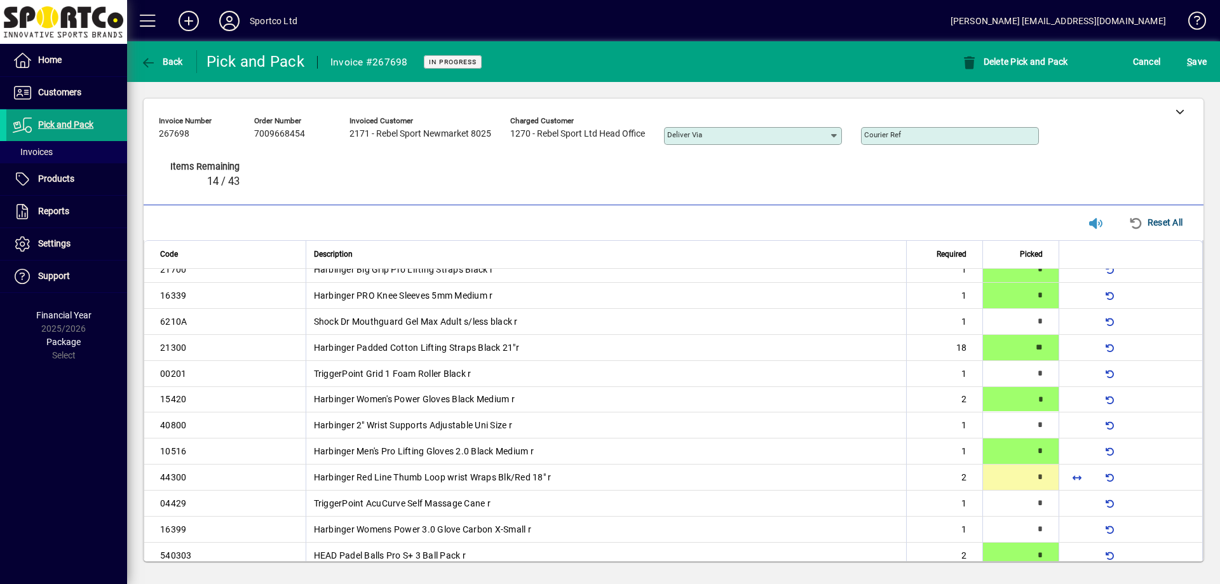
type input "*"
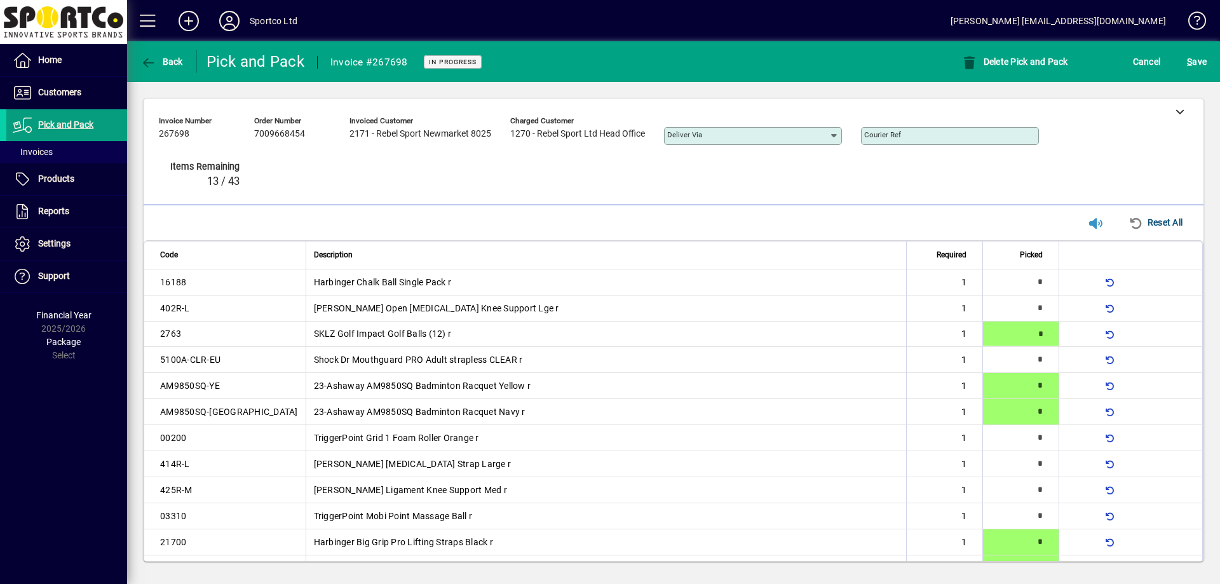
type input "*"
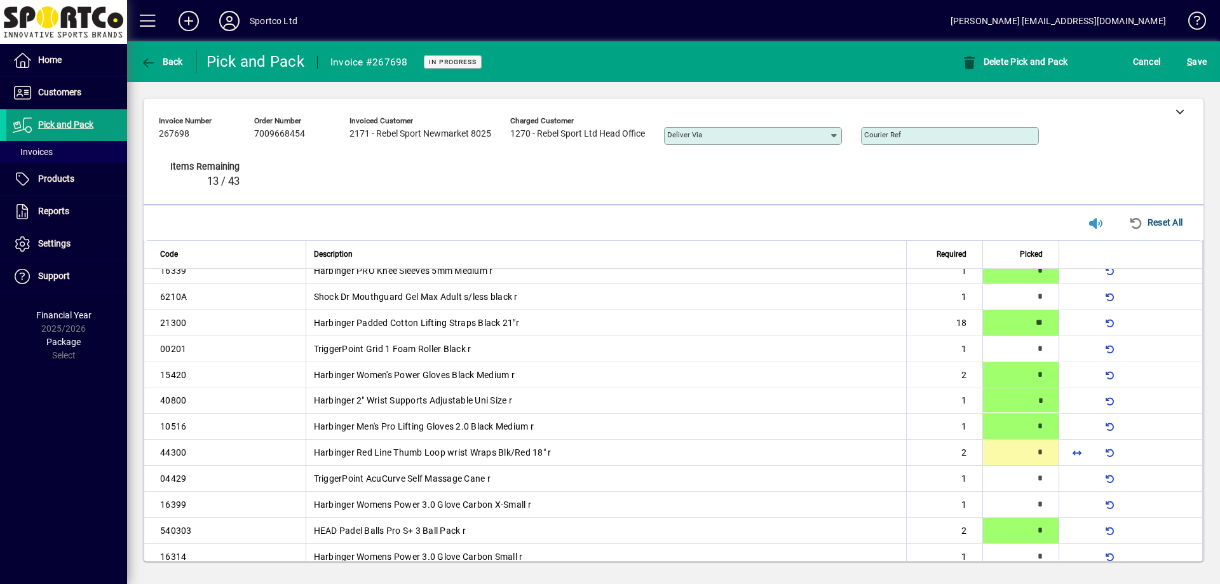
type input "*"
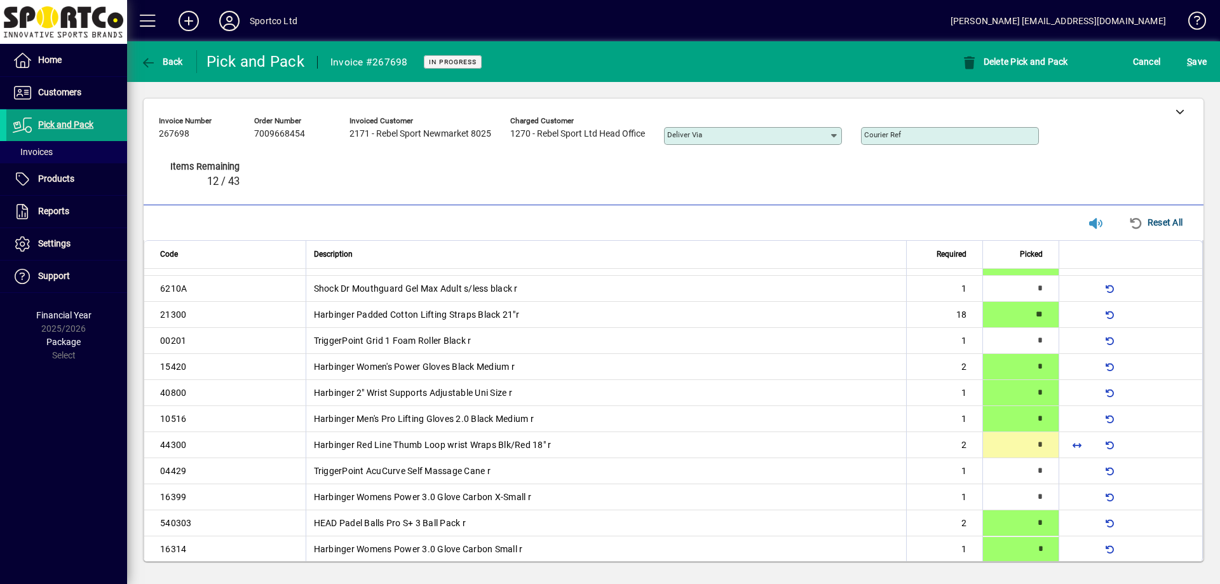
type input "*"
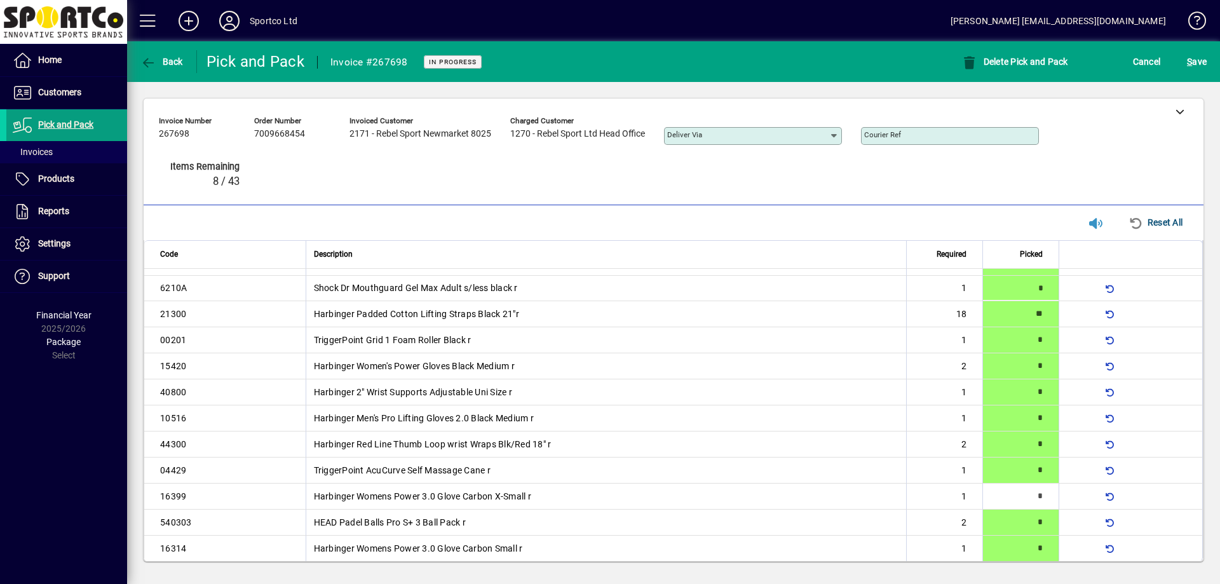
type input "*"
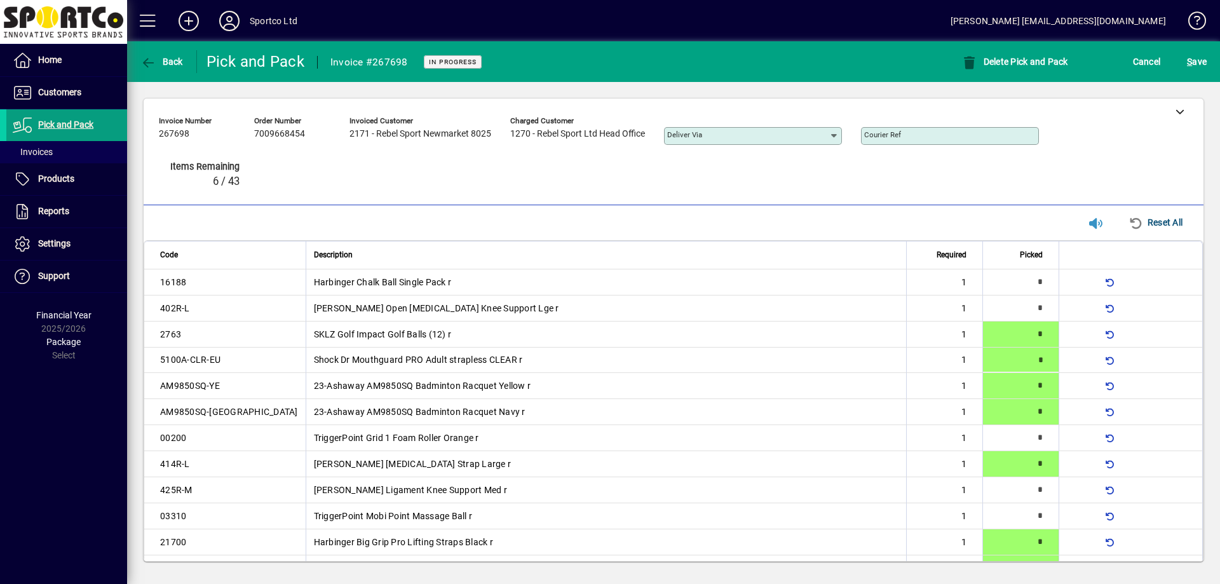
type input "*"
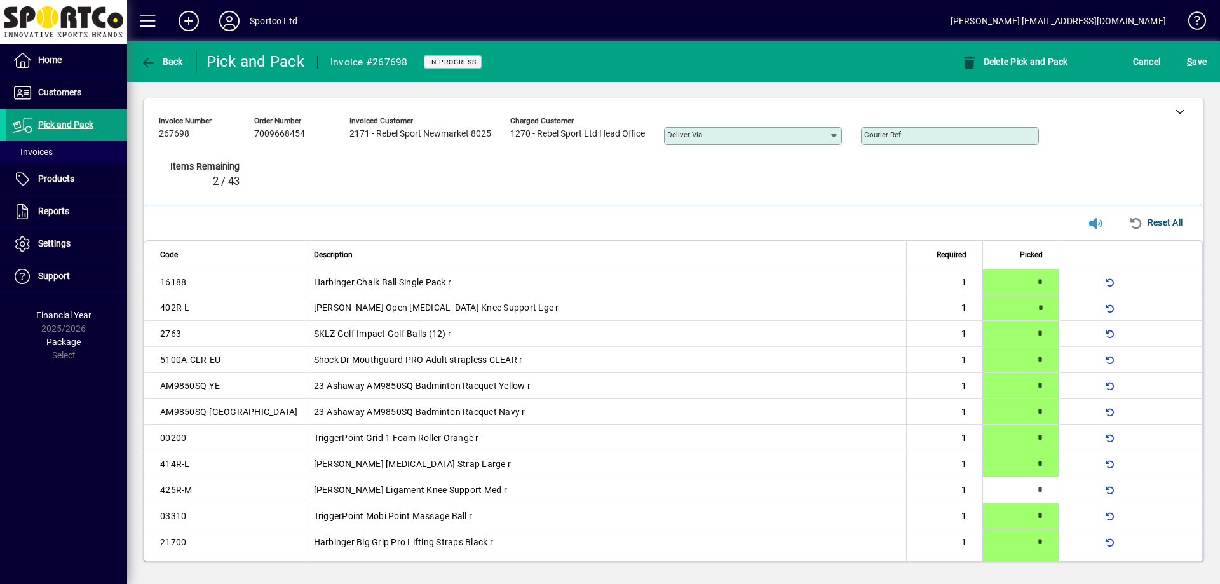
type input "*"
click at [1187, 75] on span "submit" at bounding box center [1197, 61] width 26 height 30
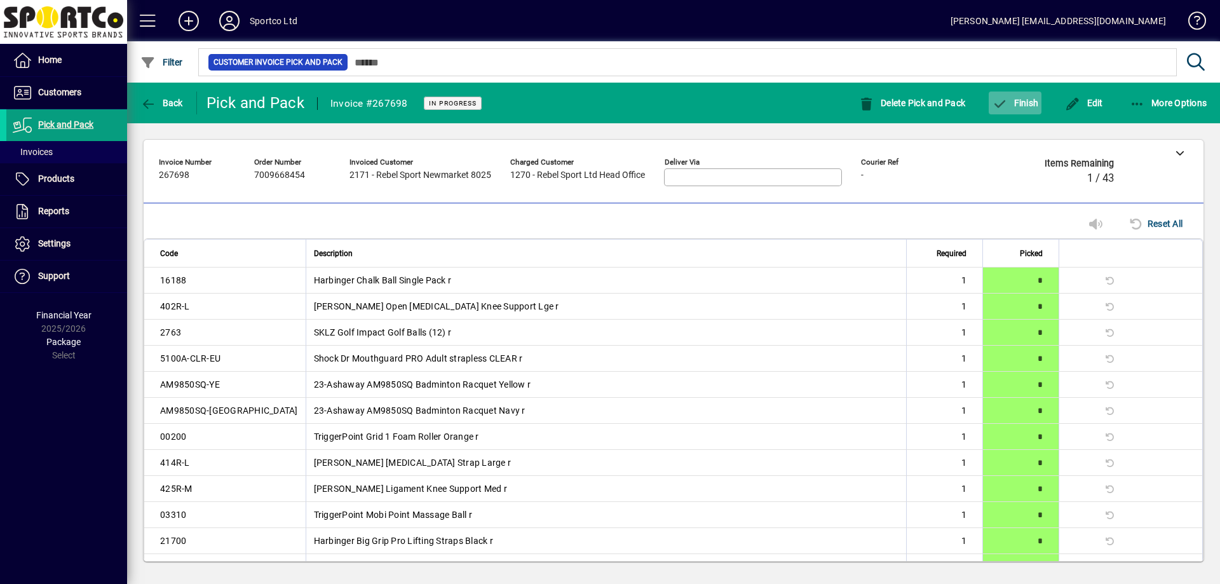
click at [1018, 109] on span "button" at bounding box center [1015, 103] width 53 height 30
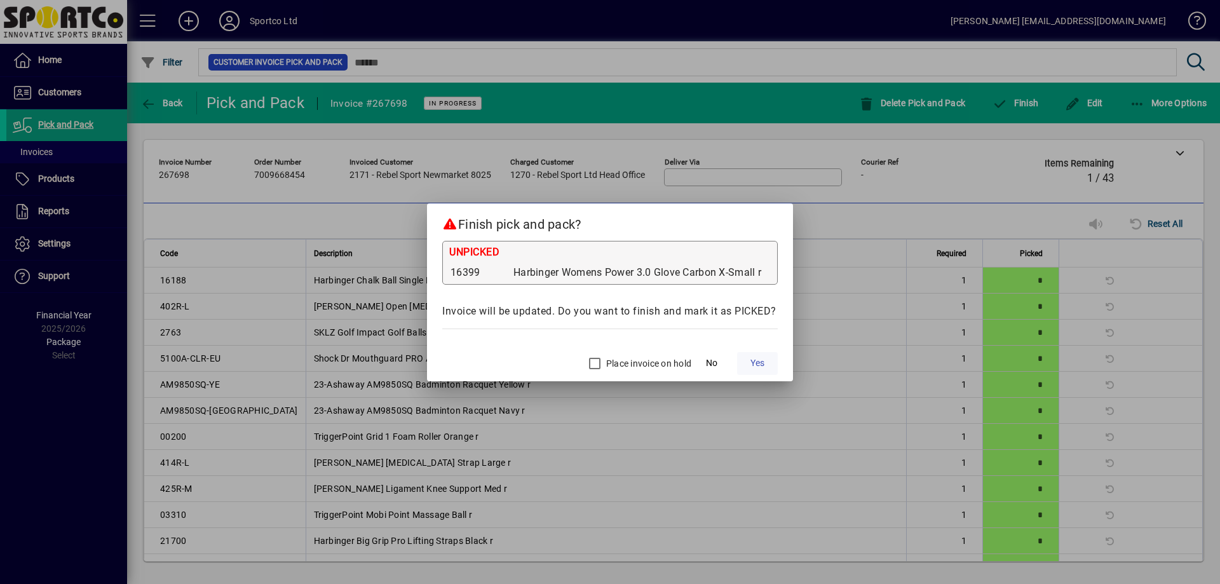
click at [748, 359] on span at bounding box center [757, 363] width 41 height 30
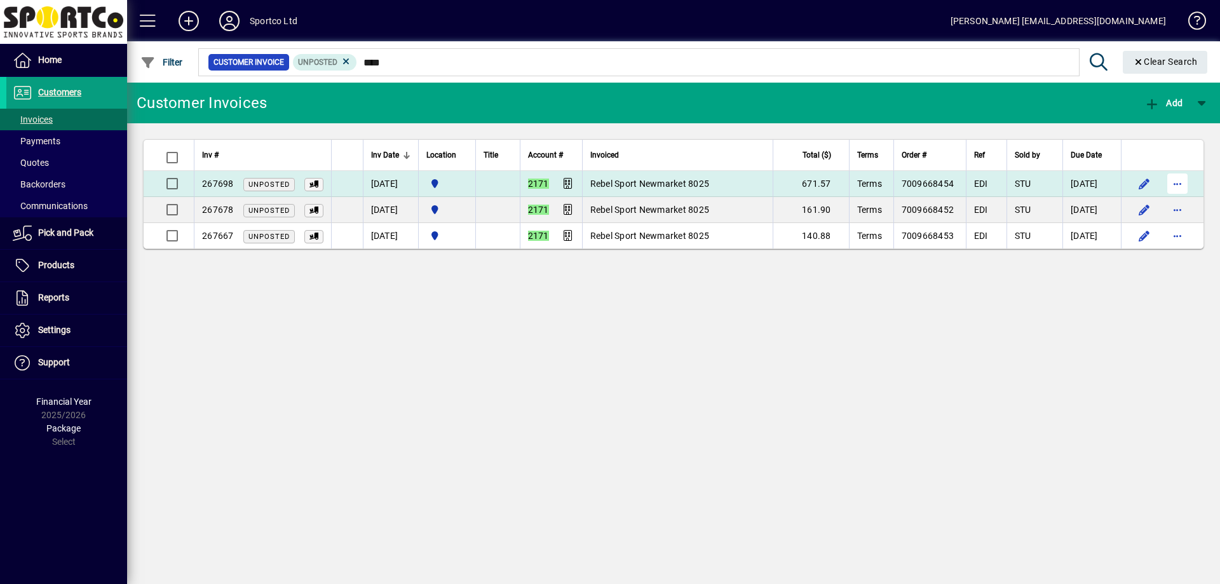
type input "****"
click at [1171, 180] on span "button" at bounding box center [1177, 183] width 30 height 30
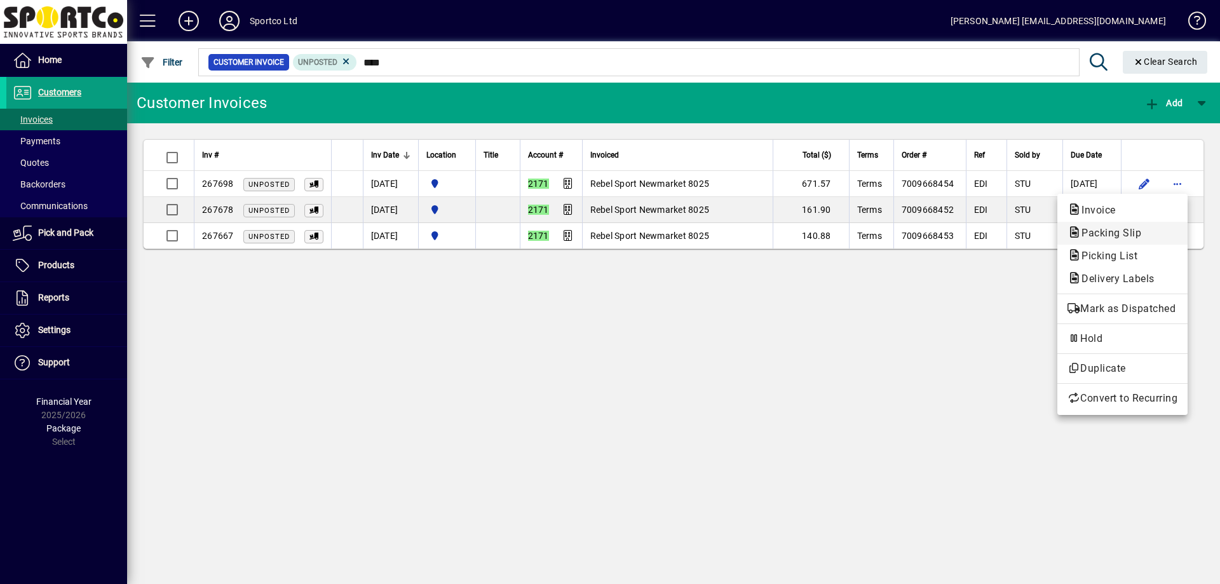
click at [1123, 234] on span "Packing Slip" at bounding box center [1107, 233] width 80 height 12
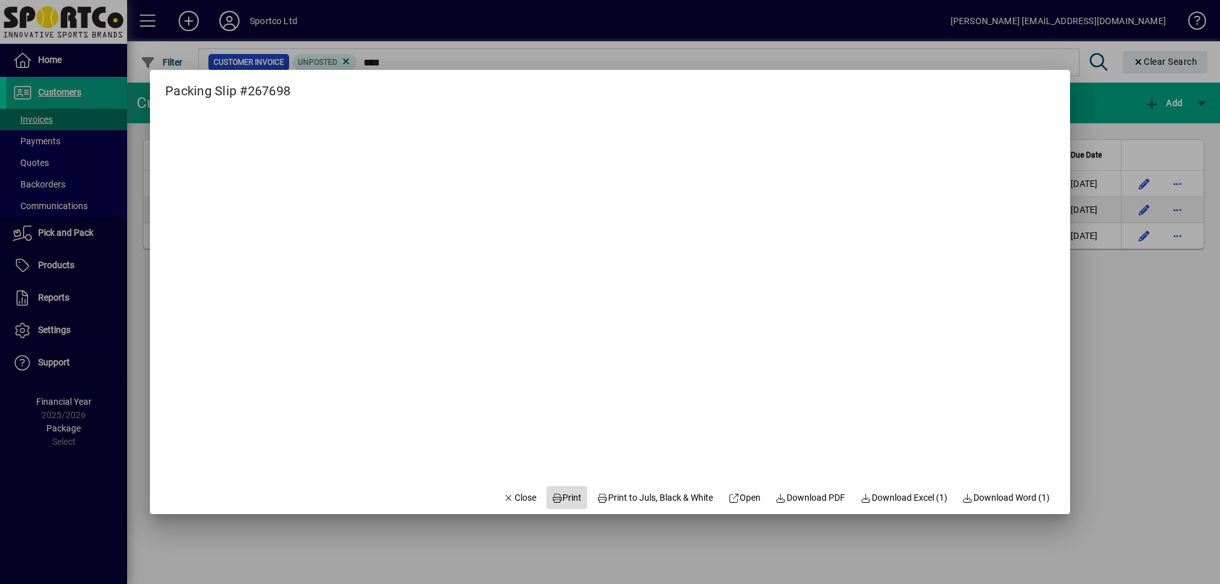
click at [572, 502] on span at bounding box center [566, 497] width 41 height 30
click at [518, 497] on span "Close" at bounding box center [519, 497] width 33 height 13
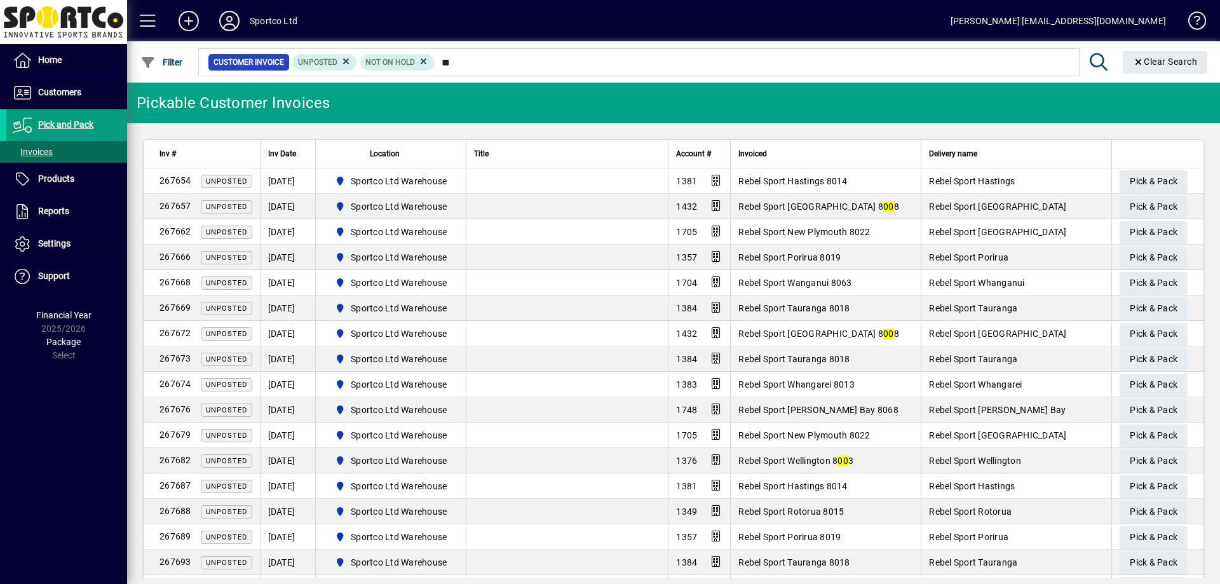
type input "*"
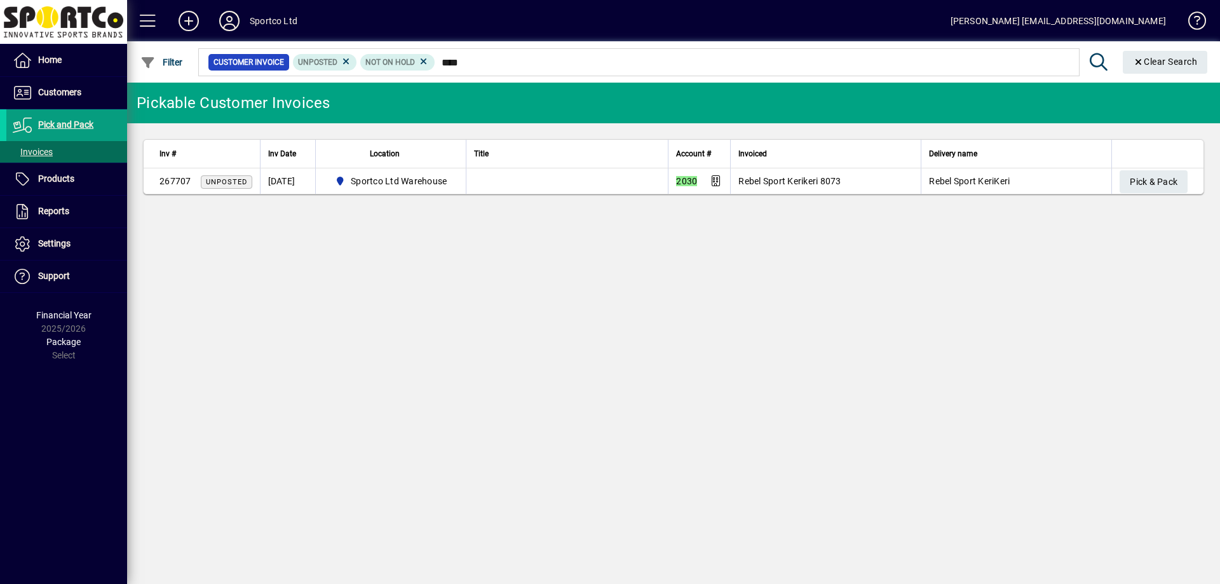
type input "****"
drag, startPoint x: 1161, startPoint y: 154, endPoint x: 1153, endPoint y: 172, distance: 18.8
click at [1158, 162] on th at bounding box center [1157, 154] width 92 height 29
drag, startPoint x: 1149, startPoint y: 182, endPoint x: 1169, endPoint y: 102, distance: 82.0
click at [1167, 109] on app-customer-pickable-invoice-list "Pickable Customer Invoices Inv # Inv Date Location Title Account # Invoiced Del…" at bounding box center [673, 147] width 1093 height 128
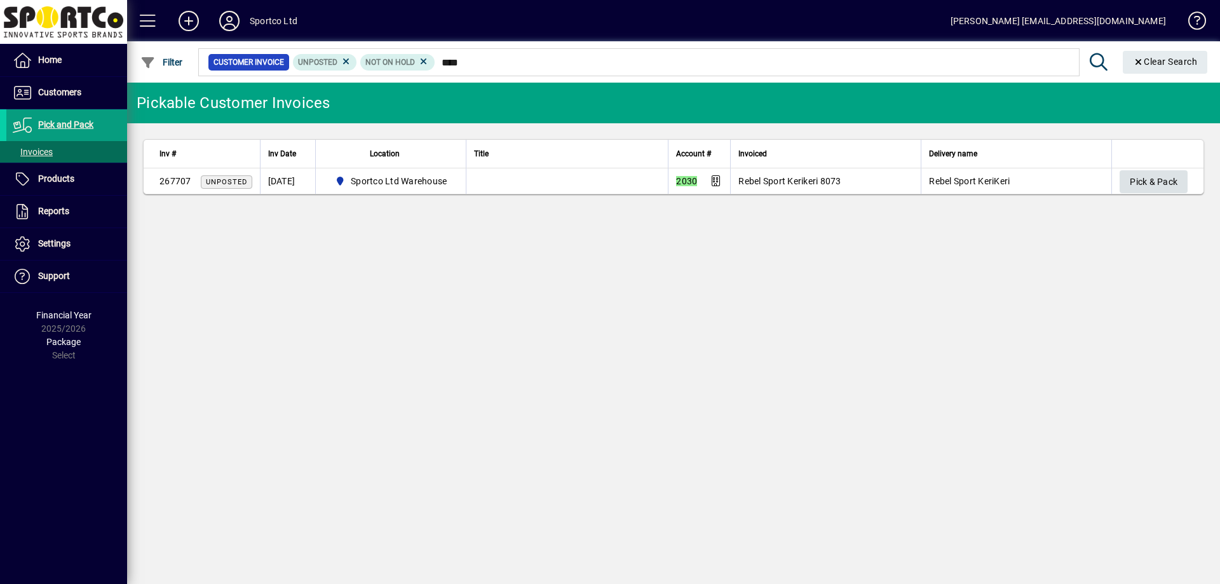
click at [1137, 189] on span "Pick & Pack" at bounding box center [1154, 182] width 48 height 21
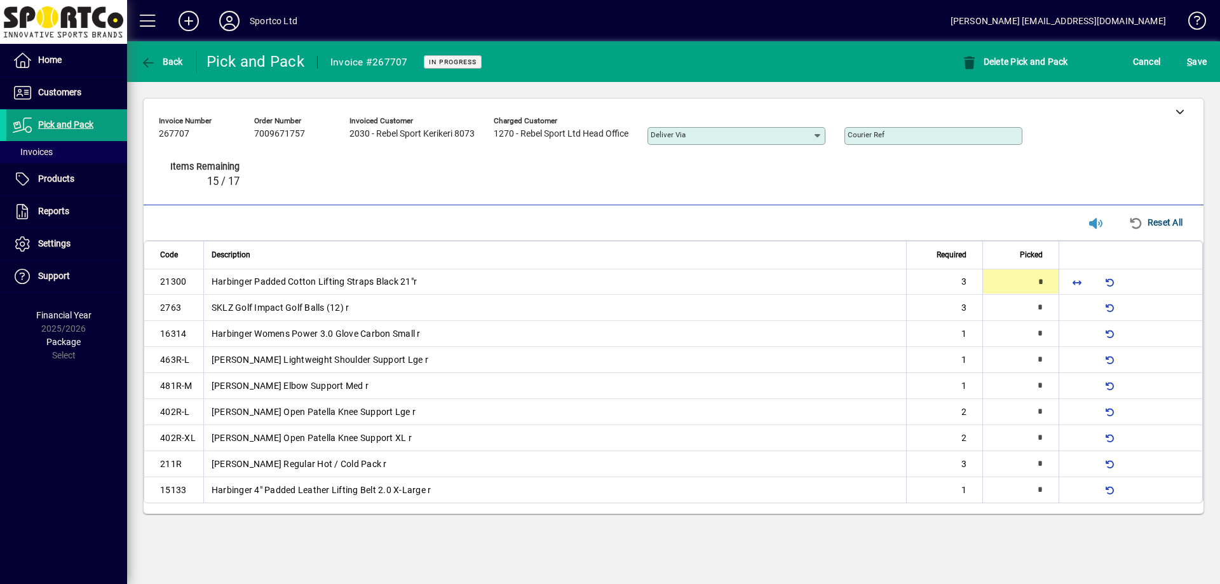
type input "*"
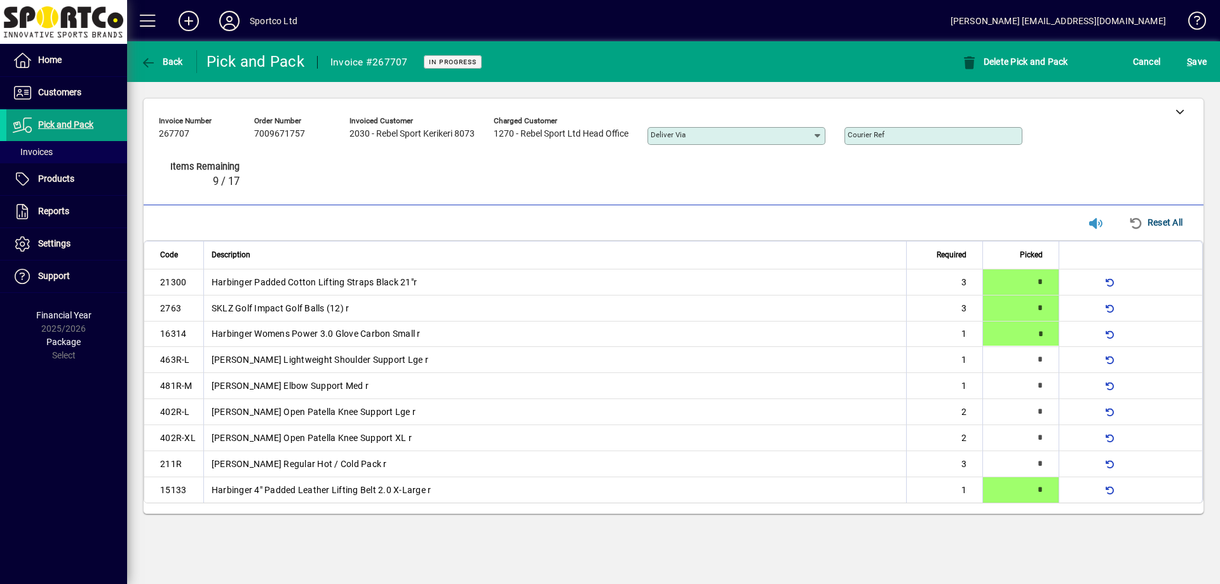
type input "*"
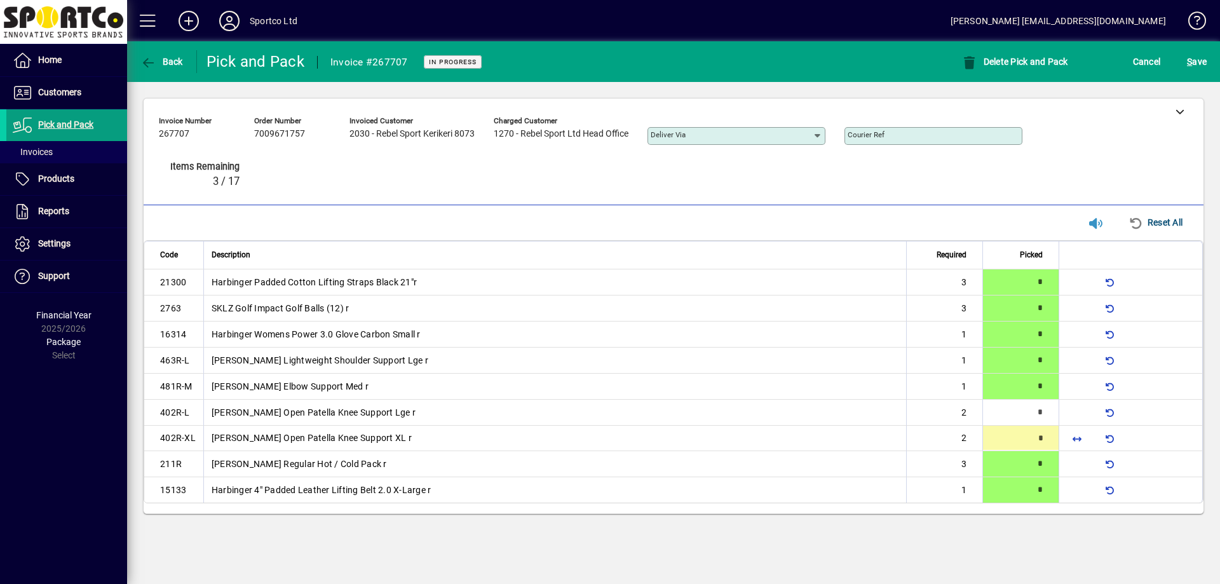
type input "*"
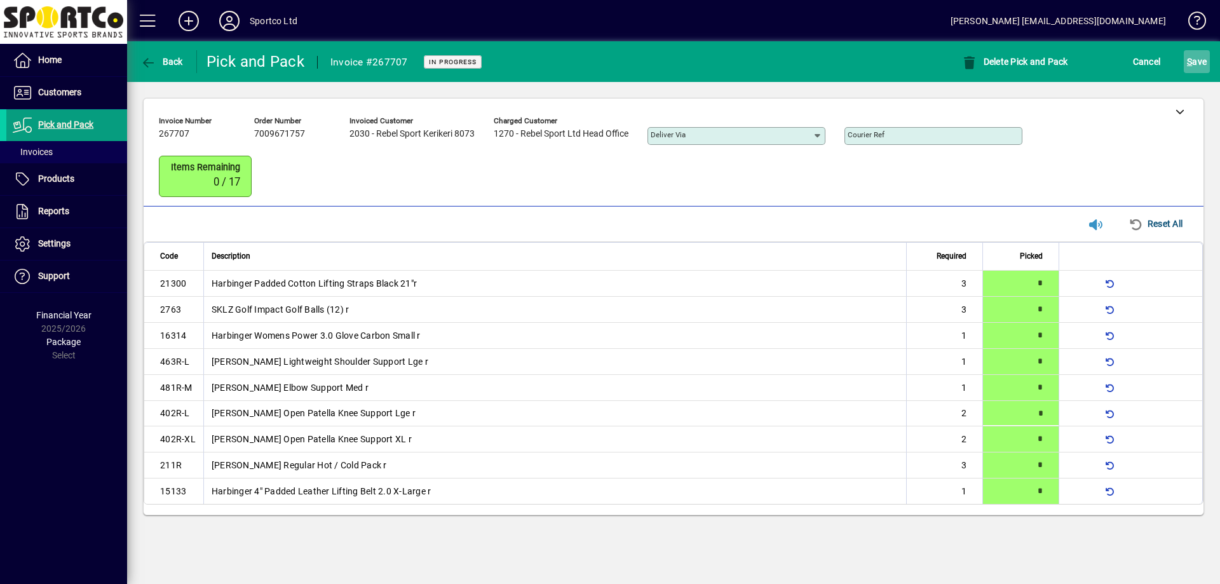
click at [1201, 69] on span "S ave" at bounding box center [1197, 61] width 20 height 20
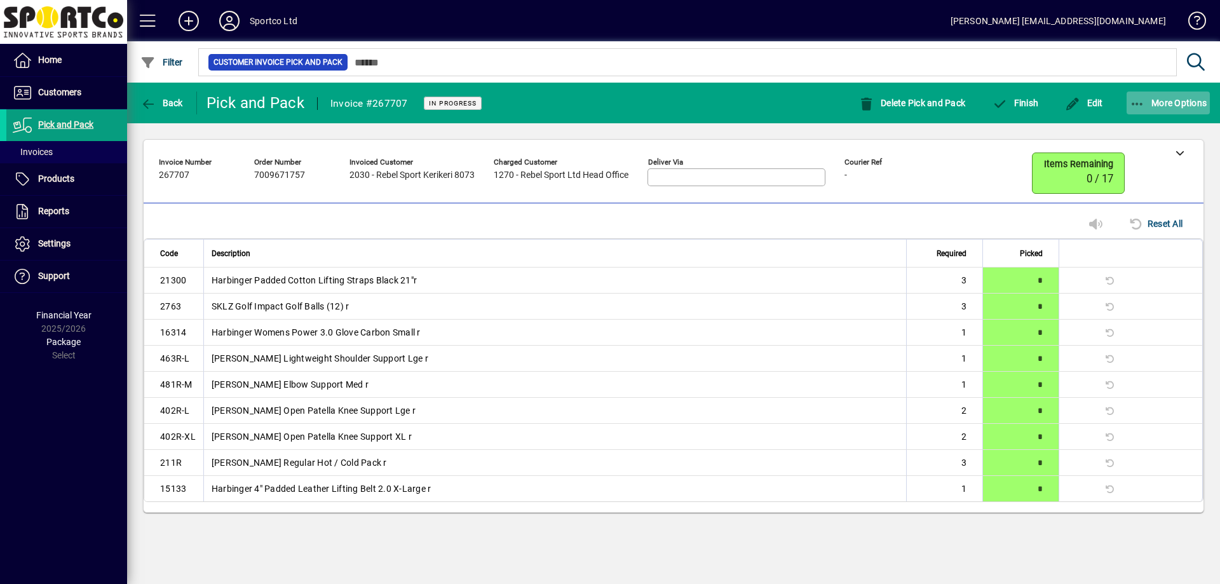
click at [1156, 111] on span "button" at bounding box center [1168, 103] width 84 height 30
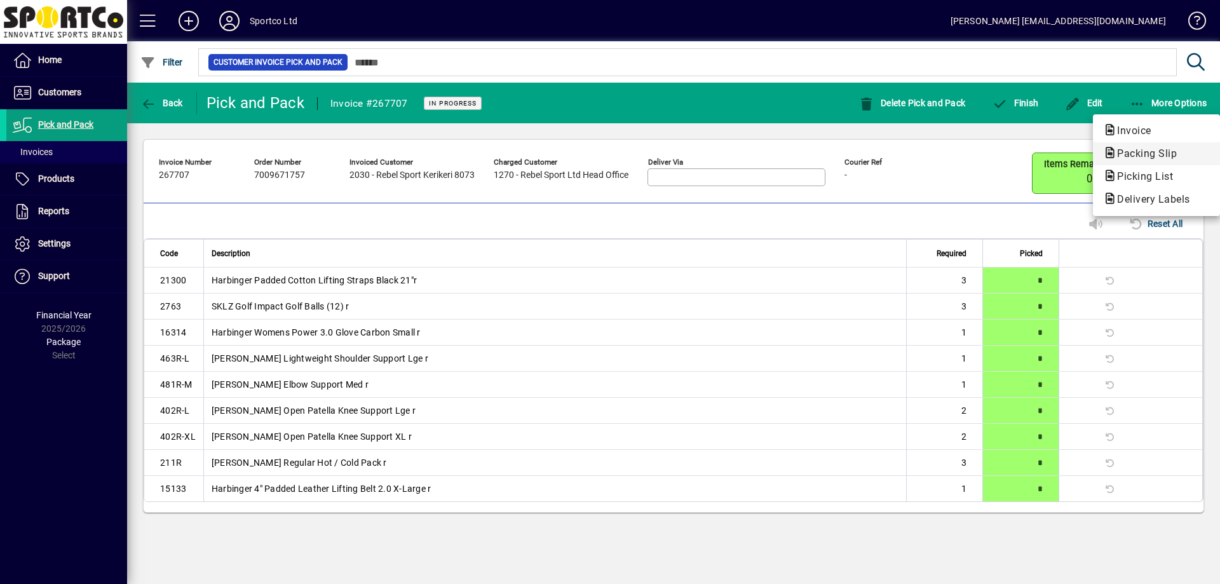
click at [1135, 150] on span "Packing Slip" at bounding box center [1143, 153] width 80 height 12
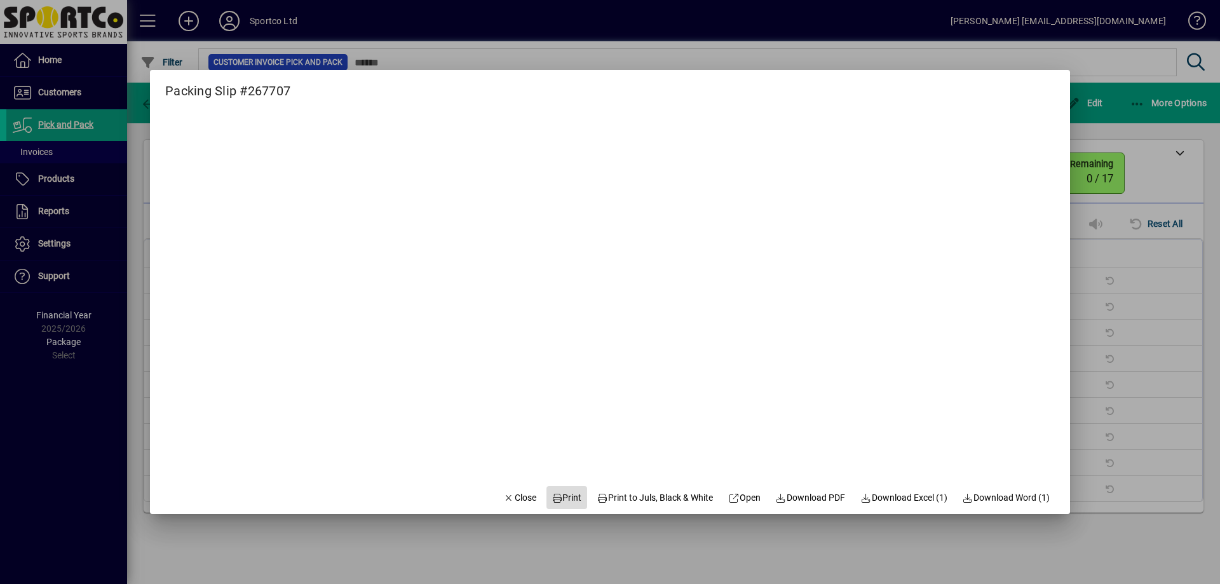
click at [551, 502] on icon at bounding box center [556, 498] width 11 height 9
click at [498, 483] on span "button" at bounding box center [519, 497] width 43 height 30
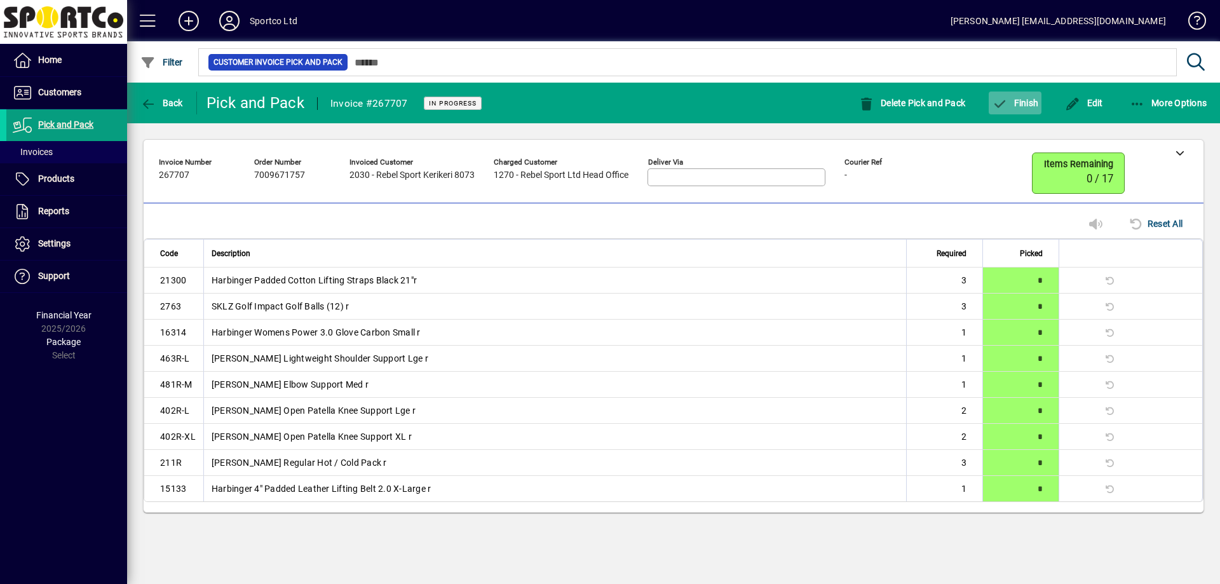
click at [1020, 100] on span "Finish" at bounding box center [1015, 103] width 46 height 10
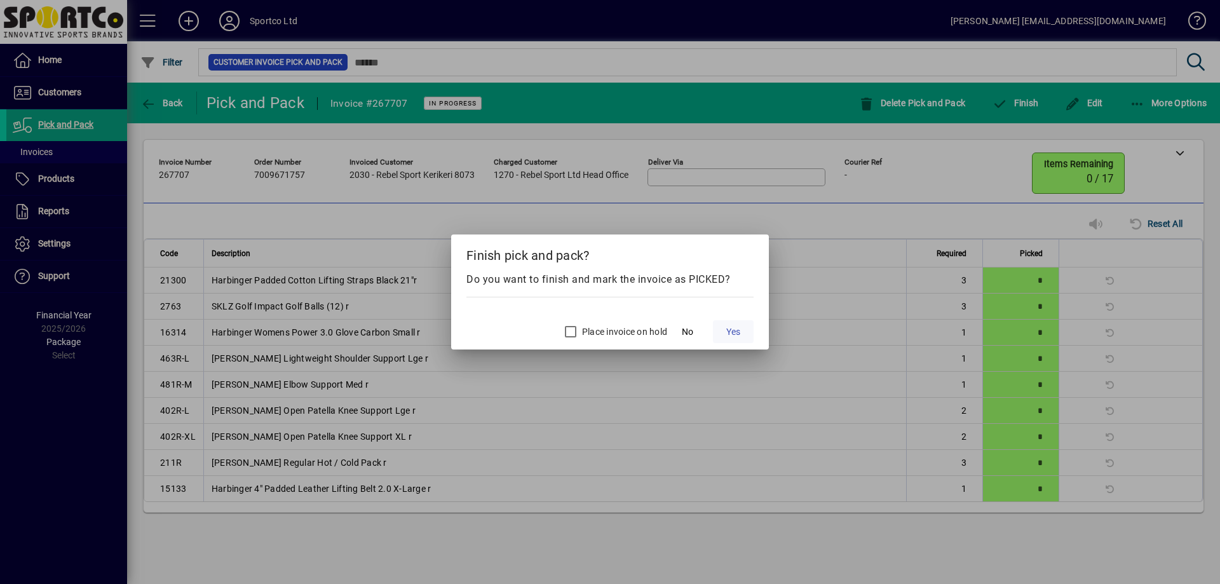
click at [728, 323] on span at bounding box center [733, 331] width 41 height 30
